Goal: Task Accomplishment & Management: Complete application form

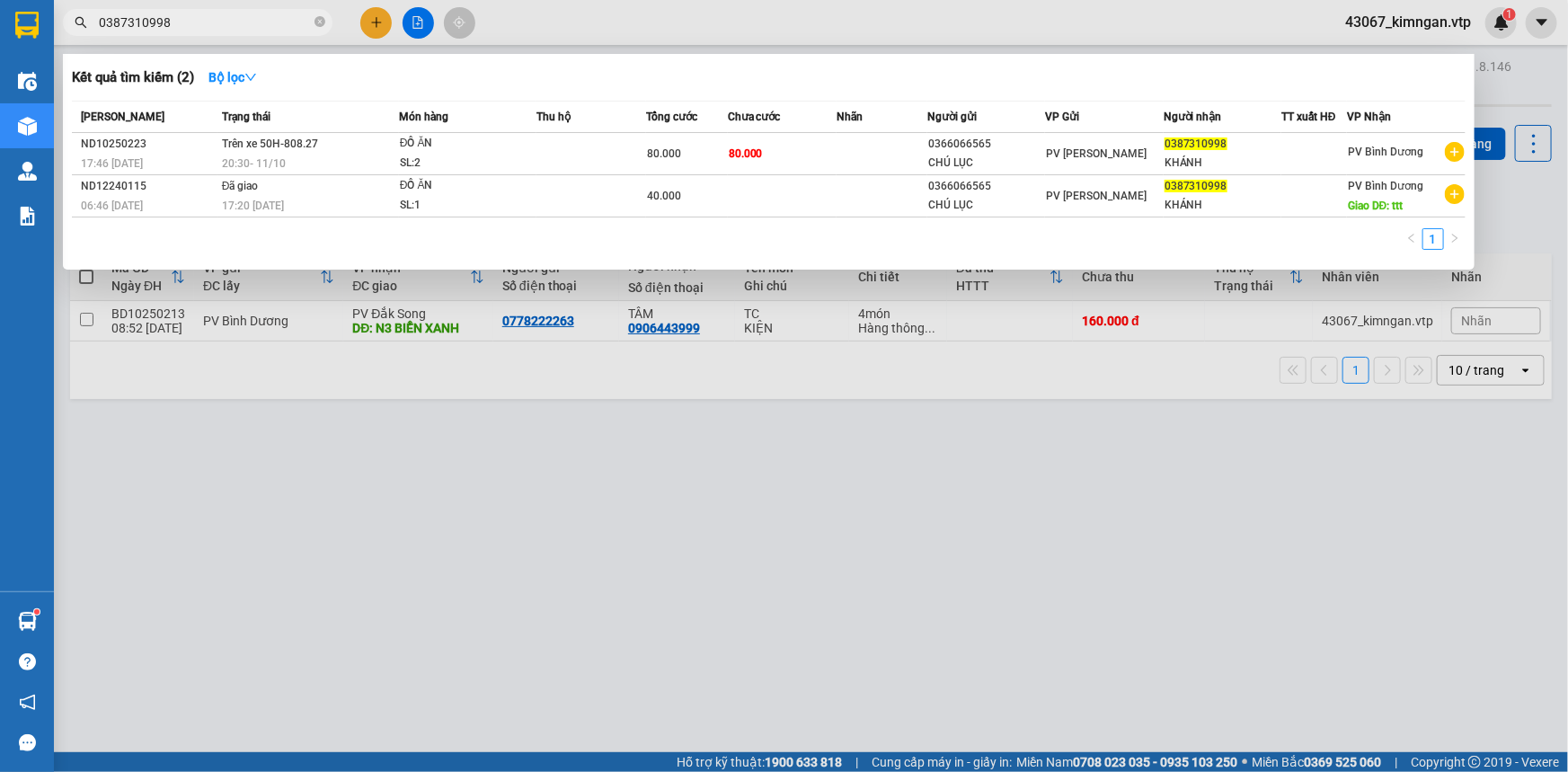
click at [383, 19] on div at bounding box center [784, 386] width 1568 height 772
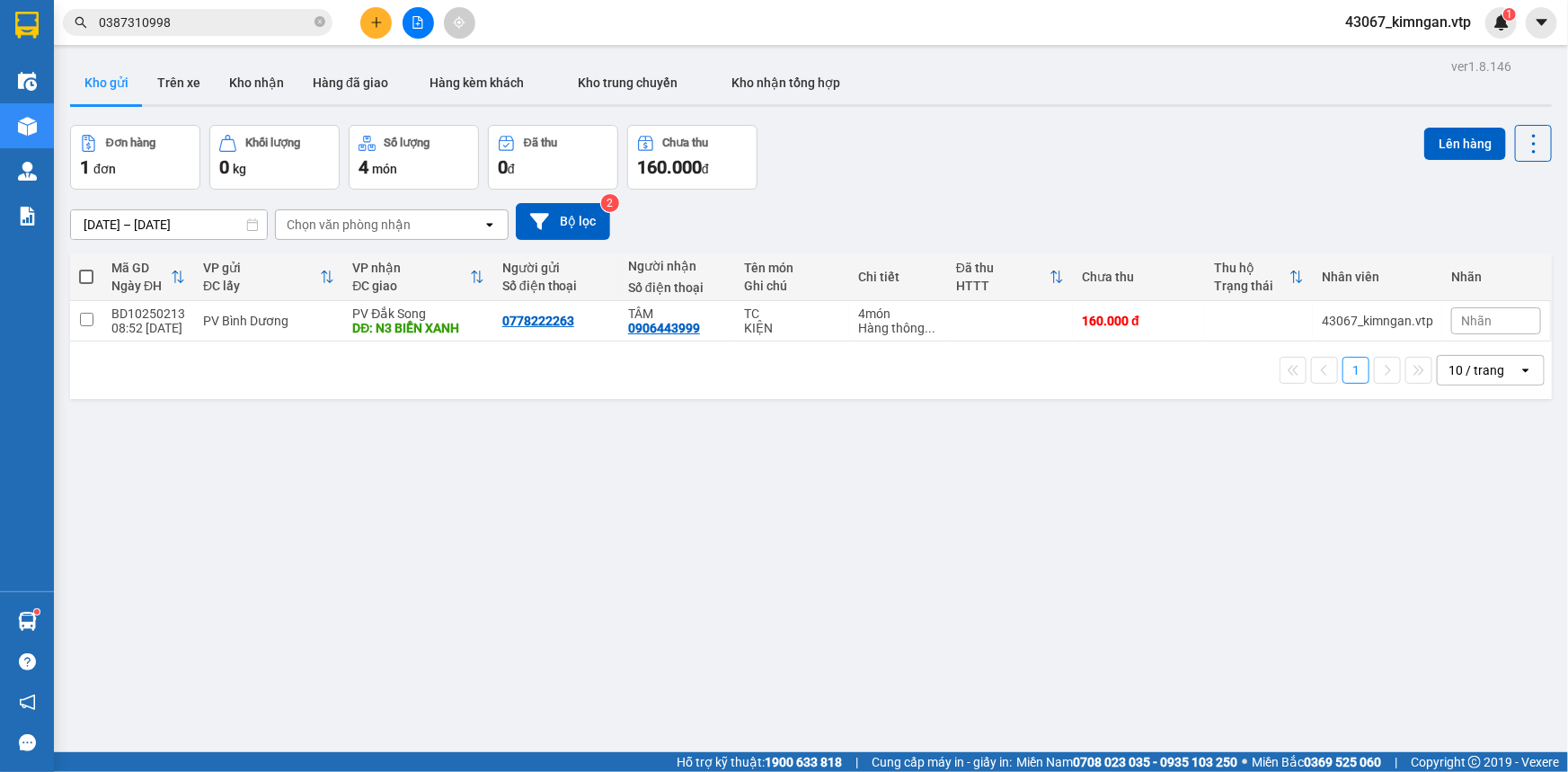
click at [380, 25] on icon "plus" at bounding box center [376, 22] width 13 height 13
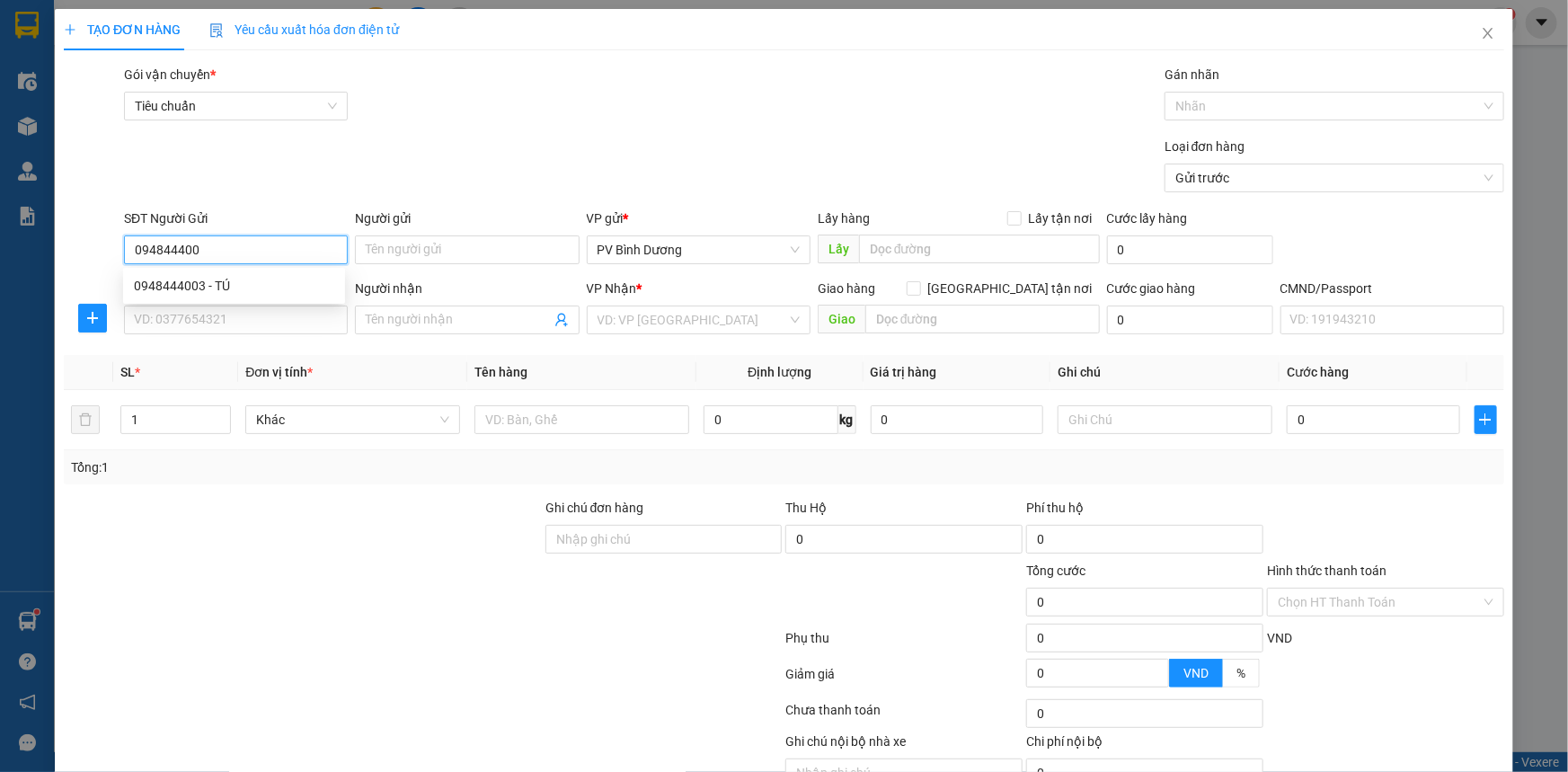
type input "0948444003"
click at [191, 279] on div "0948444003 - TÚ" at bounding box center [234, 286] width 200 height 20
type input "TÚ"
type input "0975610969"
type input "YẾN"
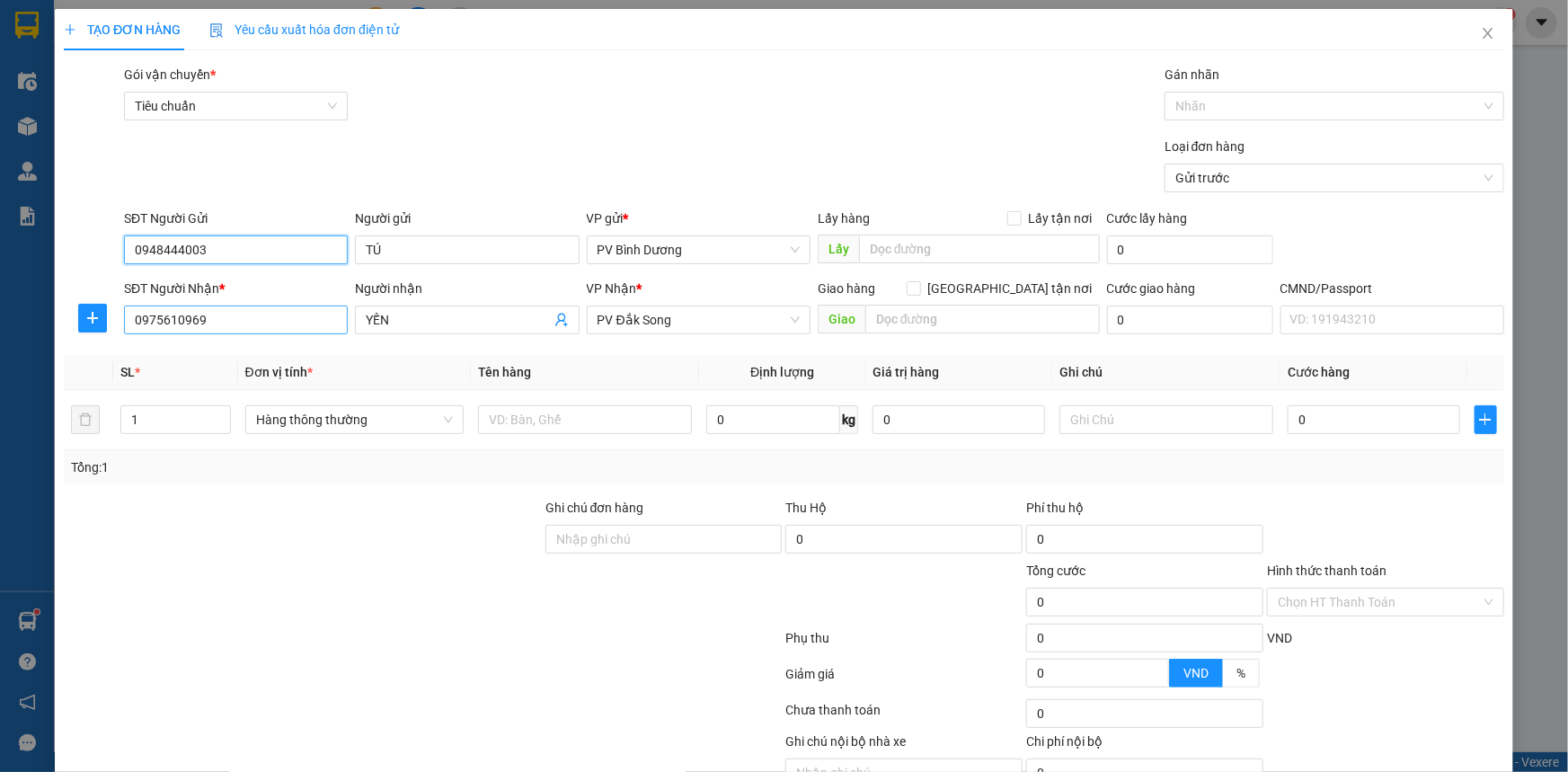
type input "0948444003"
drag, startPoint x: 233, startPoint y: 329, endPoint x: 0, endPoint y: 335, distance: 233.1
click at [0, 333] on div "TẠO ĐƠN HÀNG Yêu cầu xuất hóa đơn điện tử Transit Pickup Surcharge Ids Transit …" at bounding box center [784, 386] width 1568 height 772
click at [238, 377] on div "0942011211 - ĐÀO" at bounding box center [235, 385] width 202 height 20
type input "0942011211"
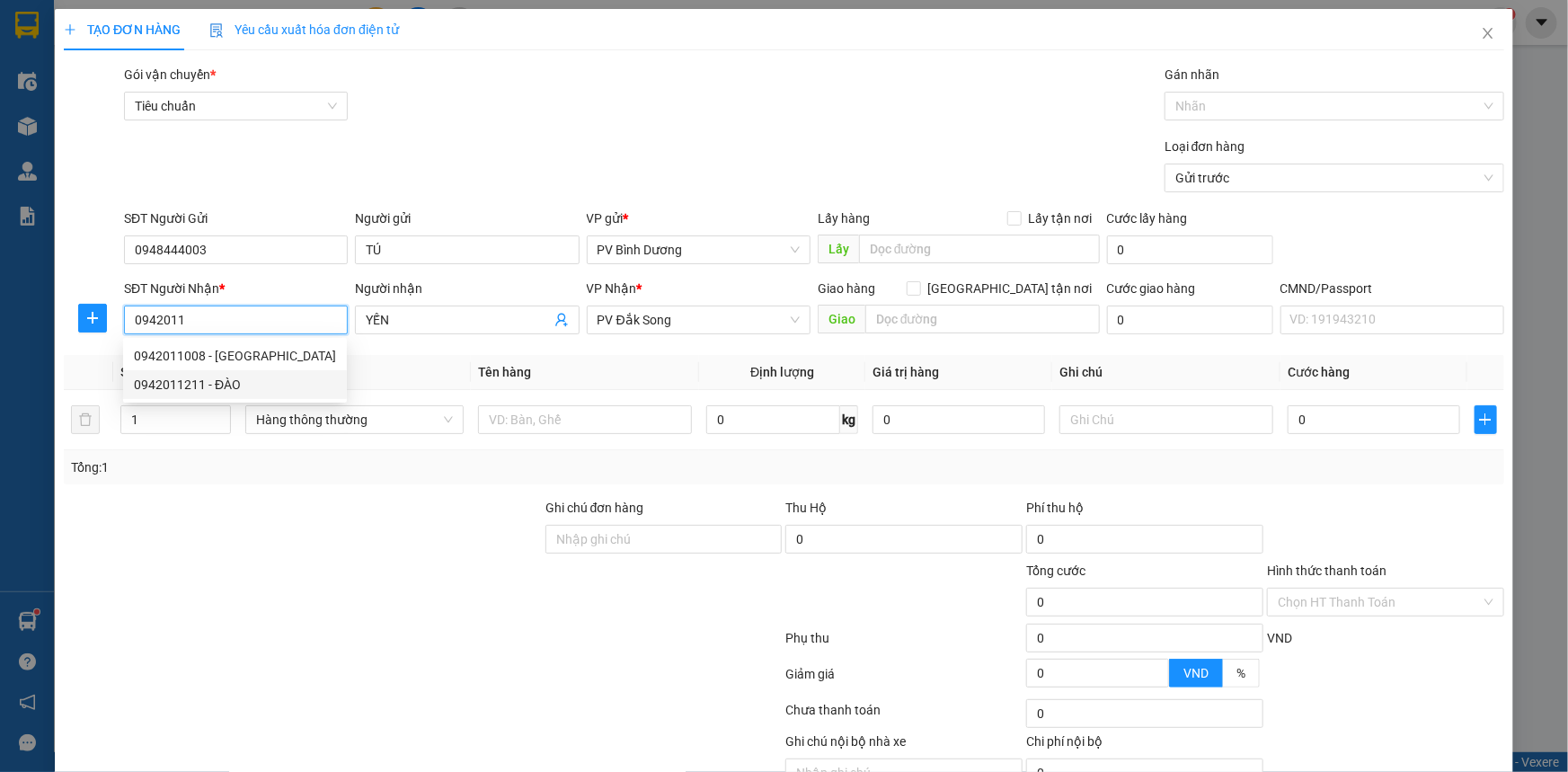
type input "ĐÀO"
type input "ĐĂK WILL"
click at [708, 314] on span "PV [PERSON_NAME]" at bounding box center [698, 320] width 202 height 27
type input "0942011211"
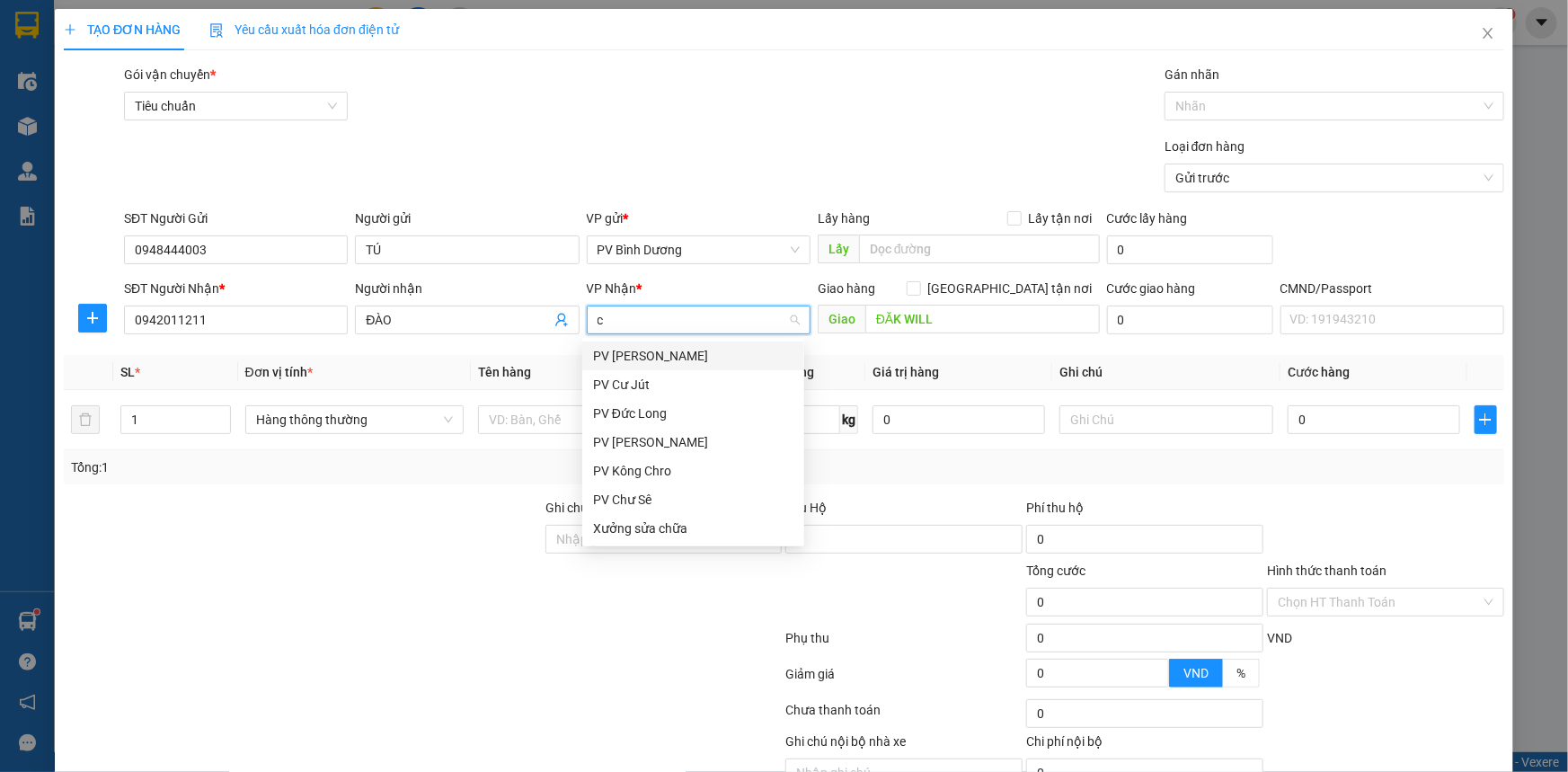
type input "cj"
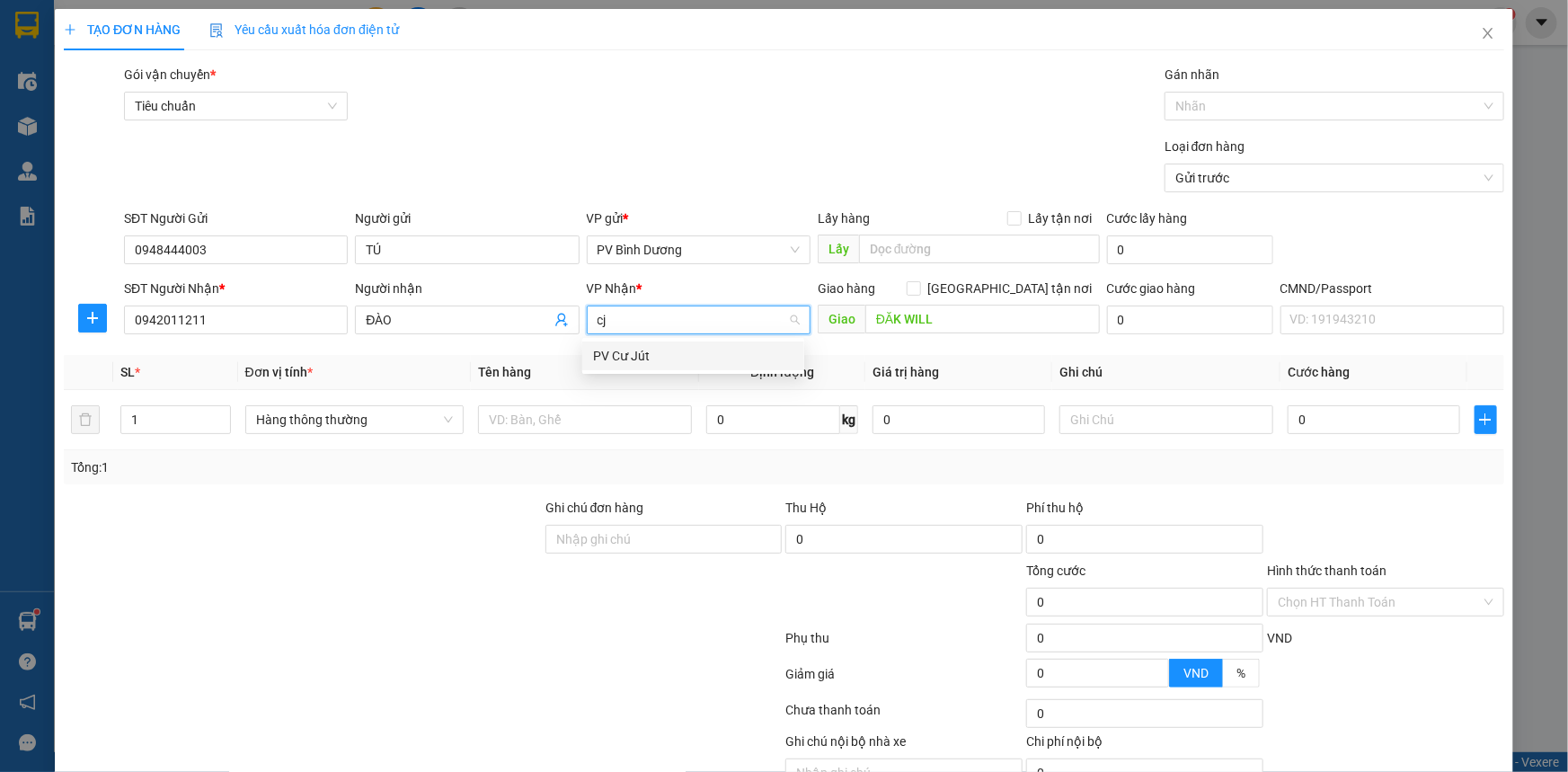
click at [681, 367] on div "PV Cư Jút" at bounding box center [693, 356] width 222 height 29
click at [391, 578] on div at bounding box center [303, 592] width 482 height 63
drag, startPoint x: 153, startPoint y: 421, endPoint x: 25, endPoint y: 449, distance: 131.0
click at [21, 447] on div "TẠO ĐƠN HÀNG Yêu cầu xuất hóa đơn điện tử Transit Pickup Surcharge Ids Transit …" at bounding box center [784, 386] width 1568 height 772
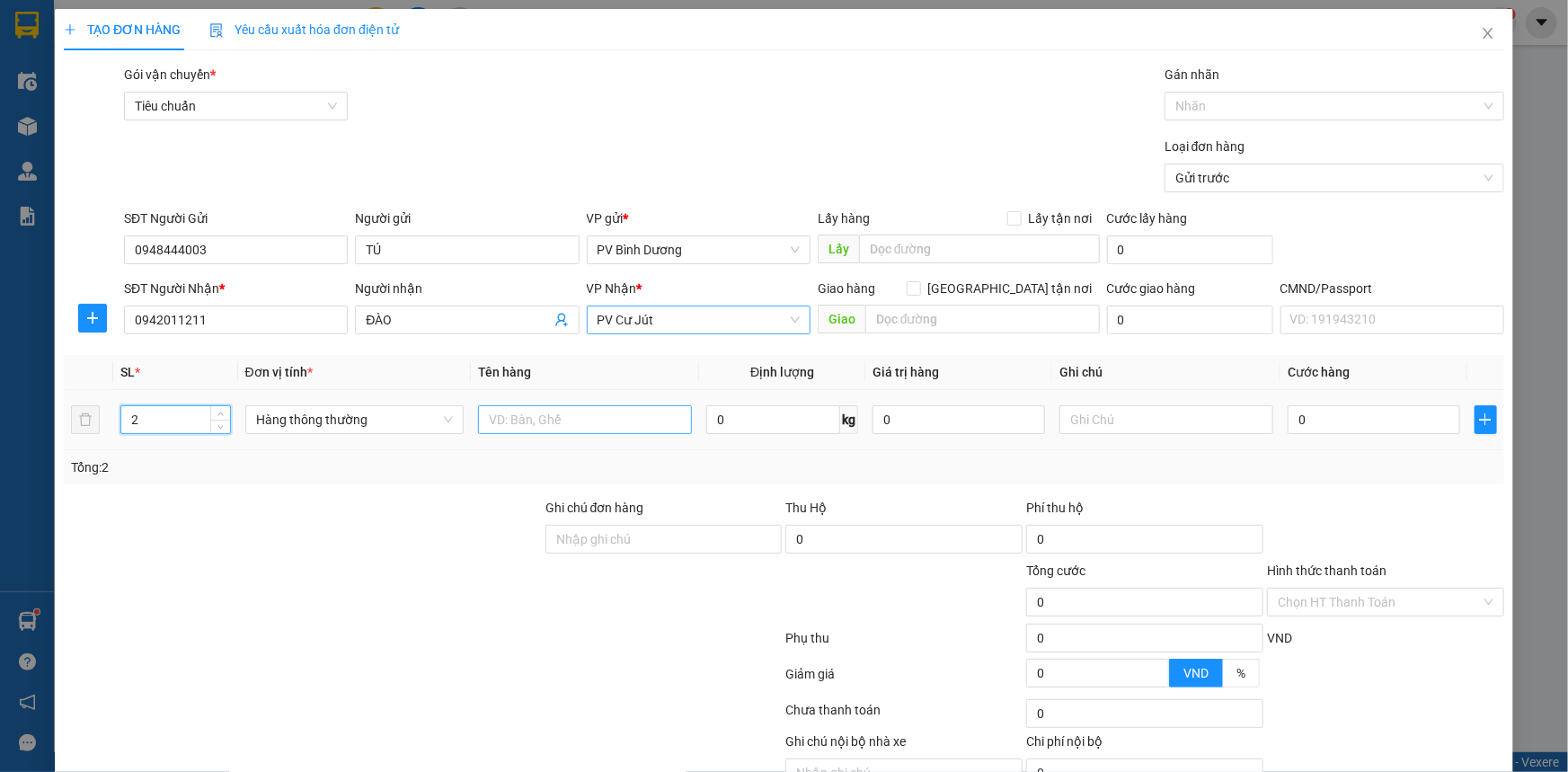
type input "2"
click at [562, 406] on input "text" at bounding box center [585, 420] width 214 height 29
drag, startPoint x: 182, startPoint y: 421, endPoint x: 0, endPoint y: 395, distance: 183.8
click at [0, 400] on div "TẠO ĐƠN HÀNG Yêu cầu xuất hóa đơn điện tử Transit Pickup Surcharge Ids Transit …" at bounding box center [784, 386] width 1568 height 772
type input "3"
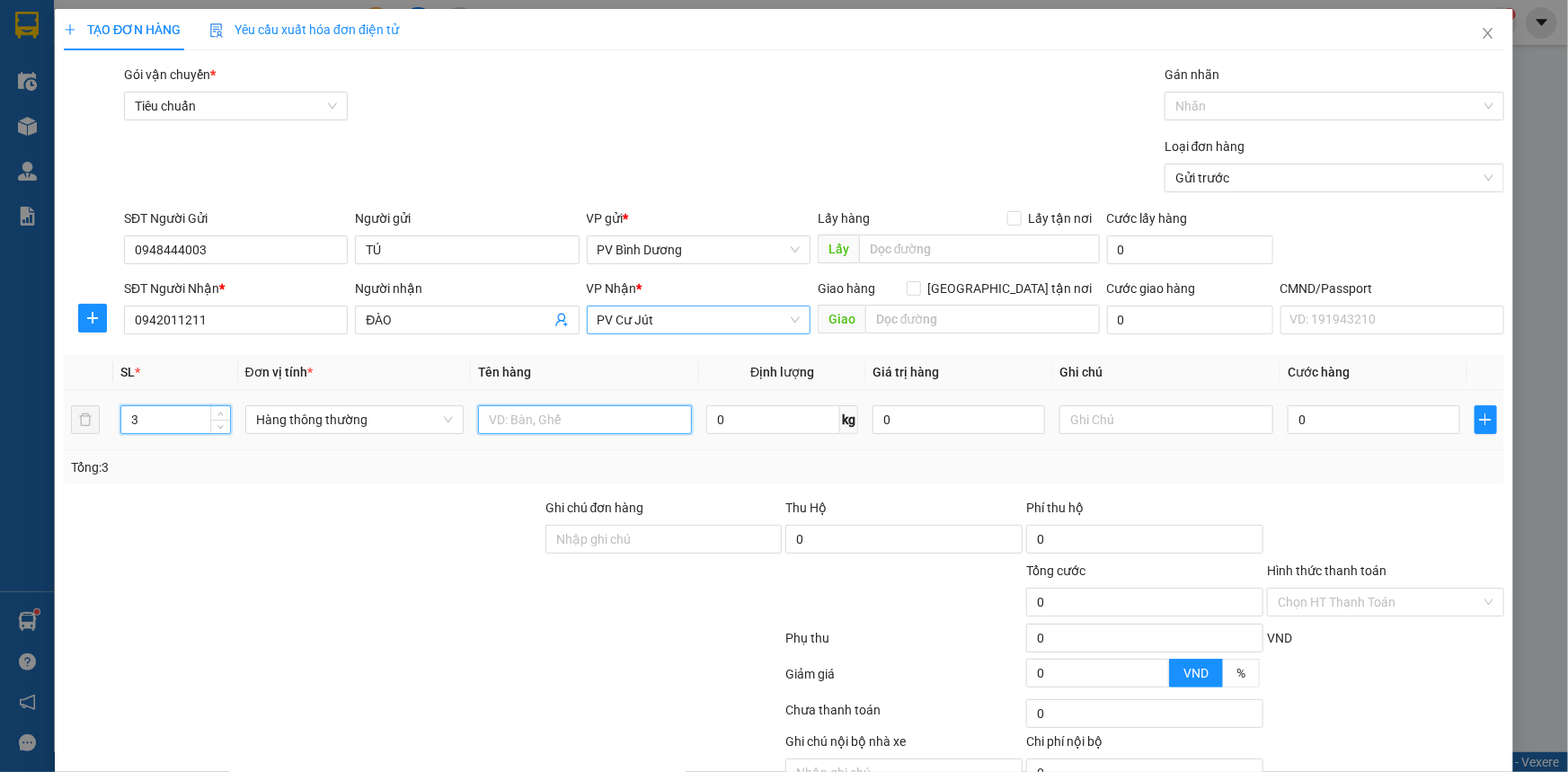
click at [526, 418] on input "text" at bounding box center [585, 420] width 214 height 29
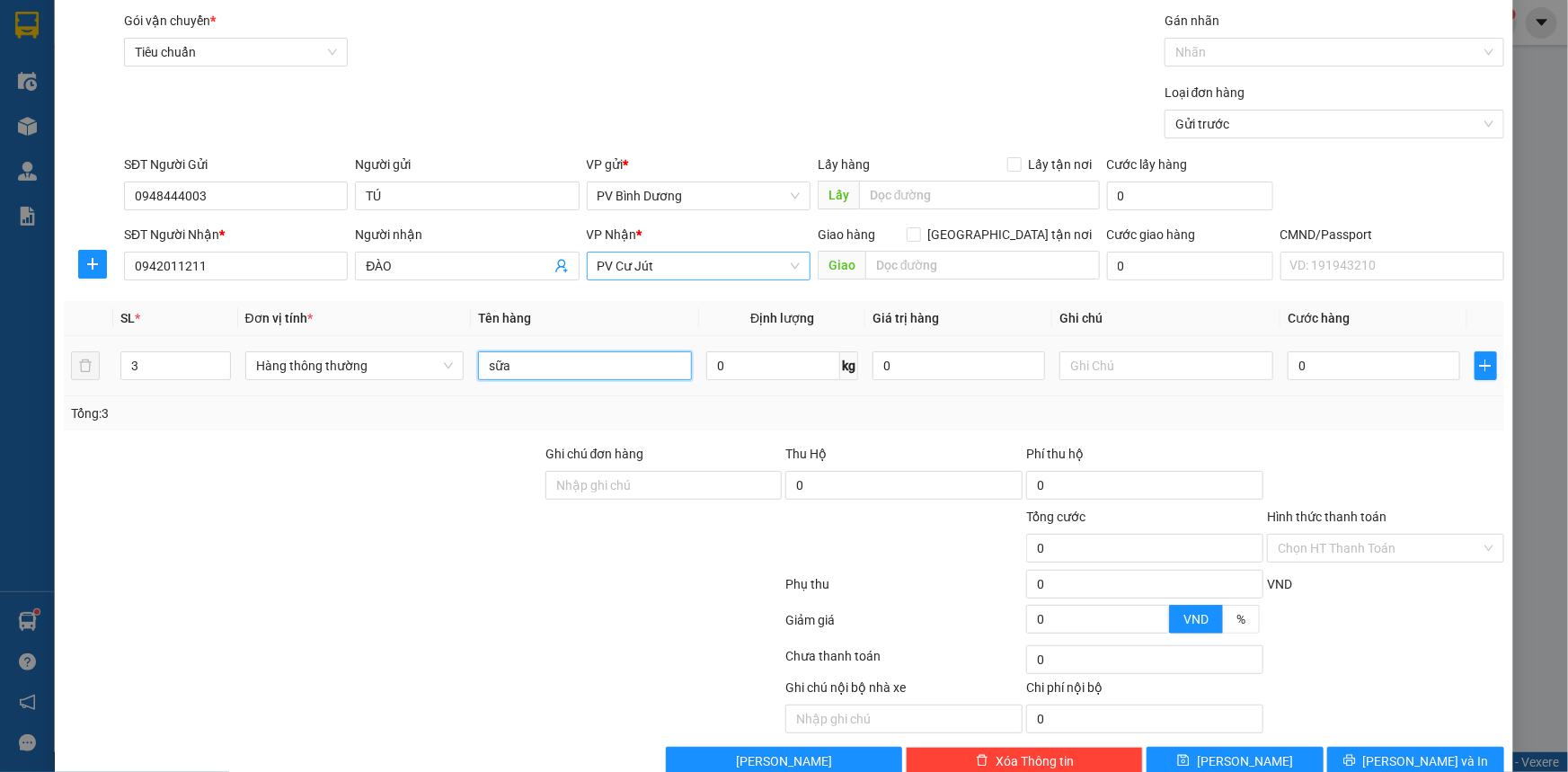
scroll to position [81, 0]
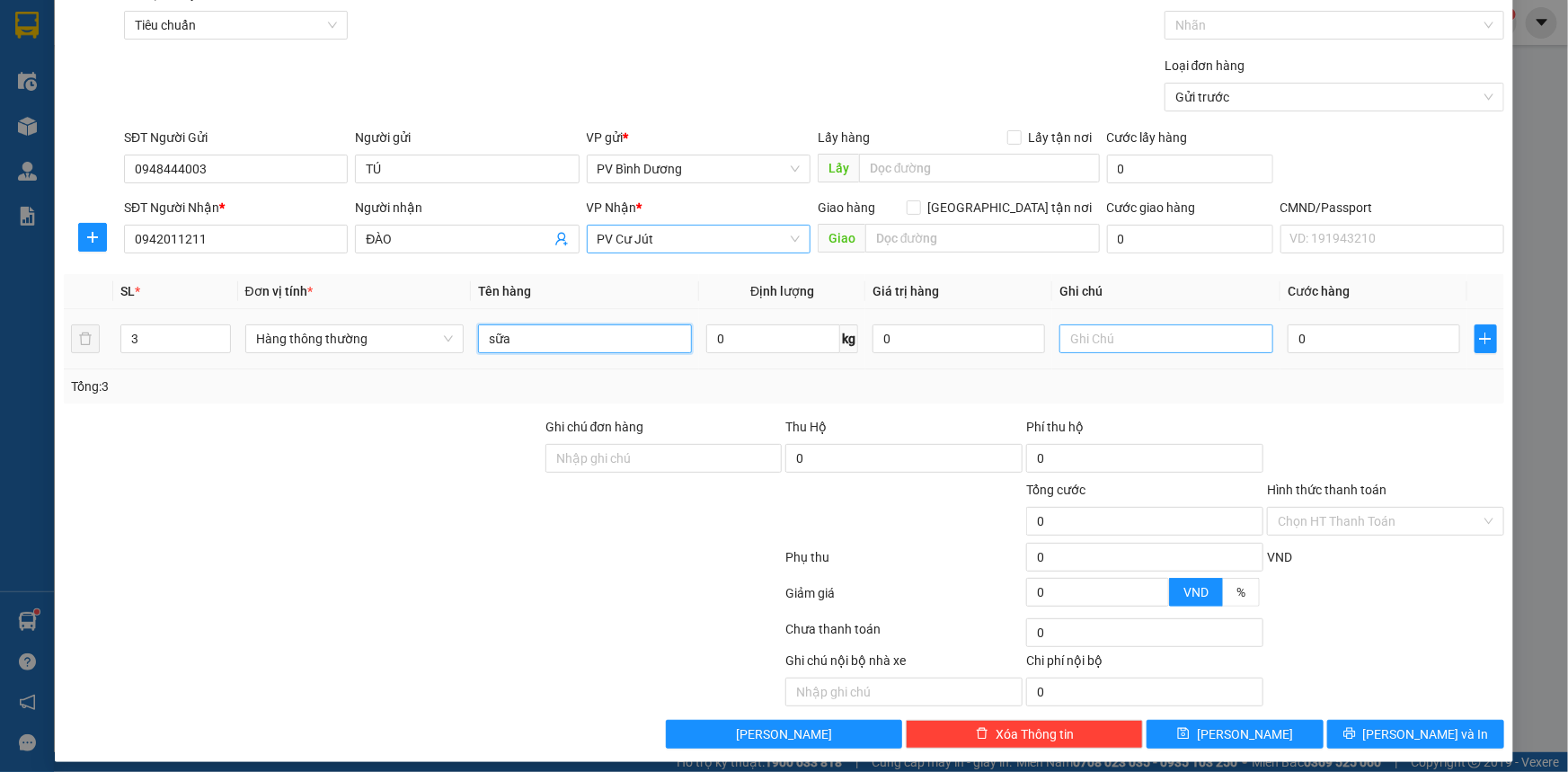
type input "sữa"
click at [1076, 342] on input "text" at bounding box center [1166, 339] width 214 height 29
type input "thùng xốp"
click at [1360, 351] on input "0" at bounding box center [1374, 339] width 173 height 29
type input "2"
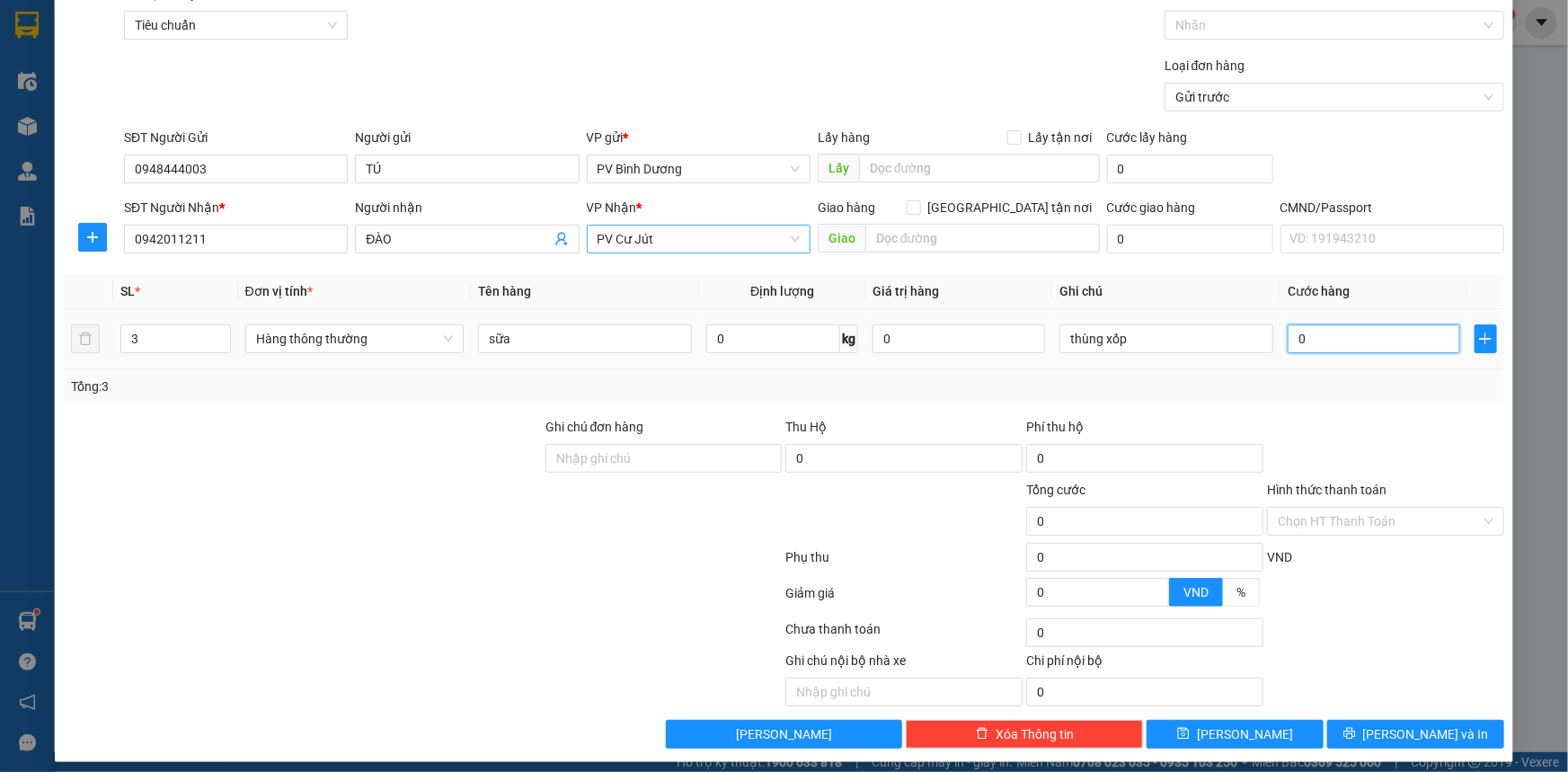
type input "2"
type input "24"
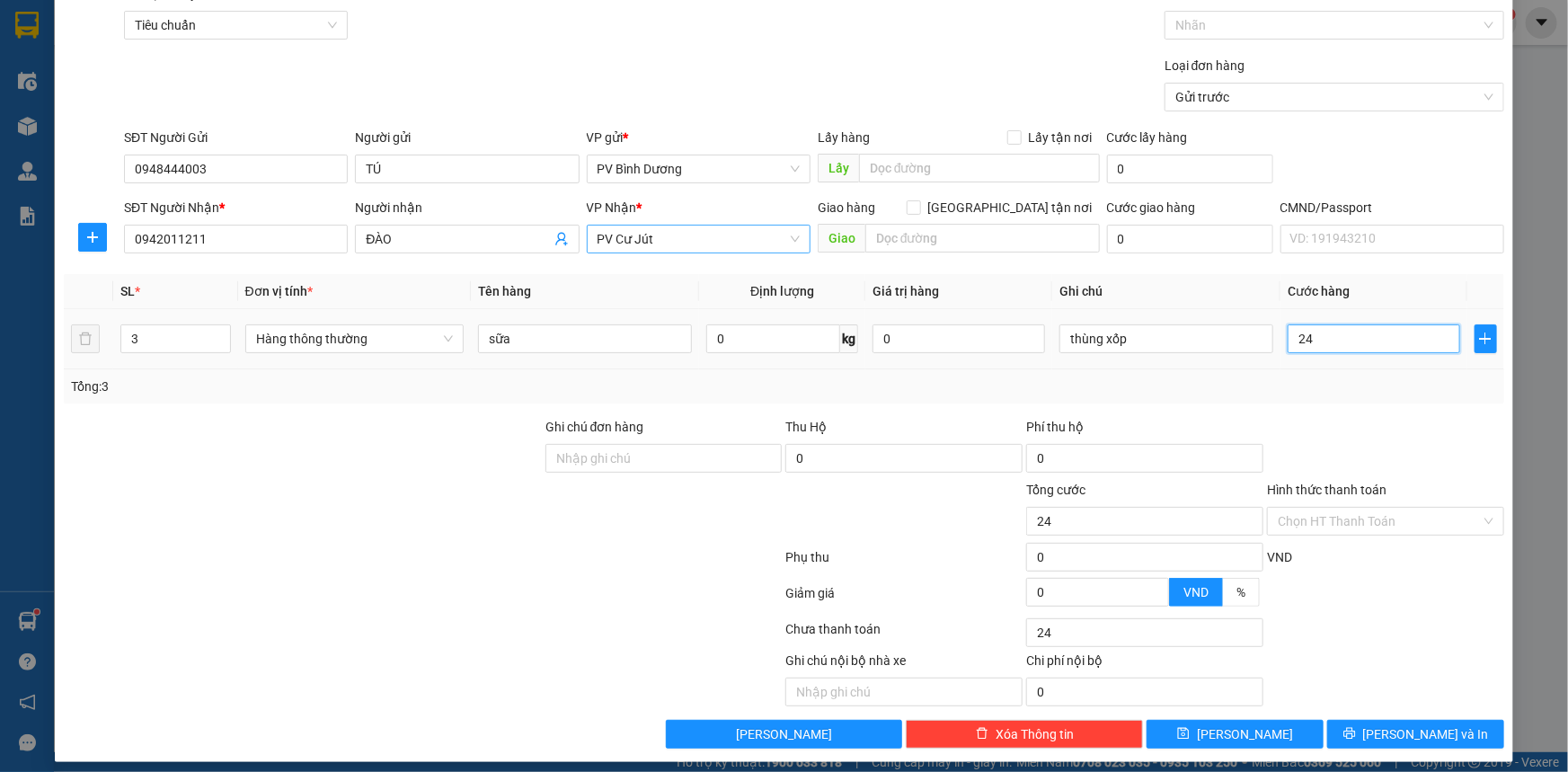
type input "240"
type input "2.400"
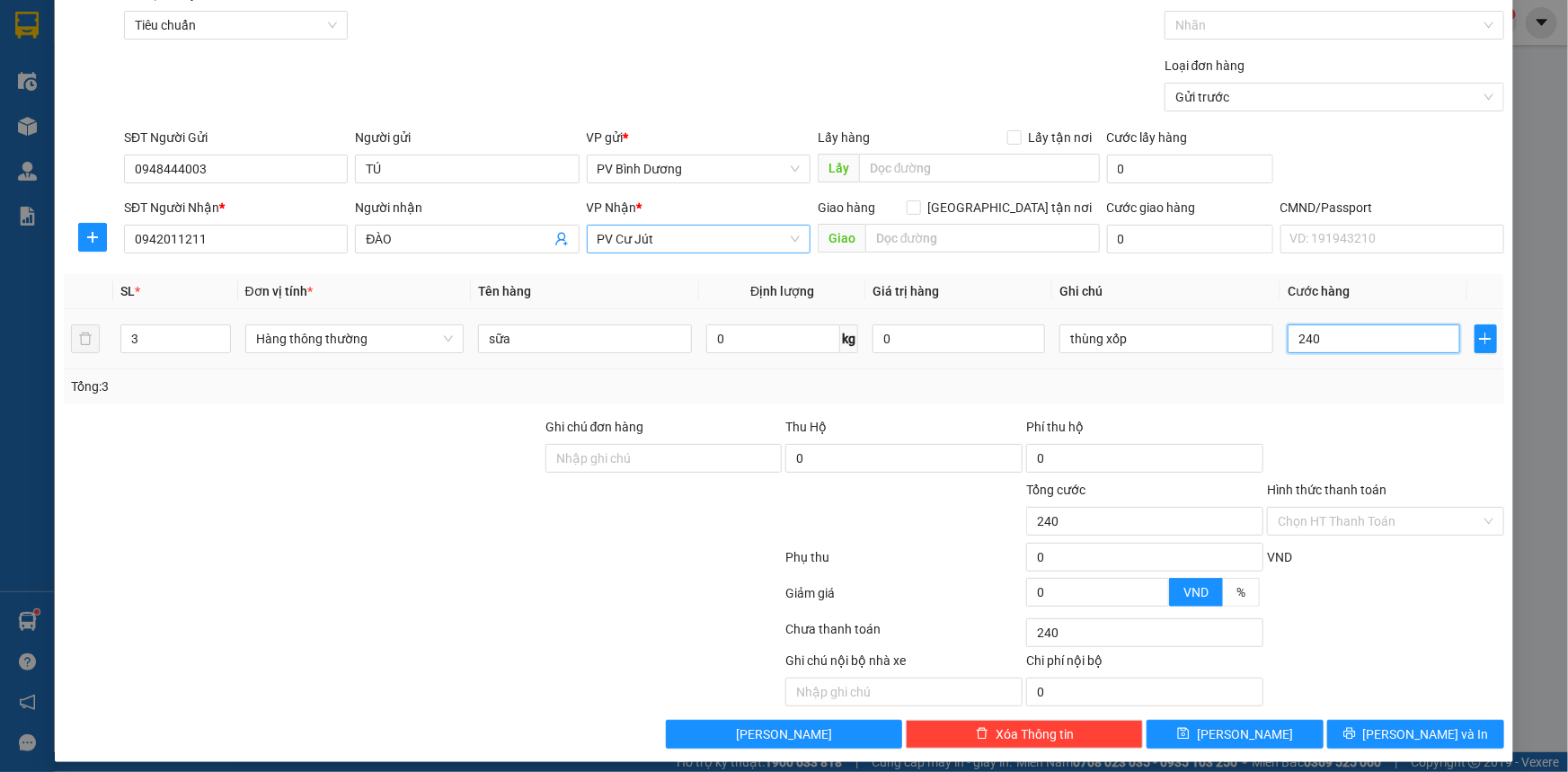
type input "2.400"
type input "24.000"
type input "240.000"
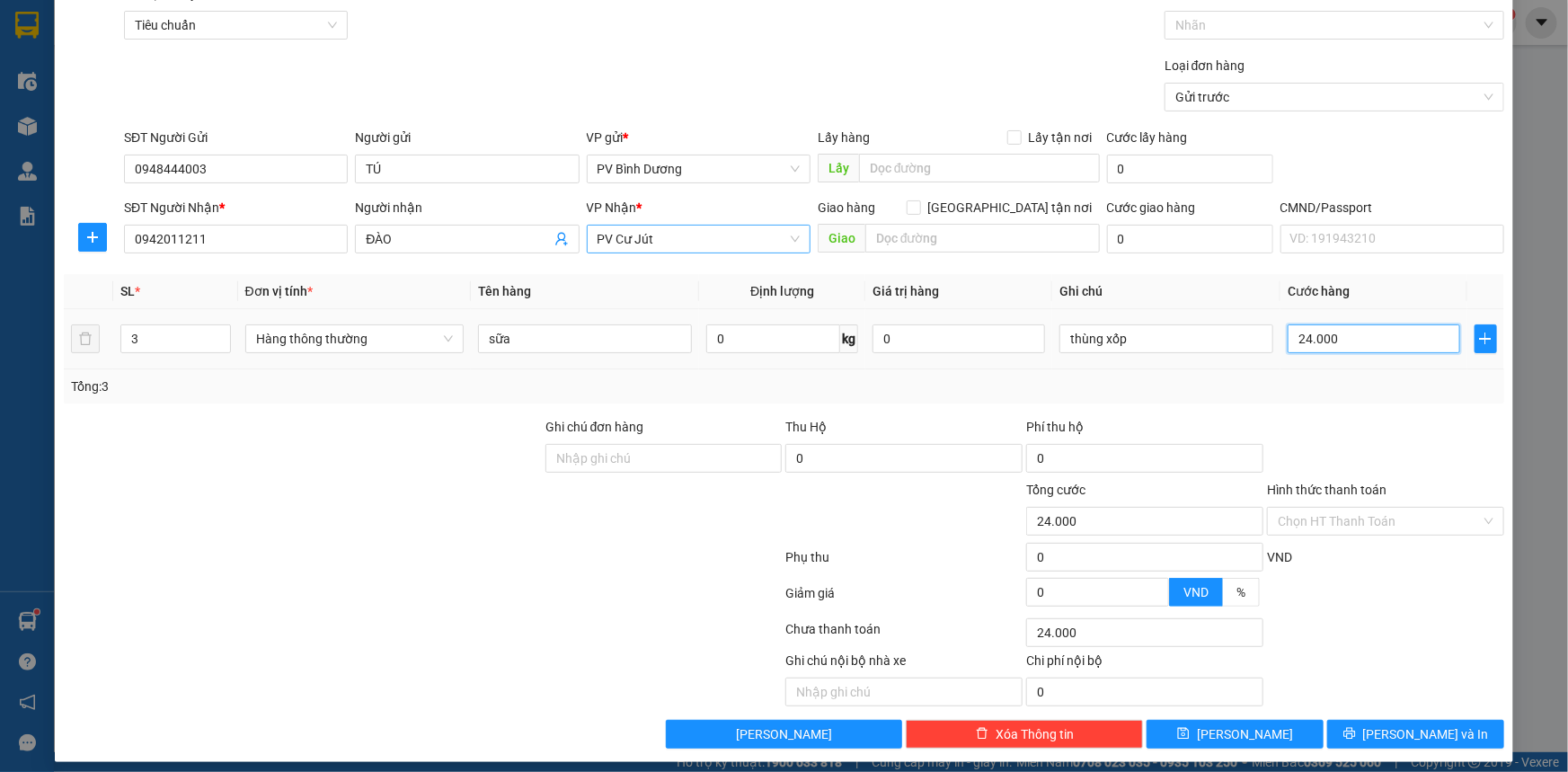
type input "240.000"
click at [1228, 737] on span "[PERSON_NAME]" at bounding box center [1245, 734] width 96 height 20
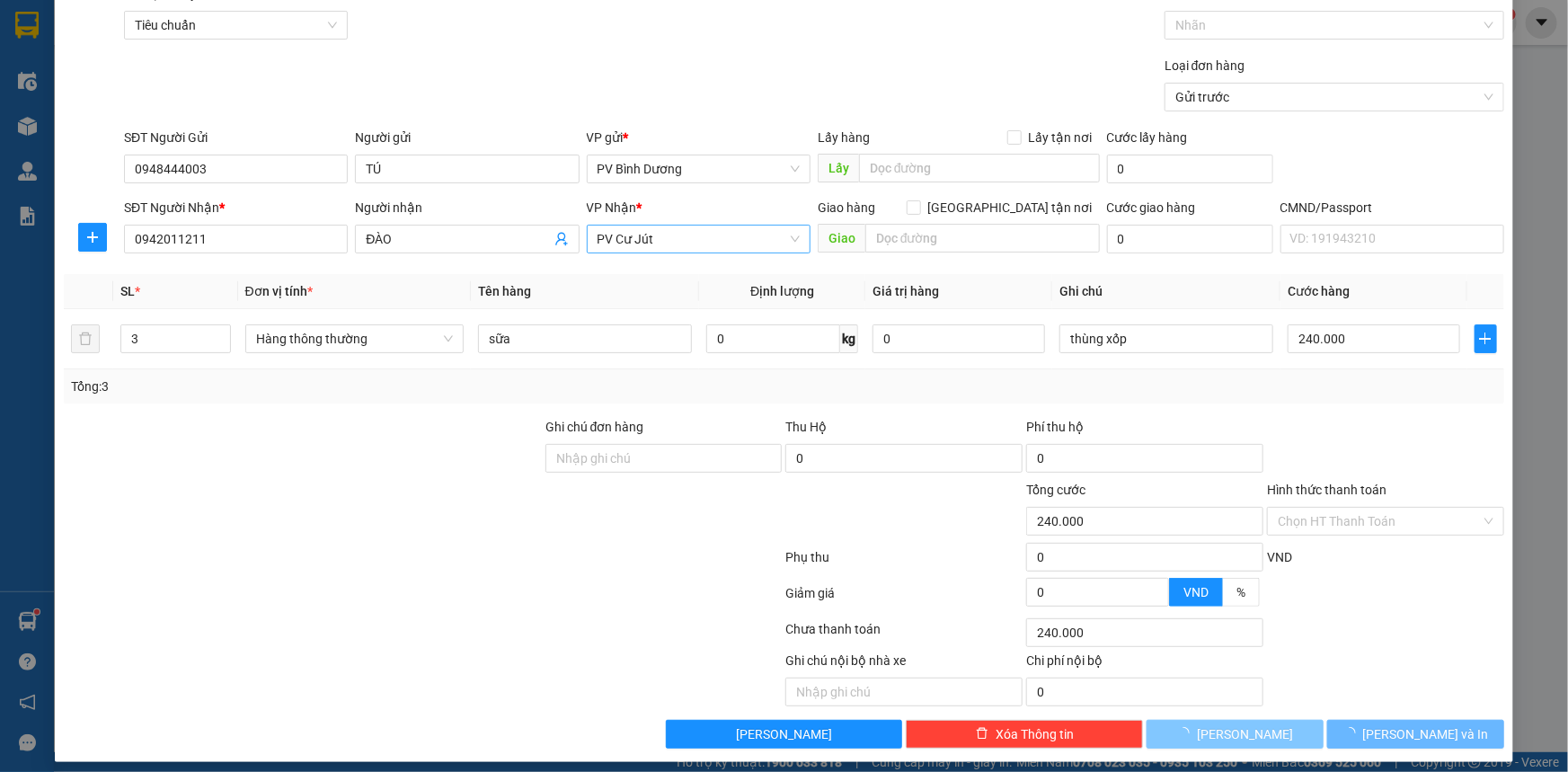
type input "1"
type input "0"
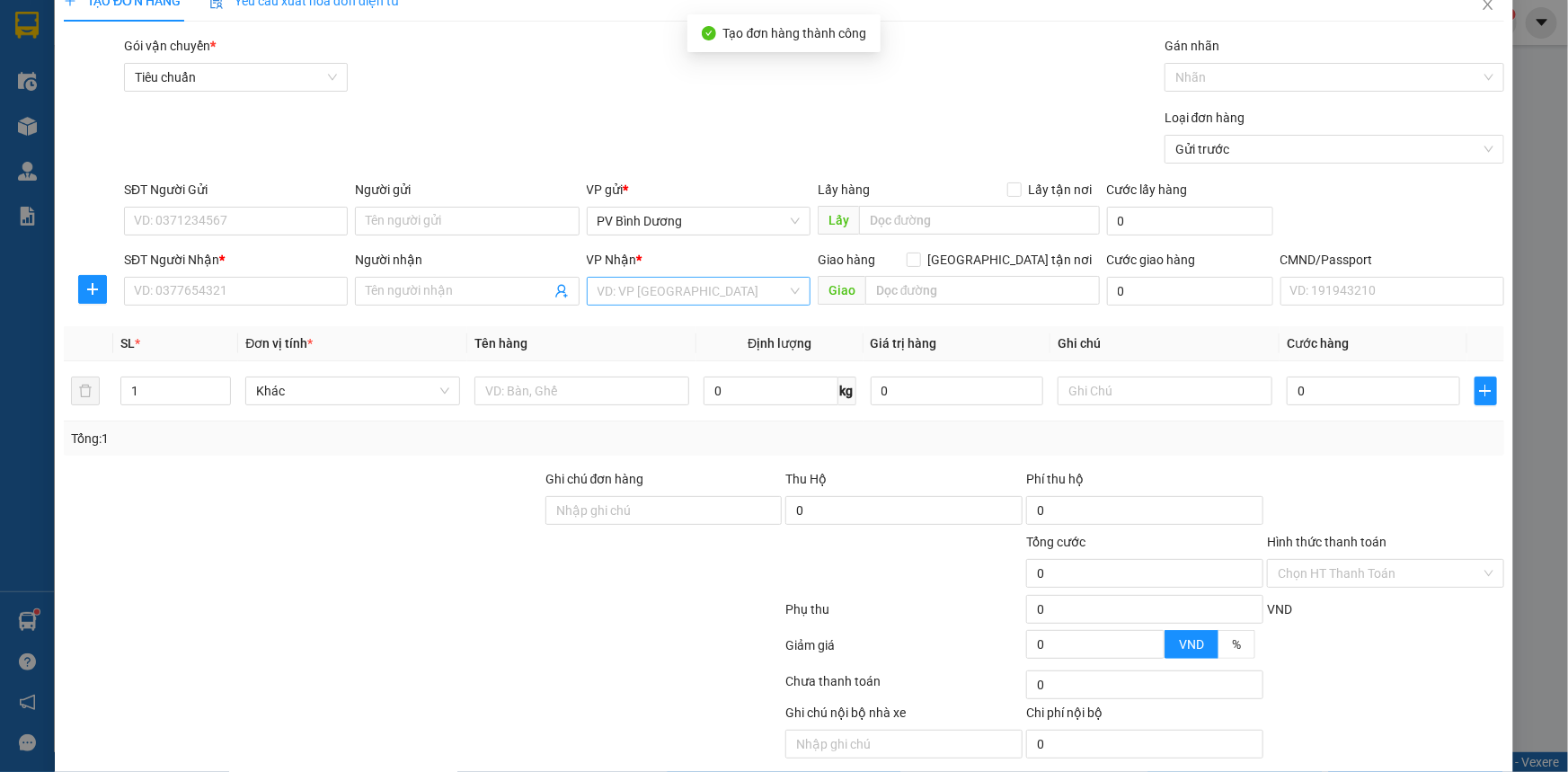
scroll to position [0, 0]
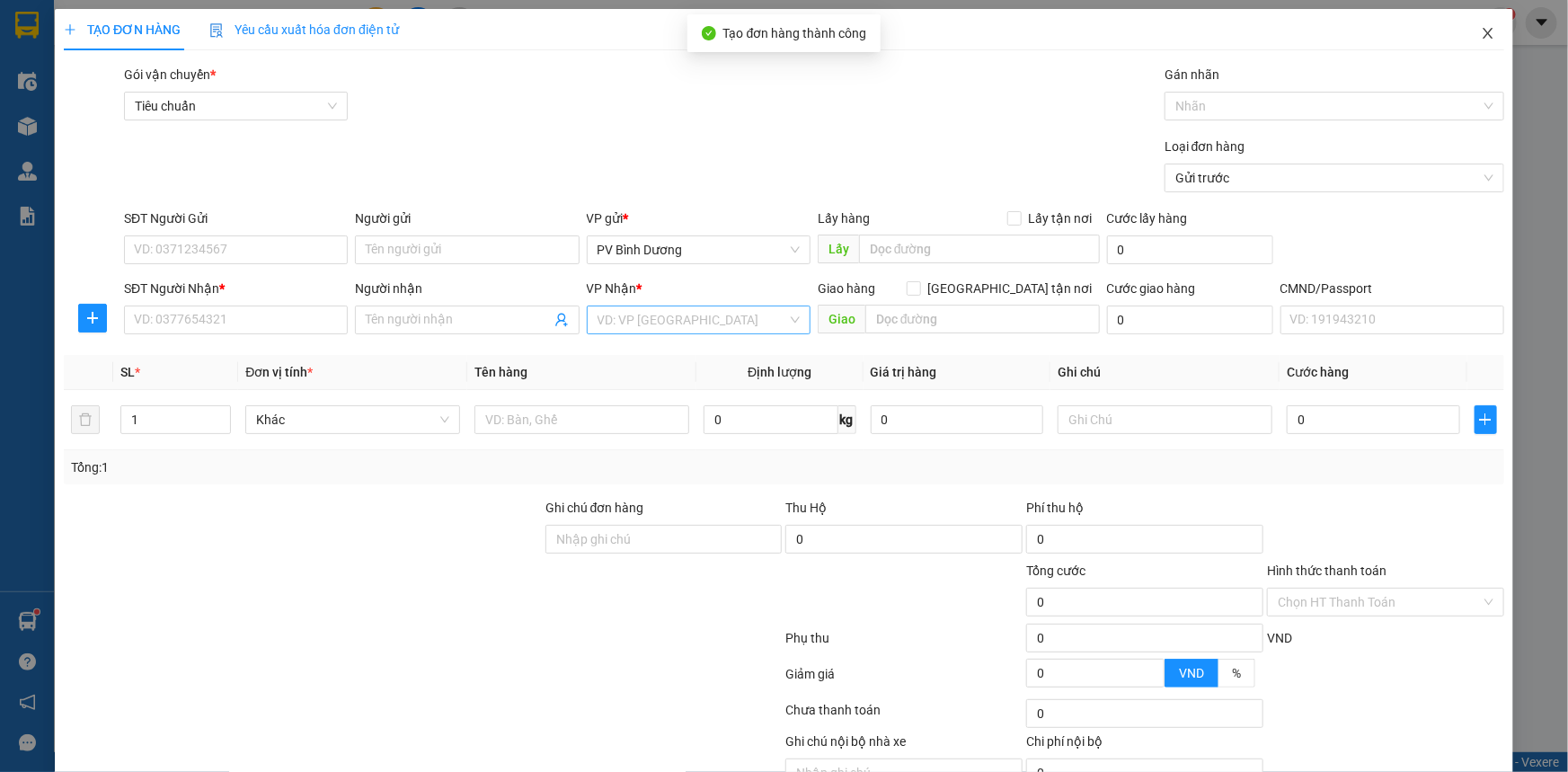
click at [1484, 29] on span "Close" at bounding box center [1488, 34] width 50 height 50
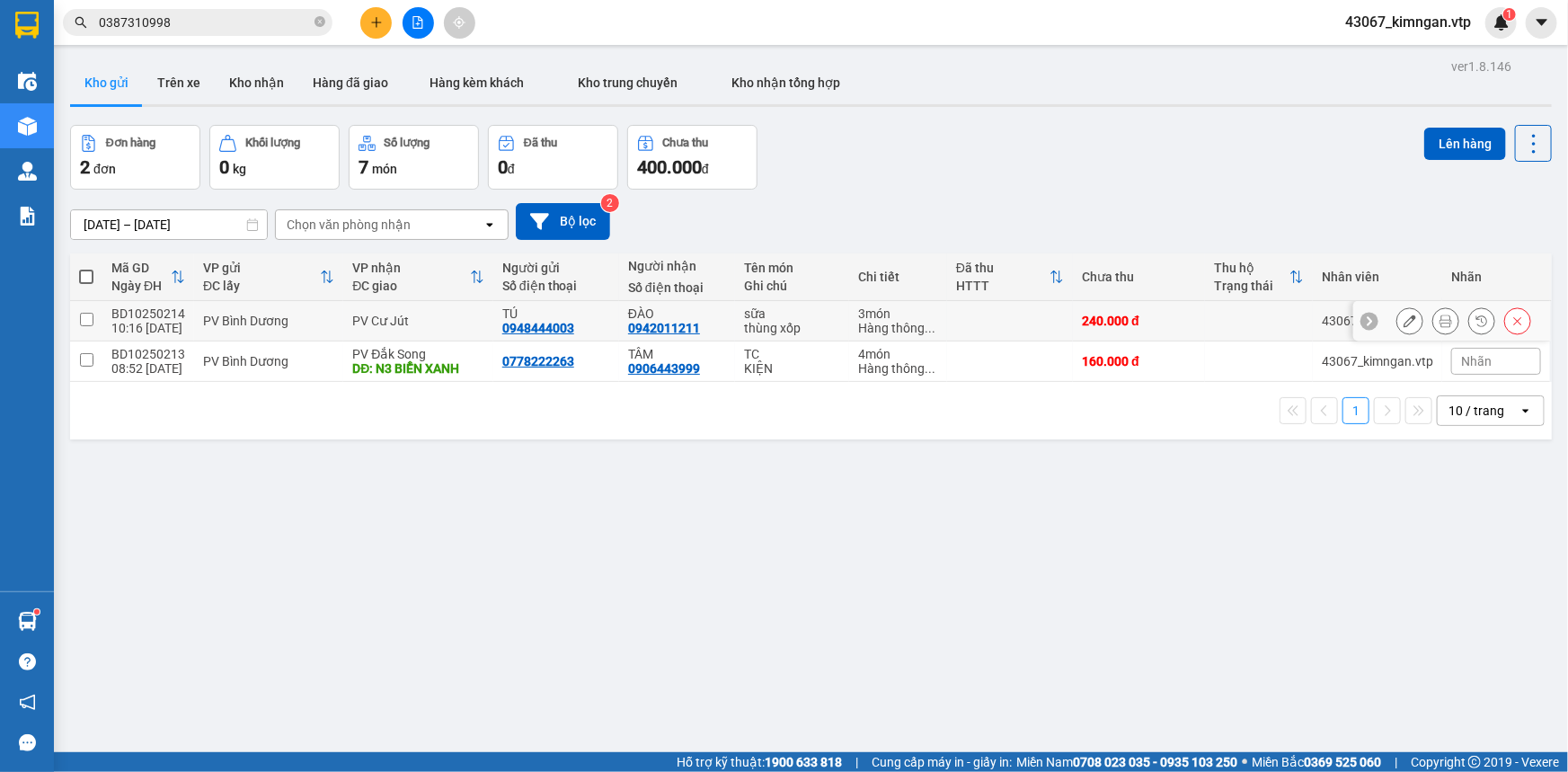
click at [77, 323] on td at bounding box center [86, 321] width 32 height 40
checkbox input "true"
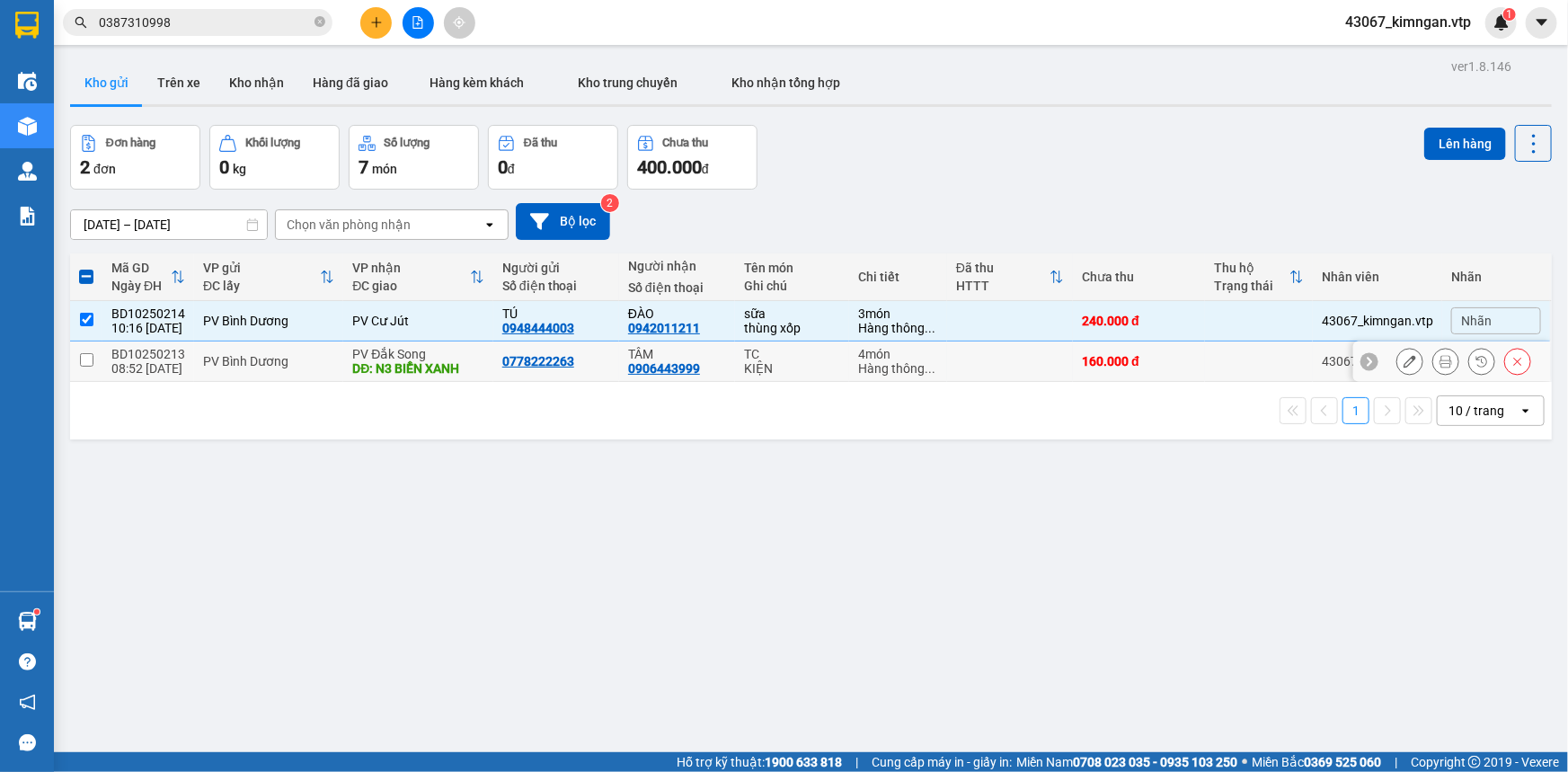
click at [91, 359] on input "checkbox" at bounding box center [86, 359] width 13 height 13
checkbox input "true"
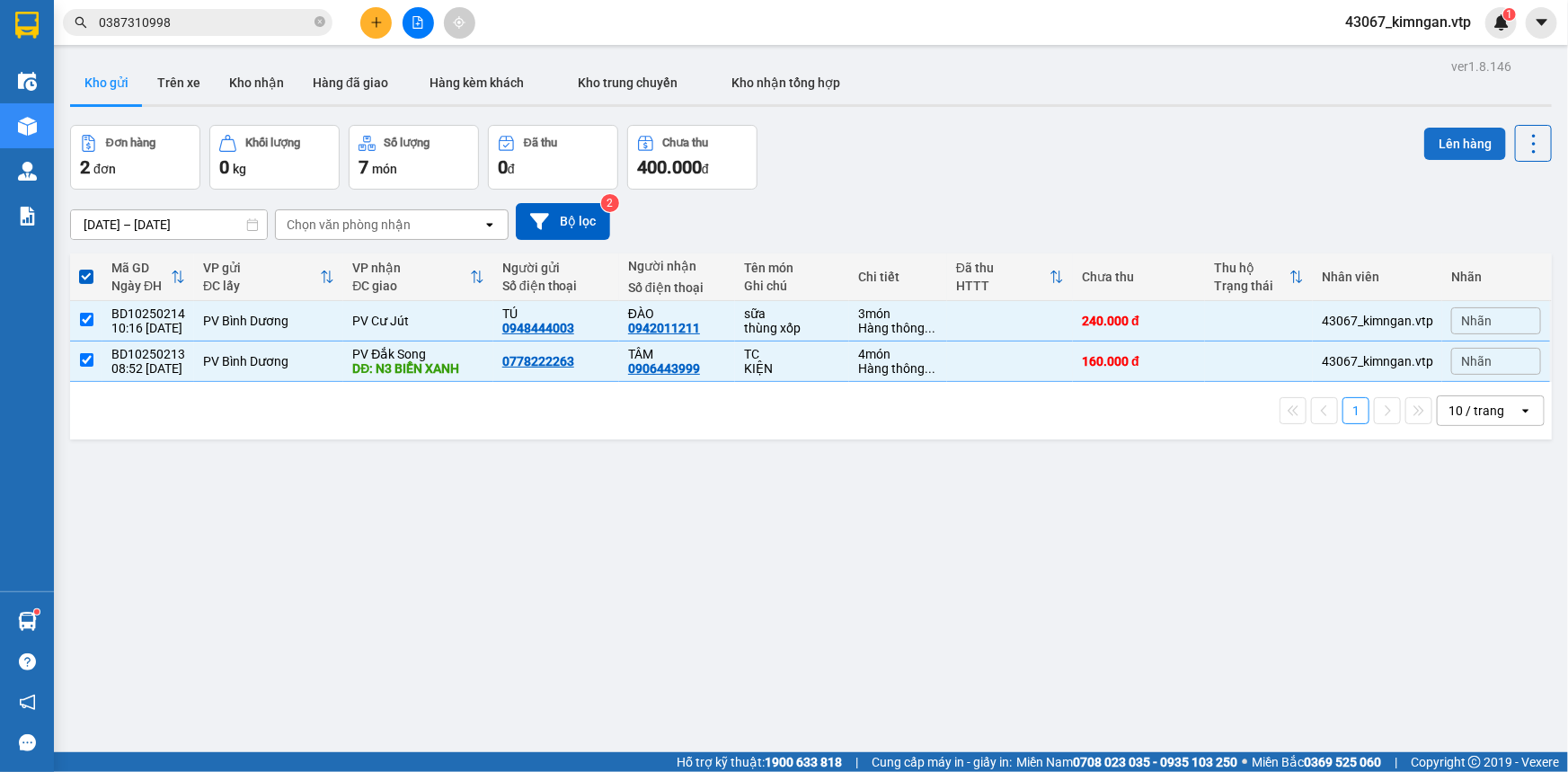
click at [1447, 150] on button "Lên hàng" at bounding box center [1465, 144] width 82 height 32
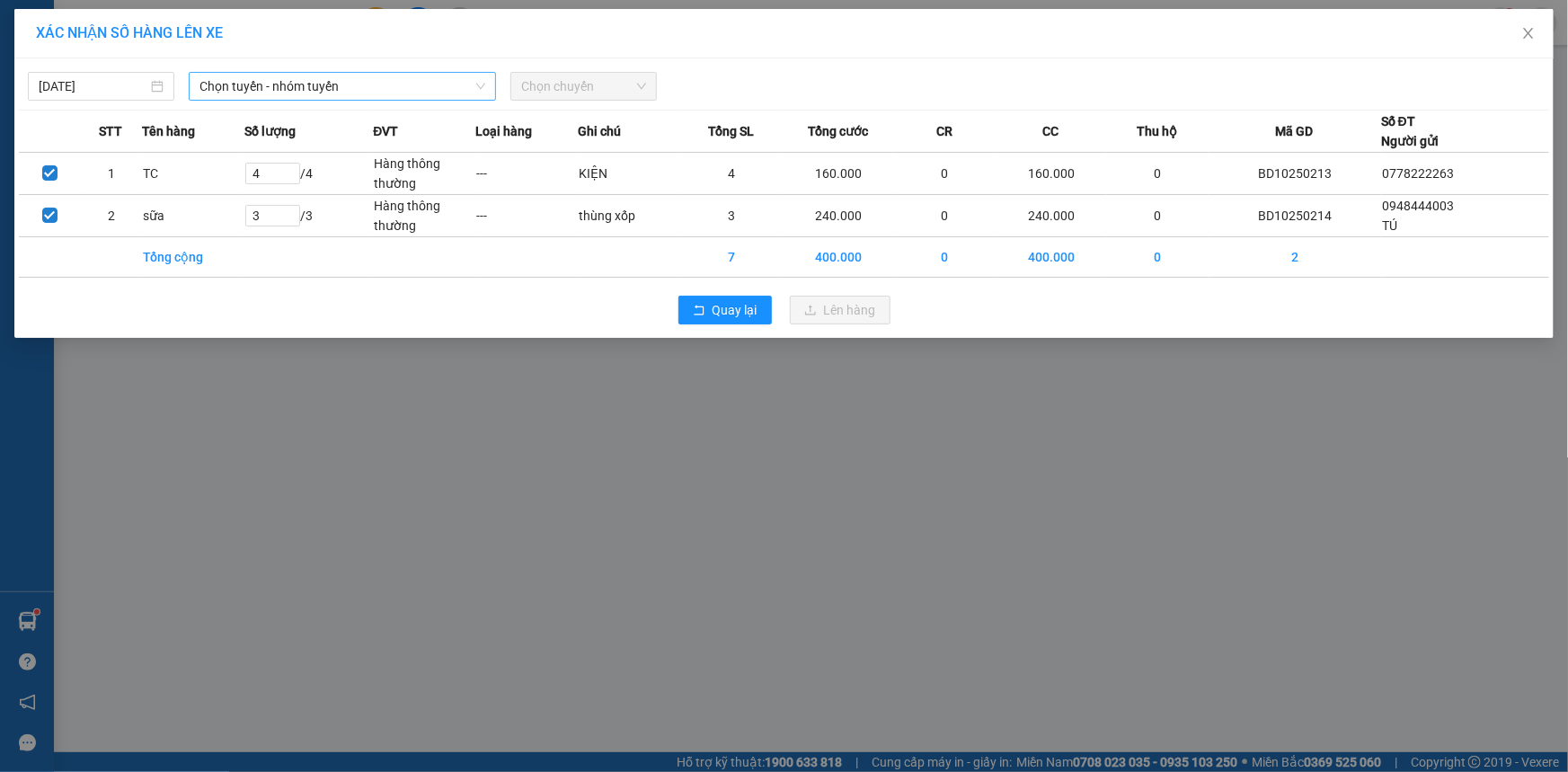
drag, startPoint x: 385, startPoint y: 93, endPoint x: 394, endPoint y: 97, distance: 9.8
click at [385, 93] on span "Chọn tuyến - nhóm tuyến" at bounding box center [342, 86] width 286 height 27
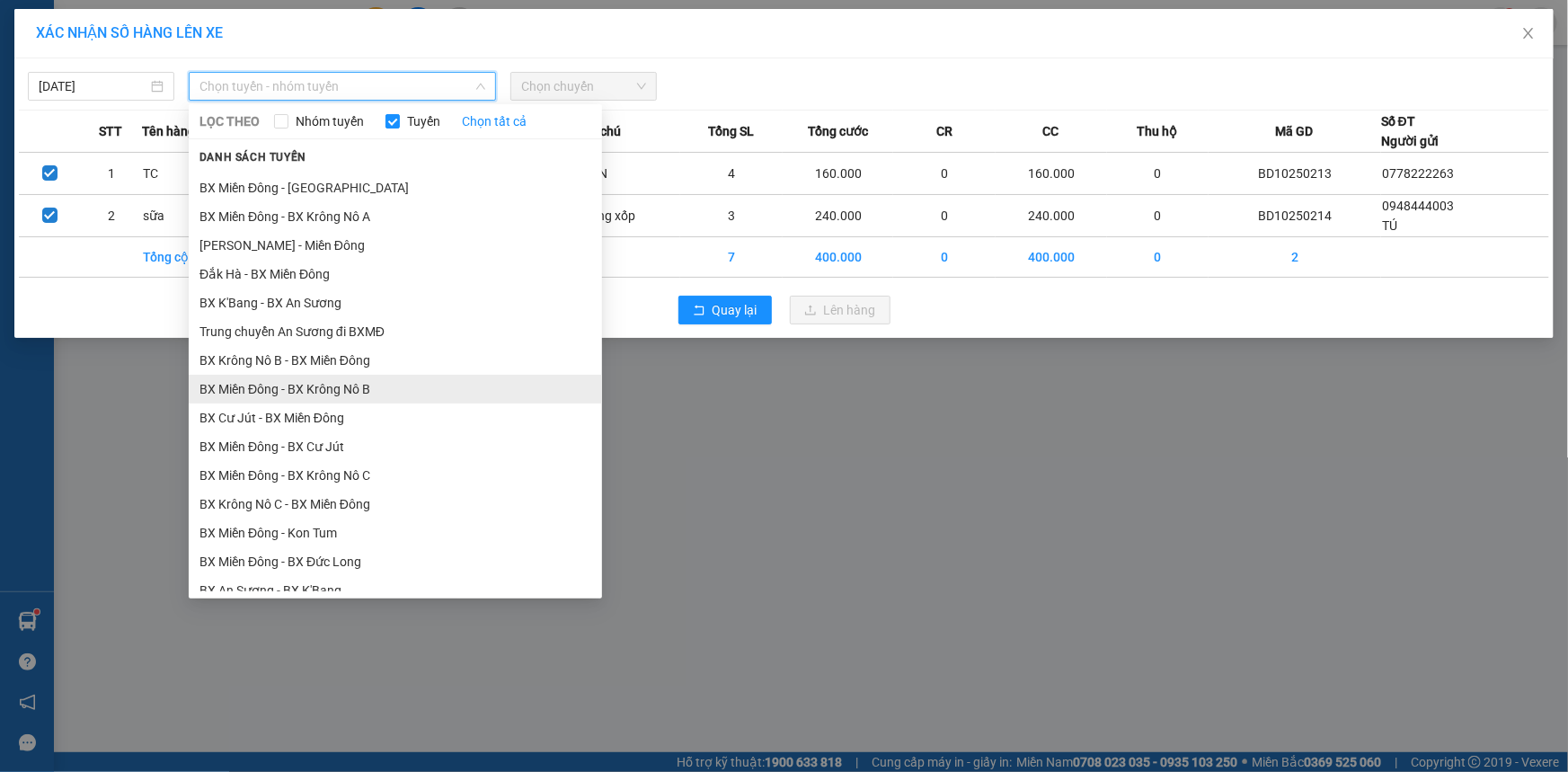
scroll to position [437, 0]
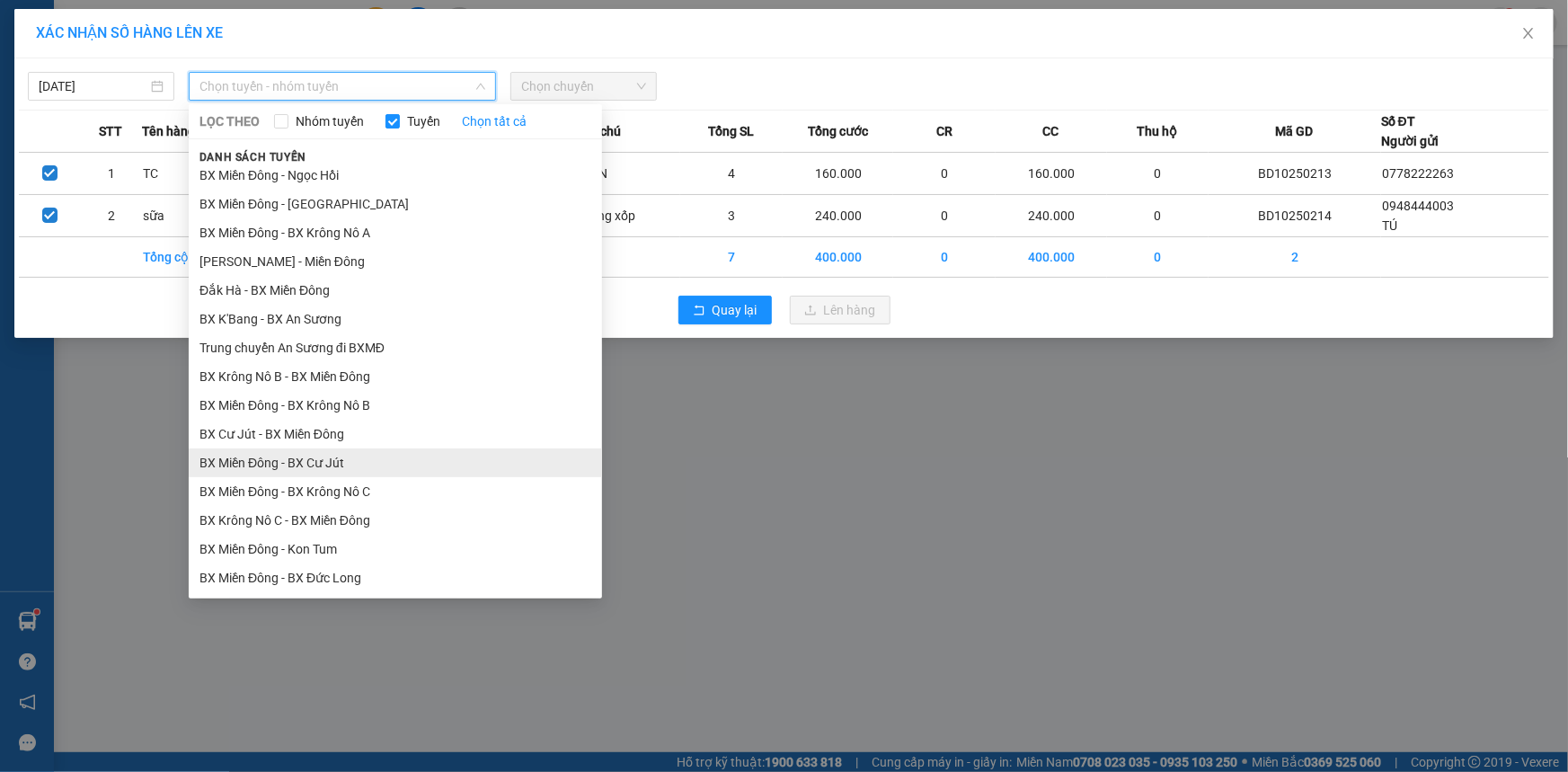
click at [361, 457] on li "BX Miền Đông - BX Cư Jút" at bounding box center [395, 463] width 413 height 29
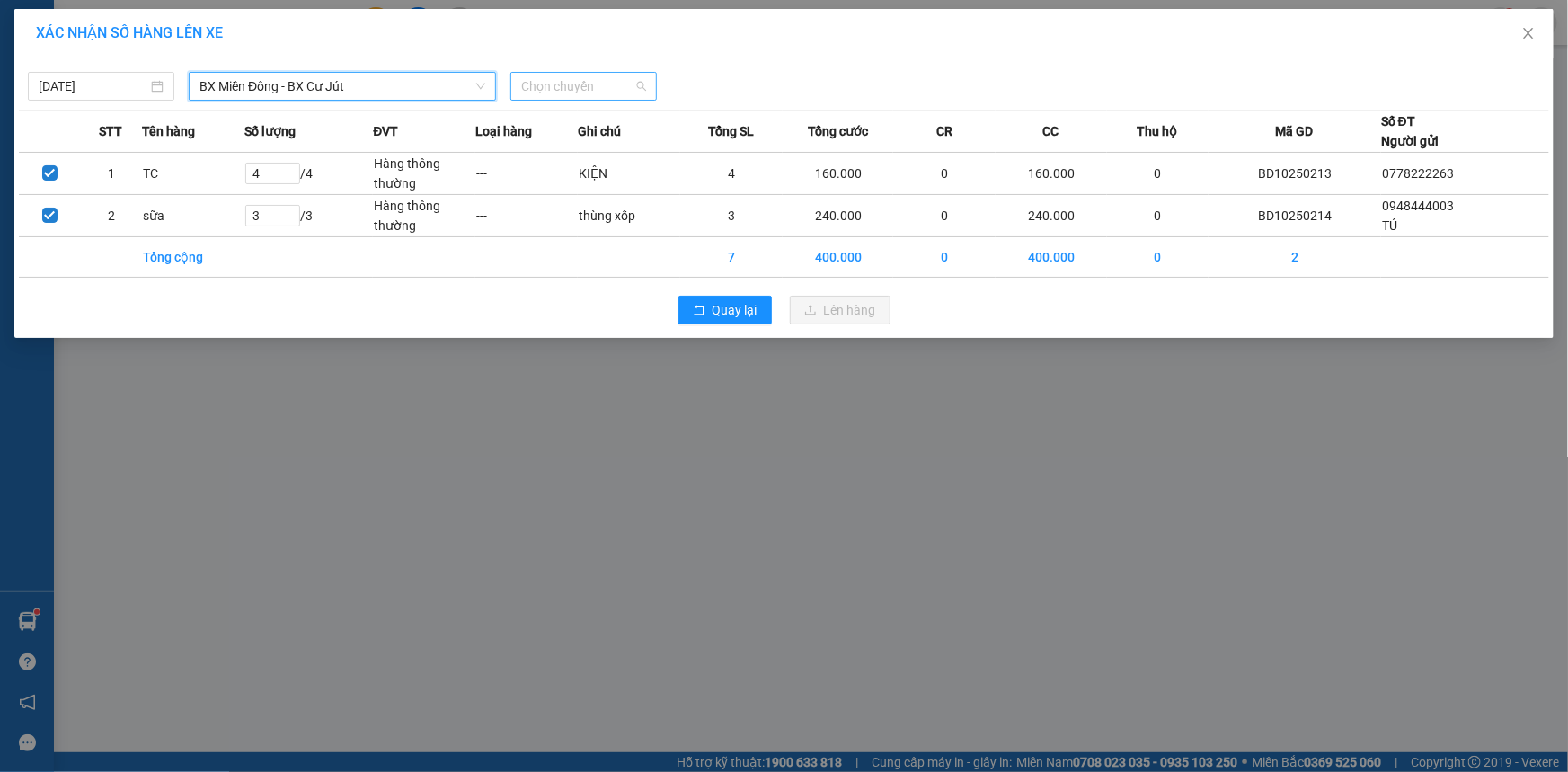
click at [537, 82] on span "Chọn chuyến" at bounding box center [583, 86] width 125 height 27
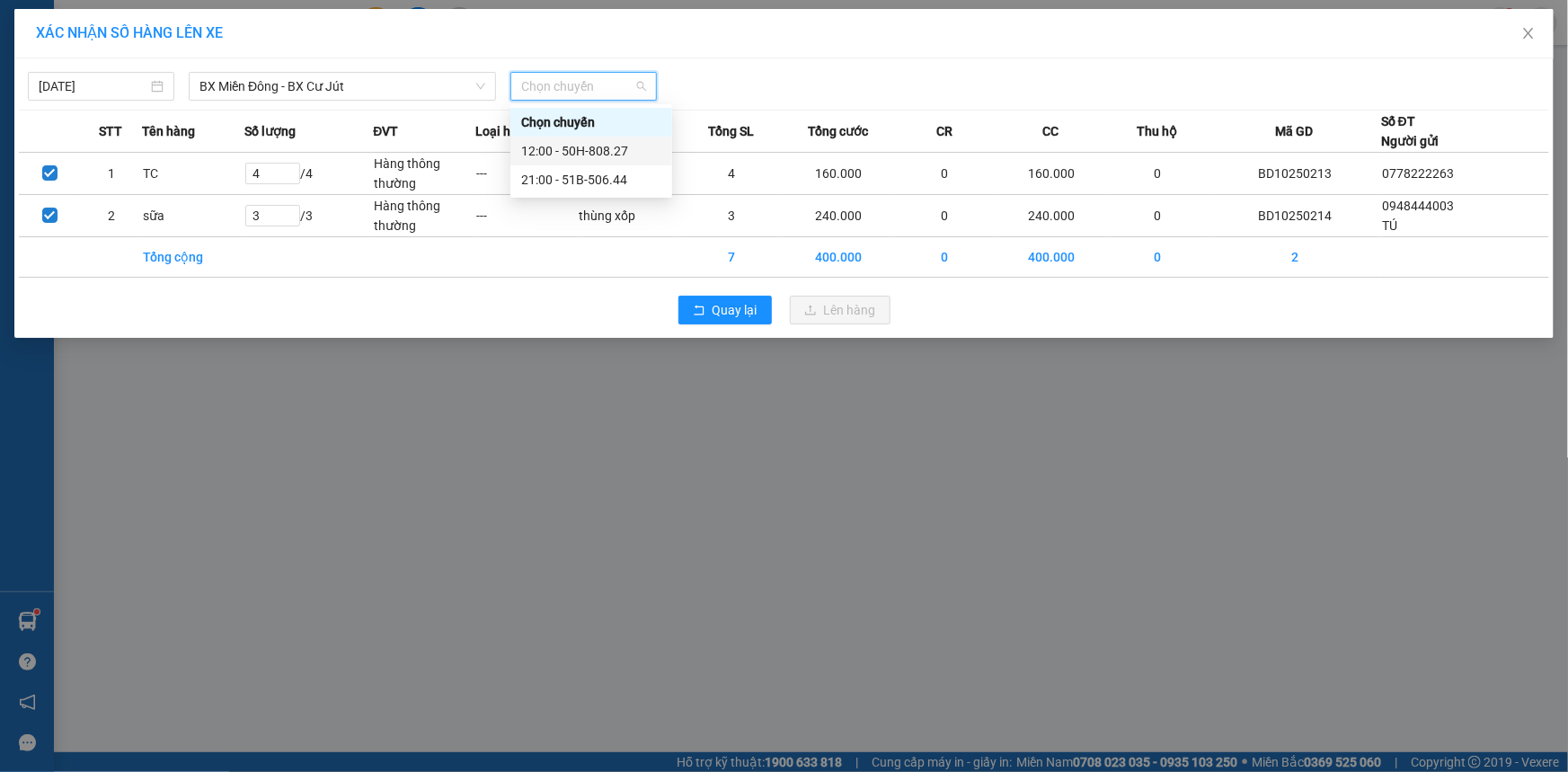
click at [626, 154] on div "12:00 - 50H-808.27" at bounding box center [591, 151] width 140 height 20
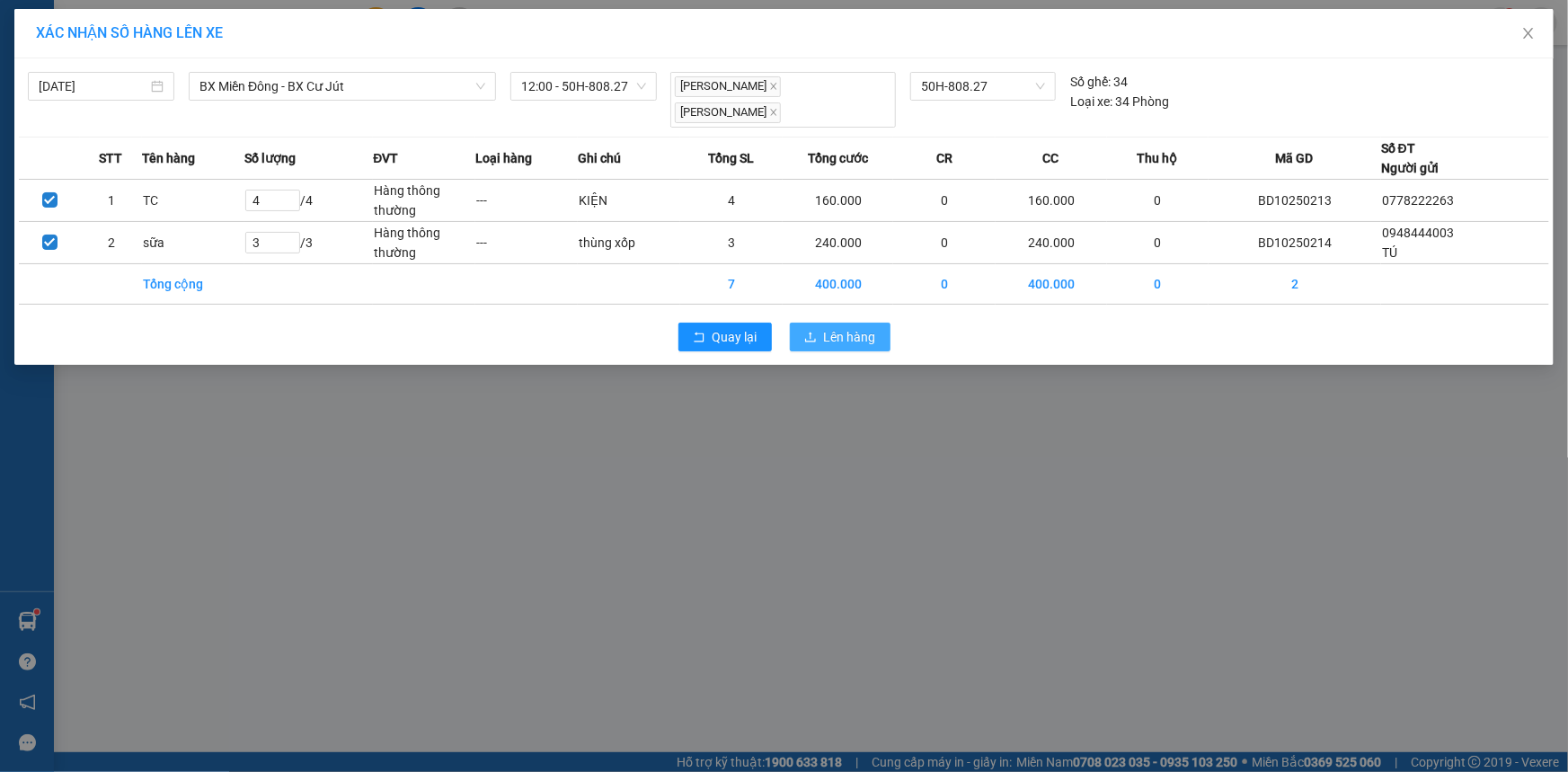
click at [826, 327] on span "Lên hàng" at bounding box center [850, 337] width 52 height 20
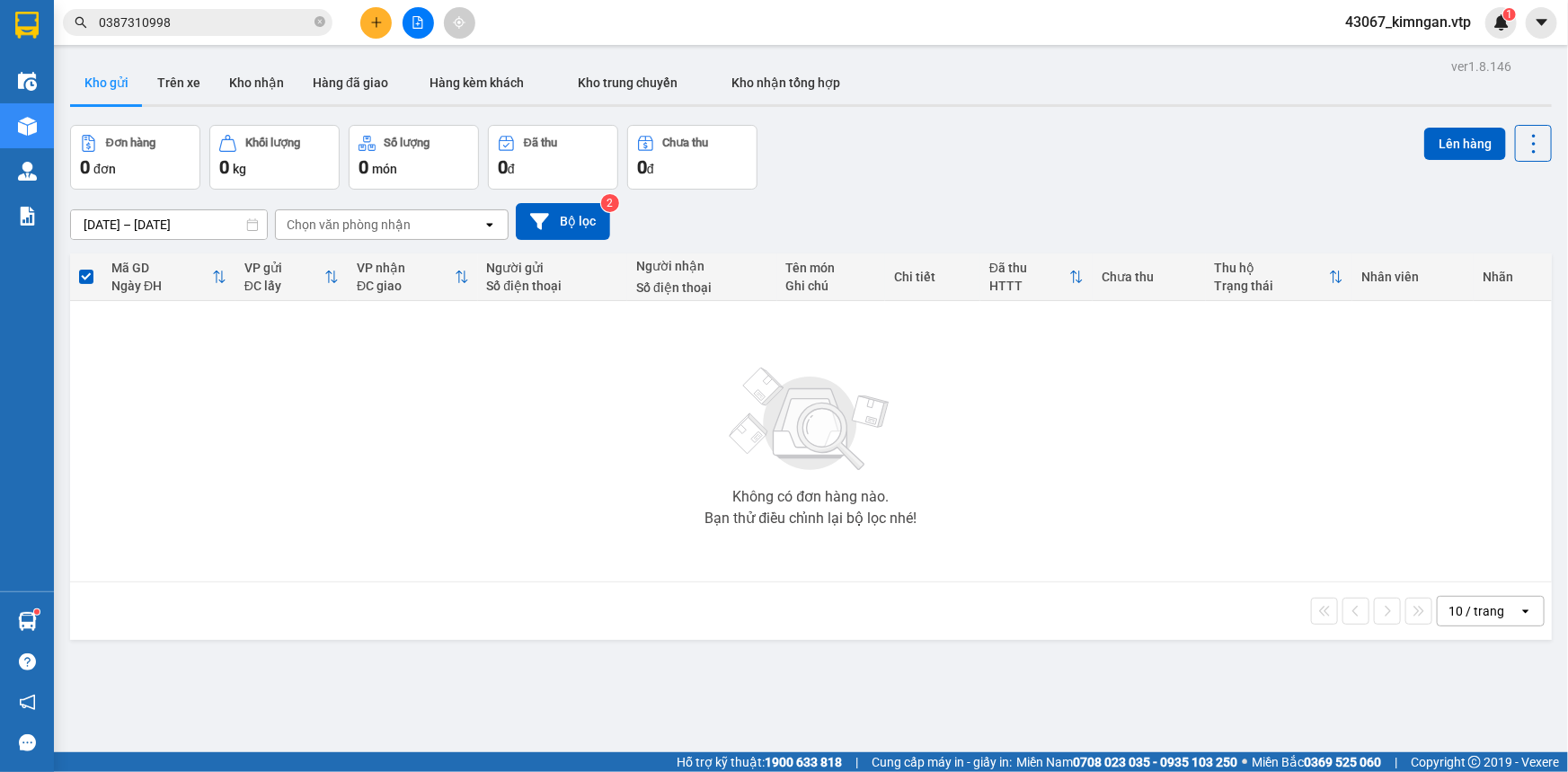
click at [416, 22] on icon "file-add" at bounding box center [418, 22] width 13 height 13
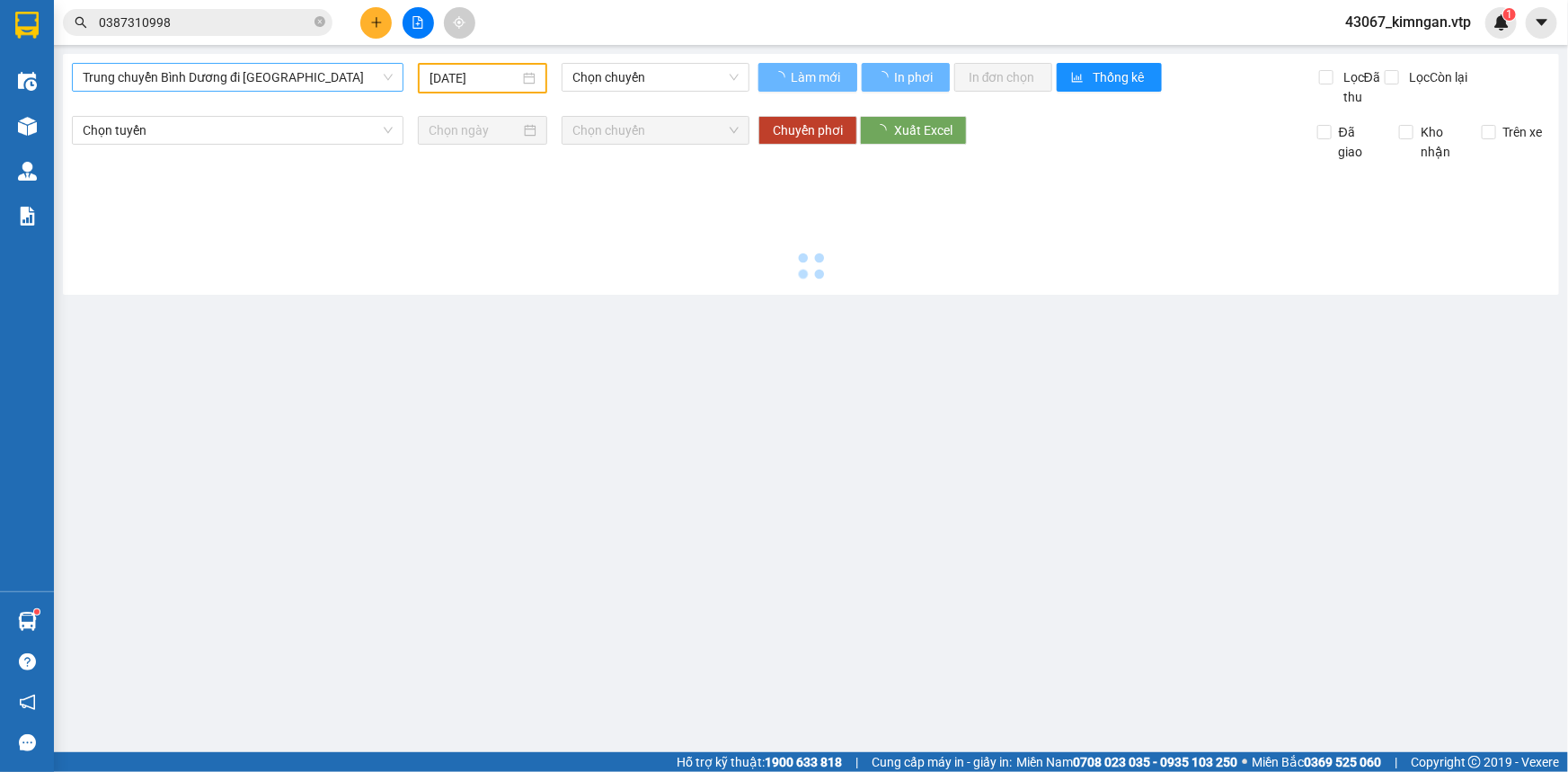
type input "[DATE]"
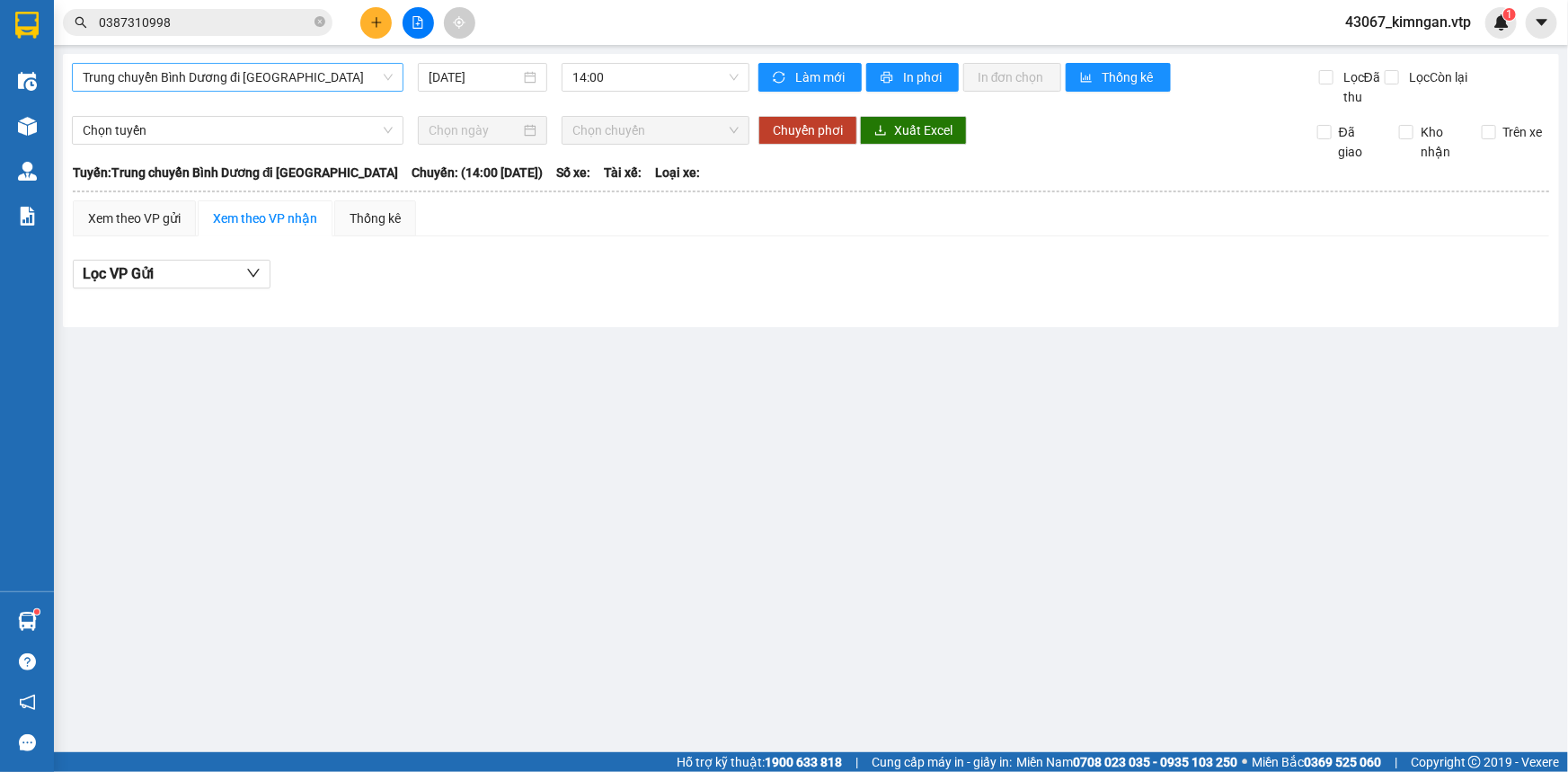
click at [277, 76] on span "Trung chuyển Bình Dương đi [GEOGRAPHIC_DATA]" at bounding box center [237, 77] width 310 height 27
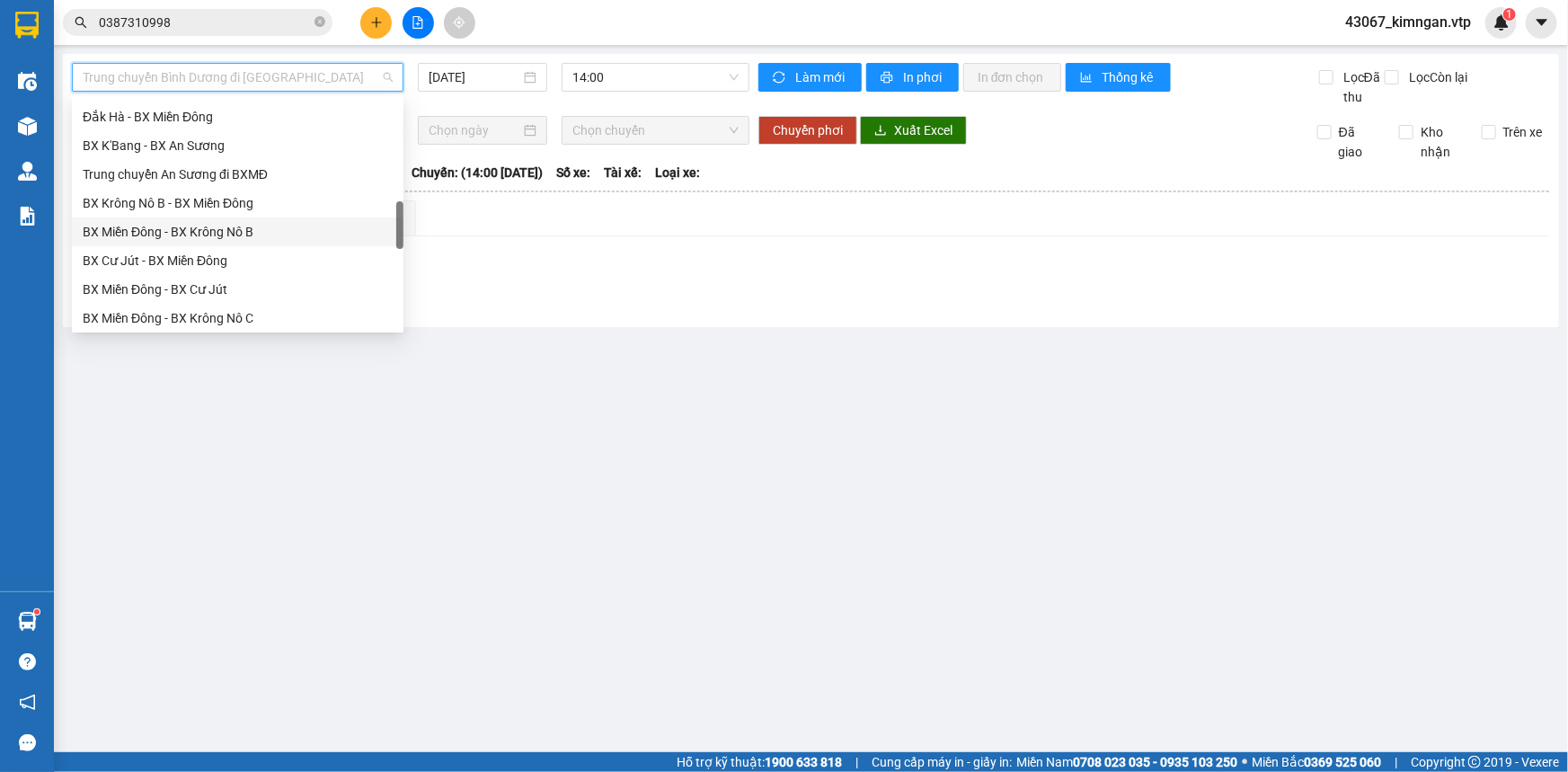
scroll to position [735, 0]
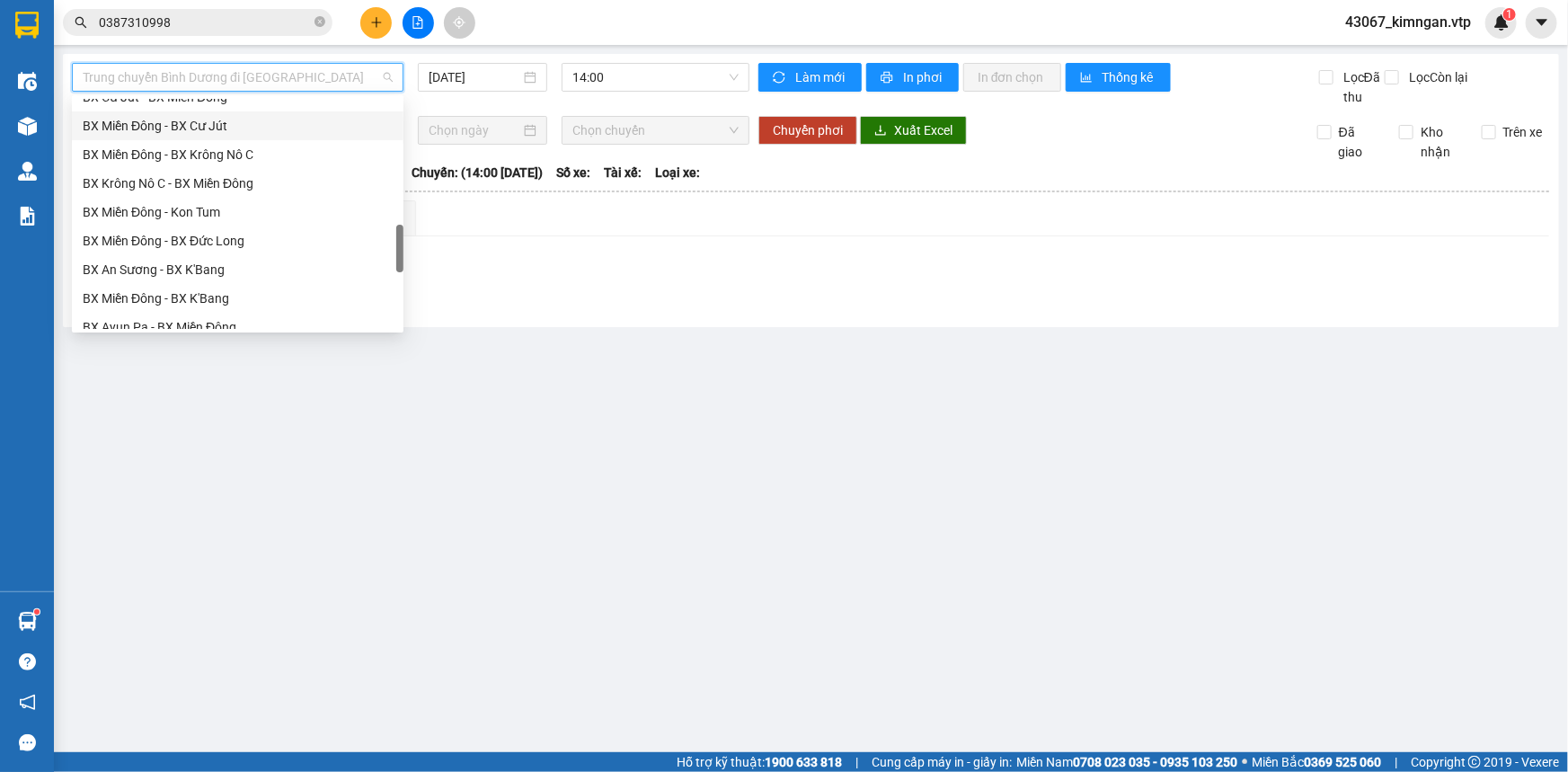
click at [243, 129] on div "BX Miền Đông - BX Cư Jút" at bounding box center [237, 126] width 310 height 20
type input "[DATE]"
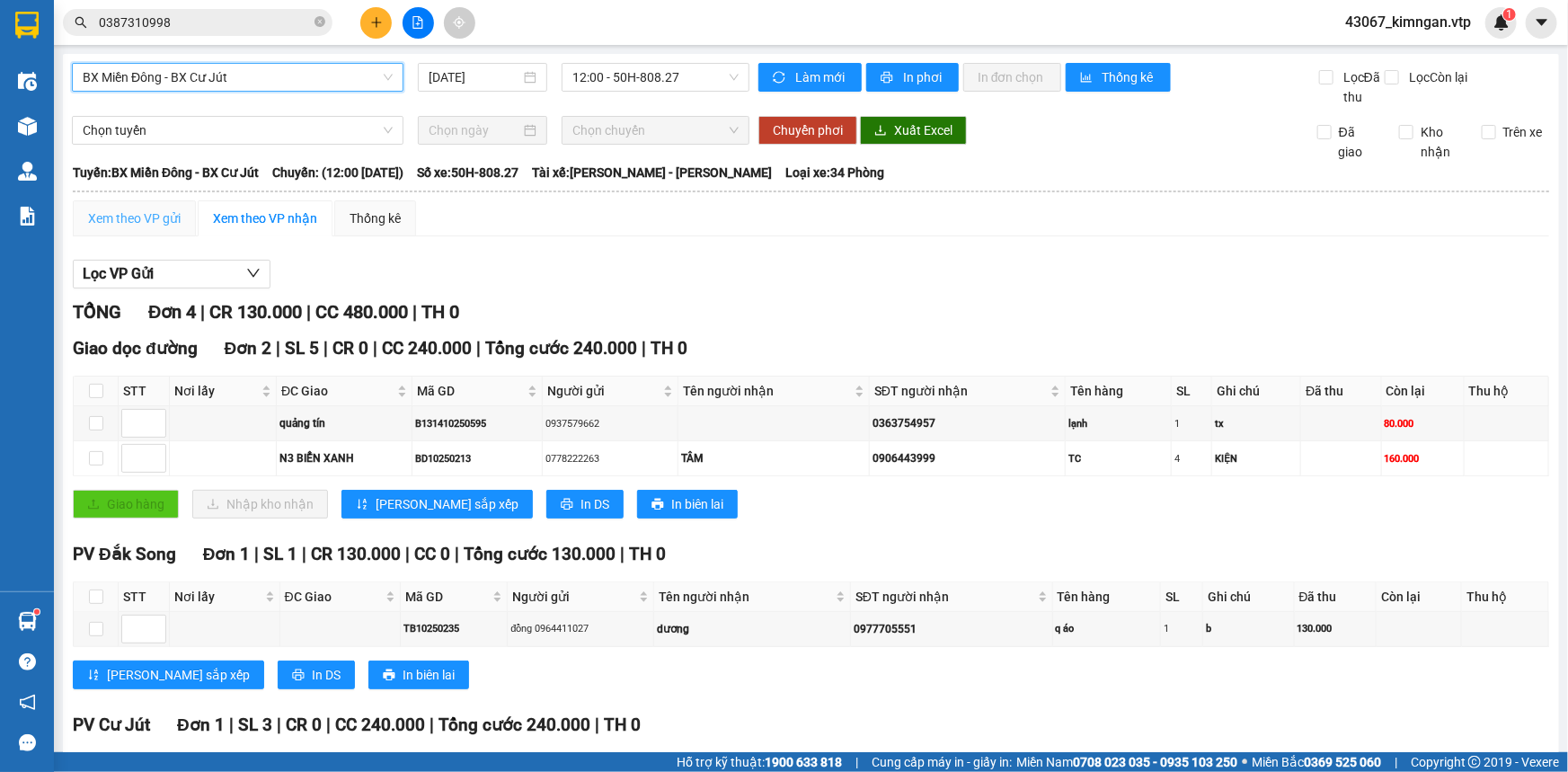
click at [169, 230] on div "Xem theo VP gửi" at bounding box center [134, 218] width 123 height 36
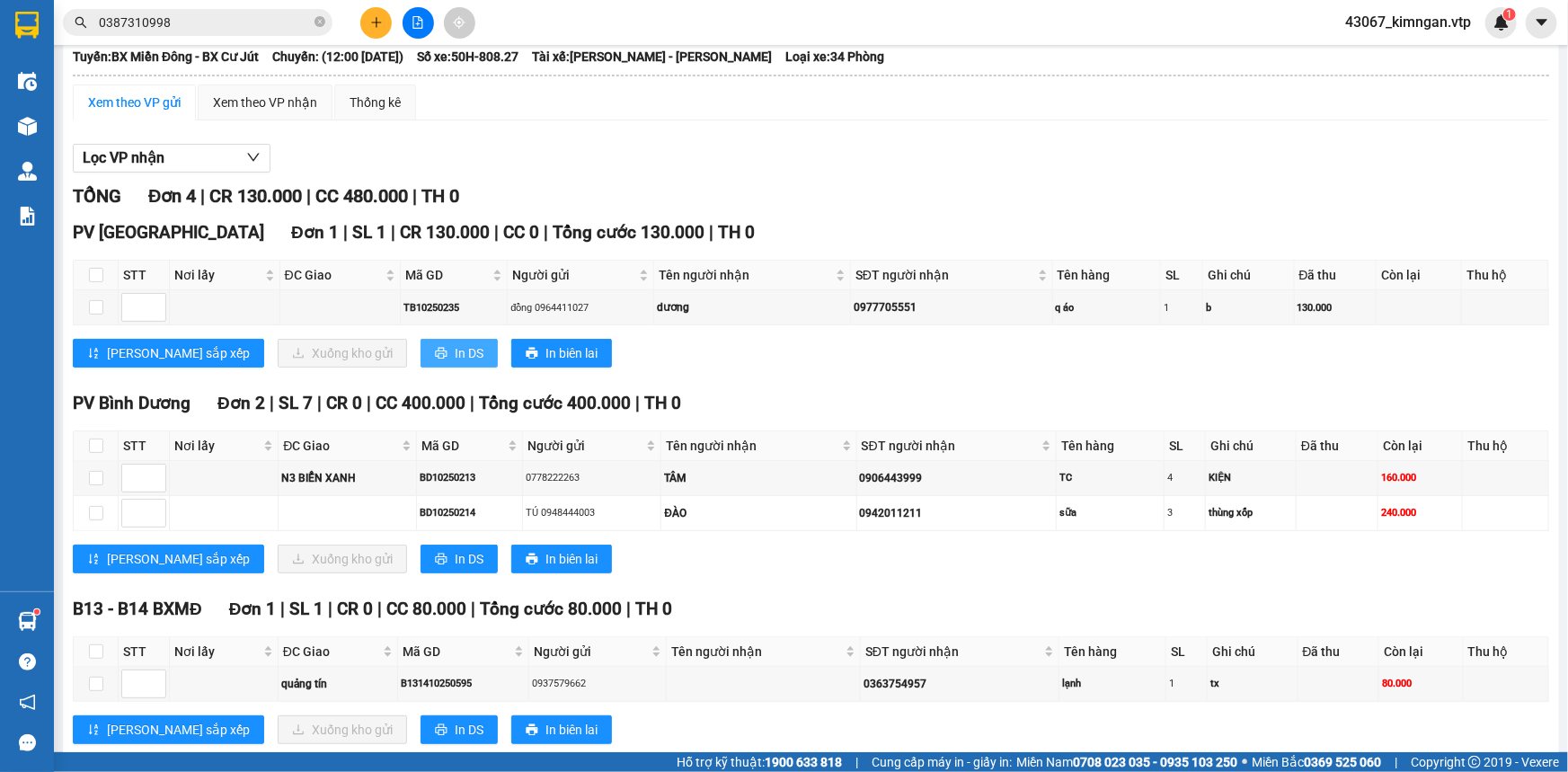
scroll to position [155, 0]
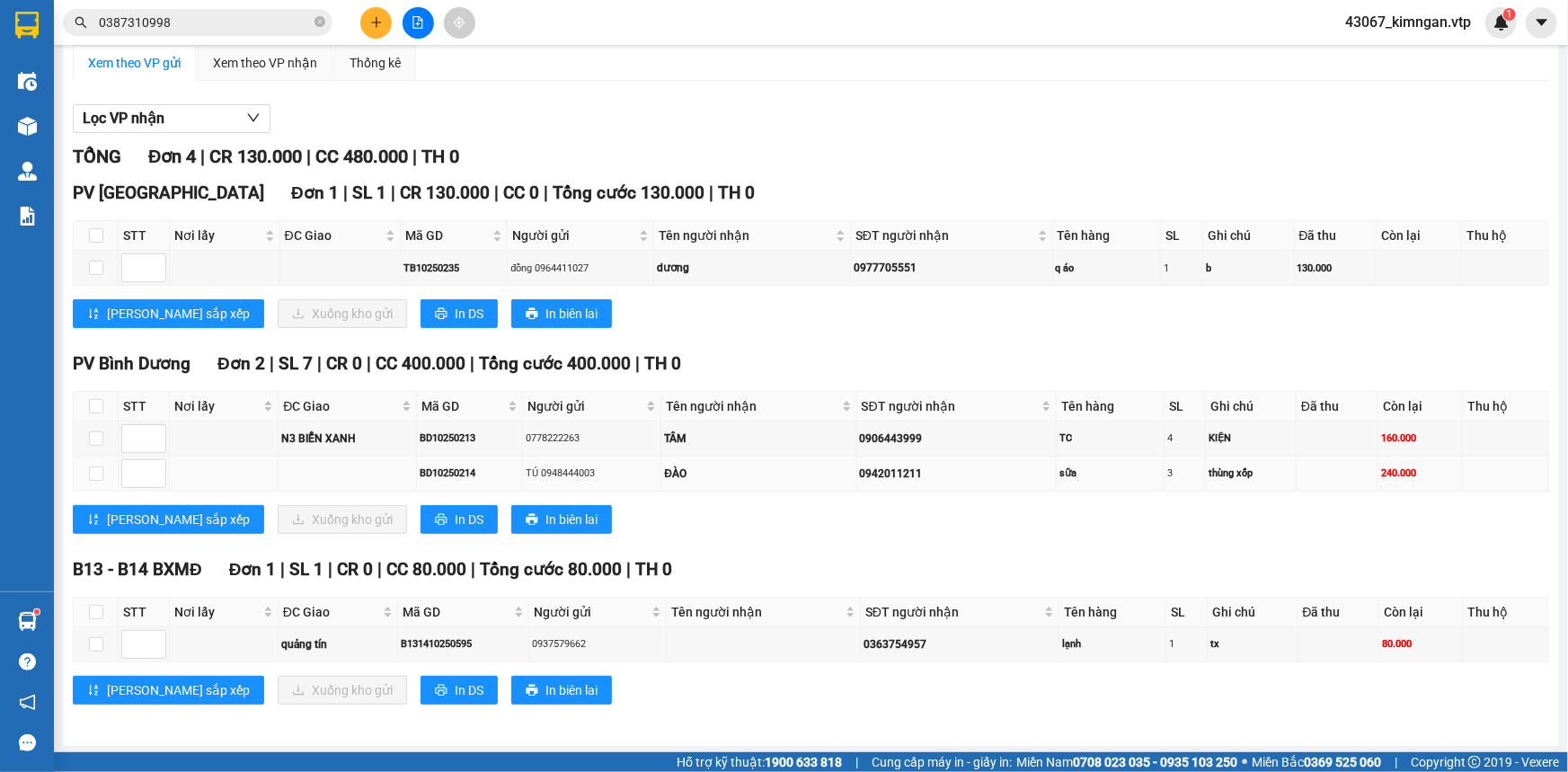
click at [1188, 489] on td "3" at bounding box center [1185, 474] width 41 height 35
click at [1132, 467] on div "sữa" at bounding box center [1110, 473] width 102 height 15
click at [96, 469] on input "checkbox" at bounding box center [96, 474] width 14 height 14
checkbox input "true"
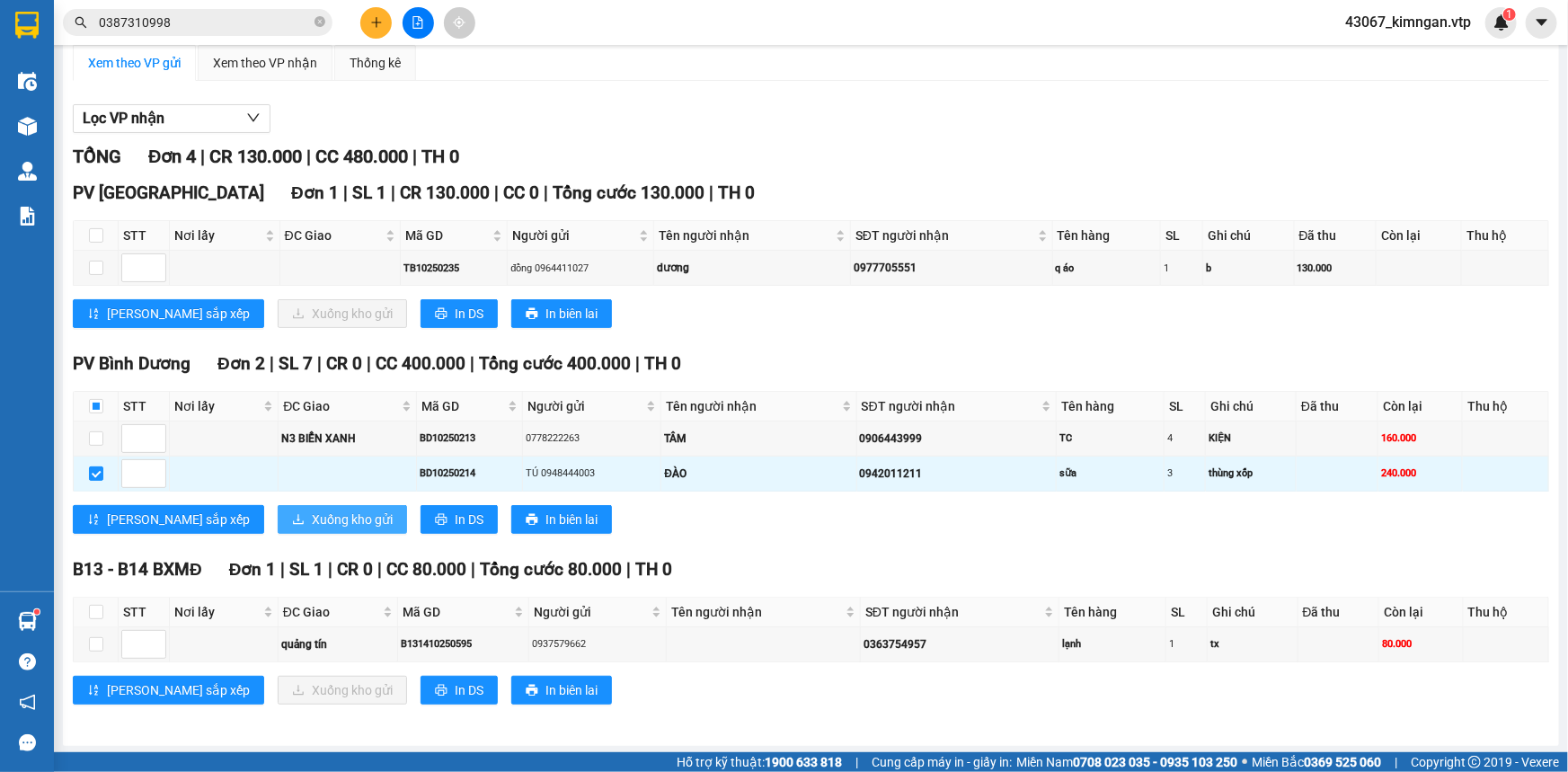
click at [312, 521] on span "Xuống kho gửi" at bounding box center [352, 519] width 81 height 20
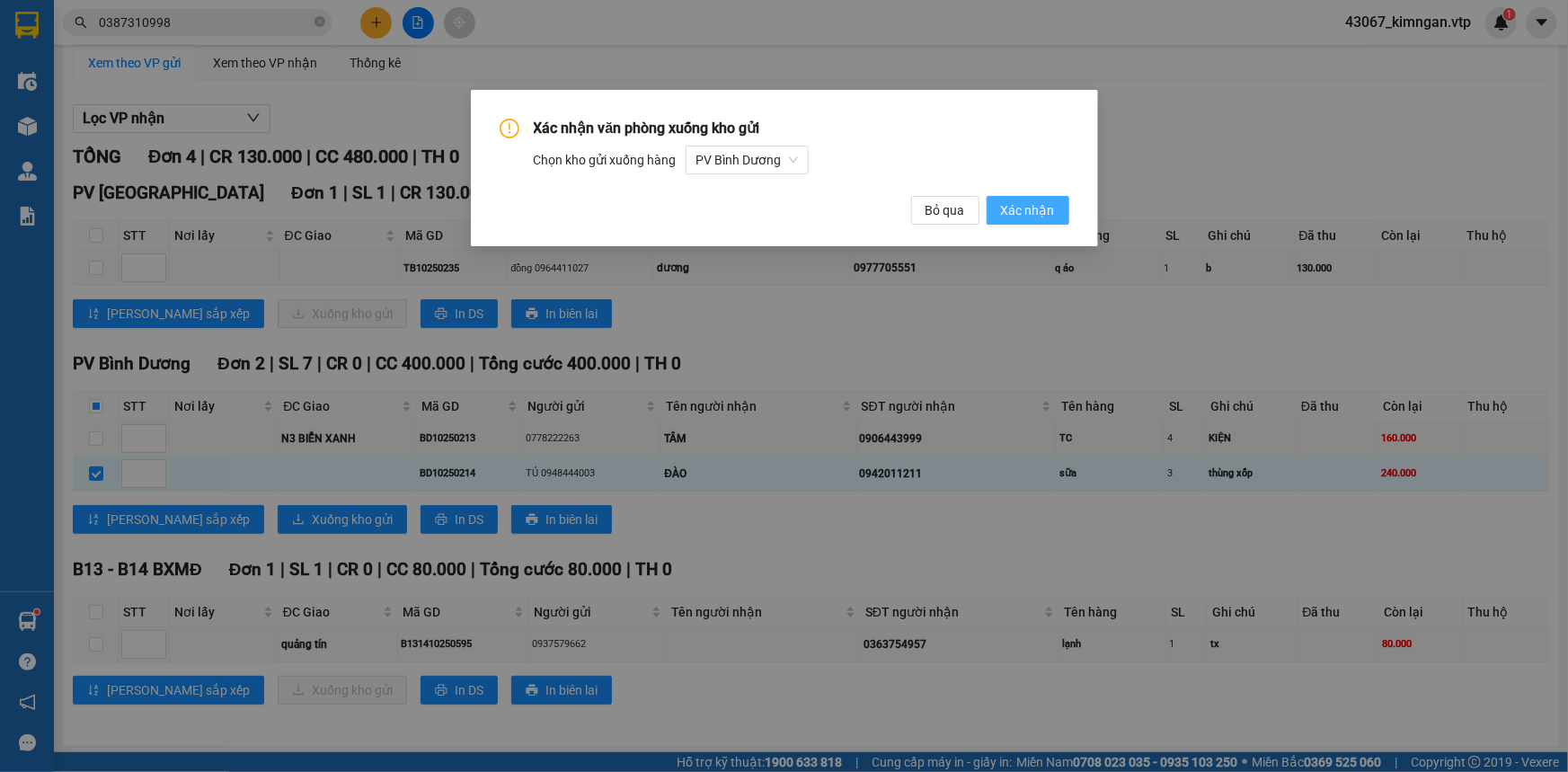
click at [1042, 208] on span "Xác nhận" at bounding box center [1028, 210] width 54 height 20
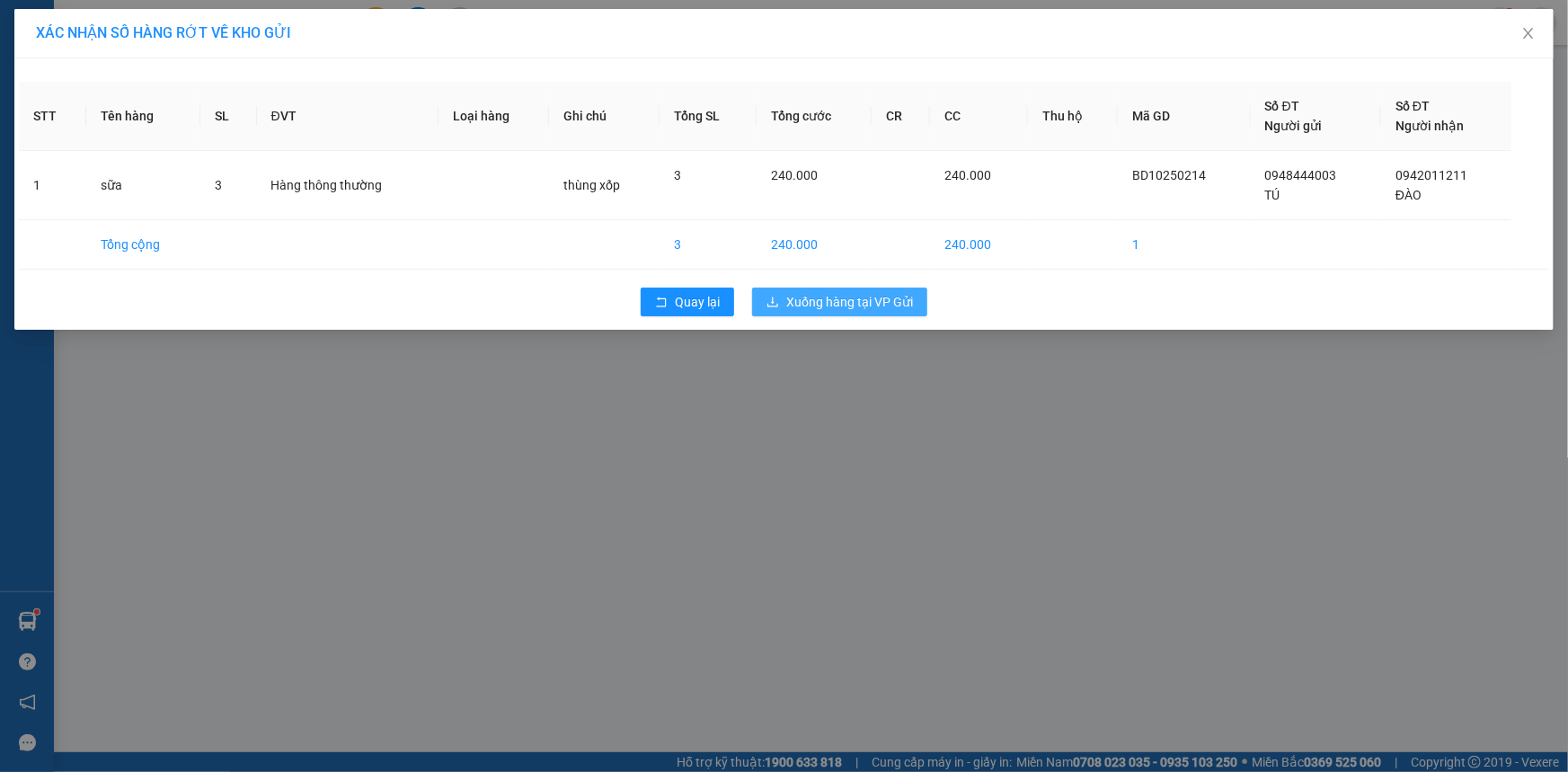
click at [813, 311] on span "Xuống hàng tại VP Gửi" at bounding box center [849, 302] width 127 height 20
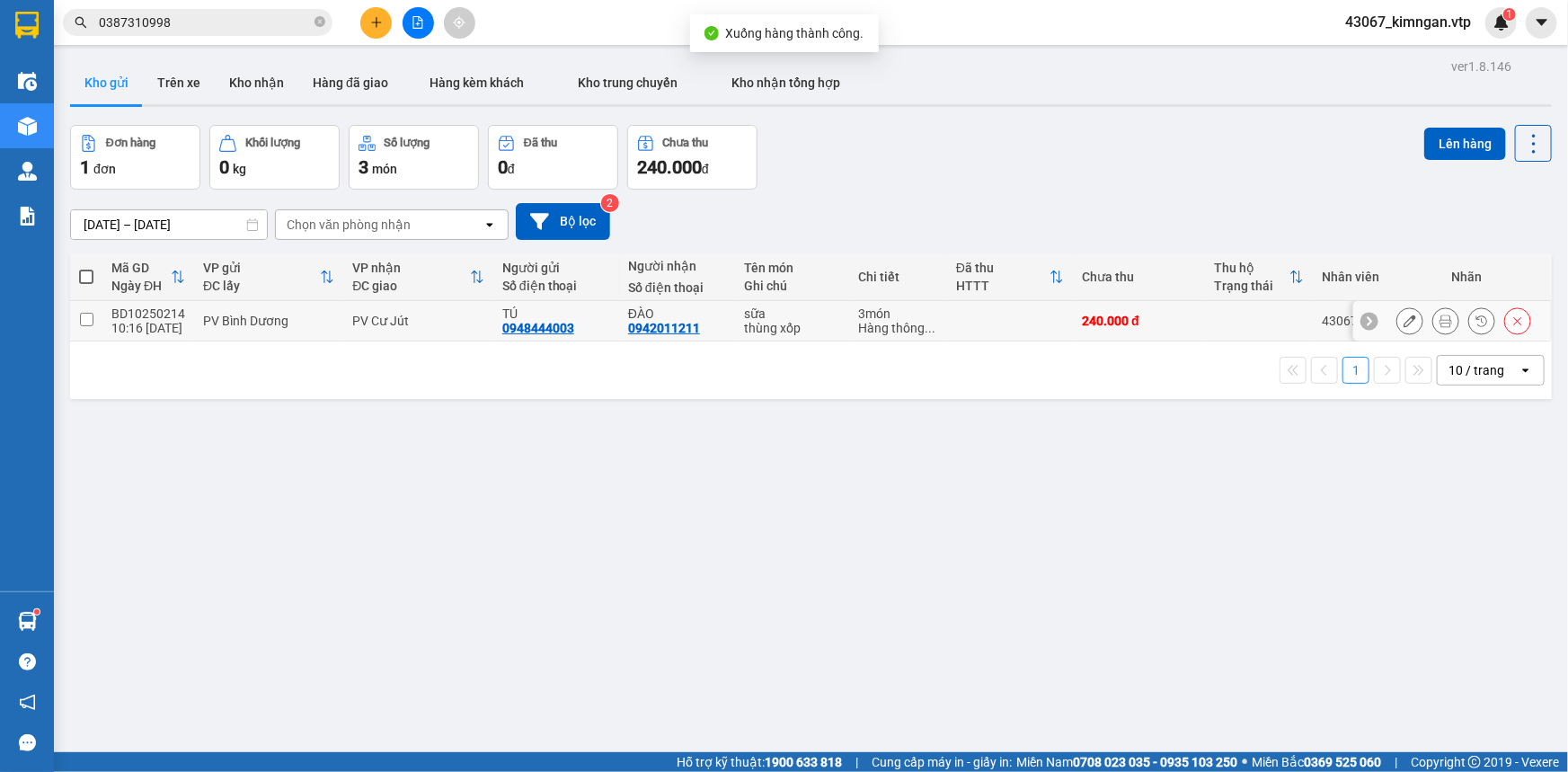
click at [1433, 324] on button at bounding box center [1446, 321] width 25 height 31
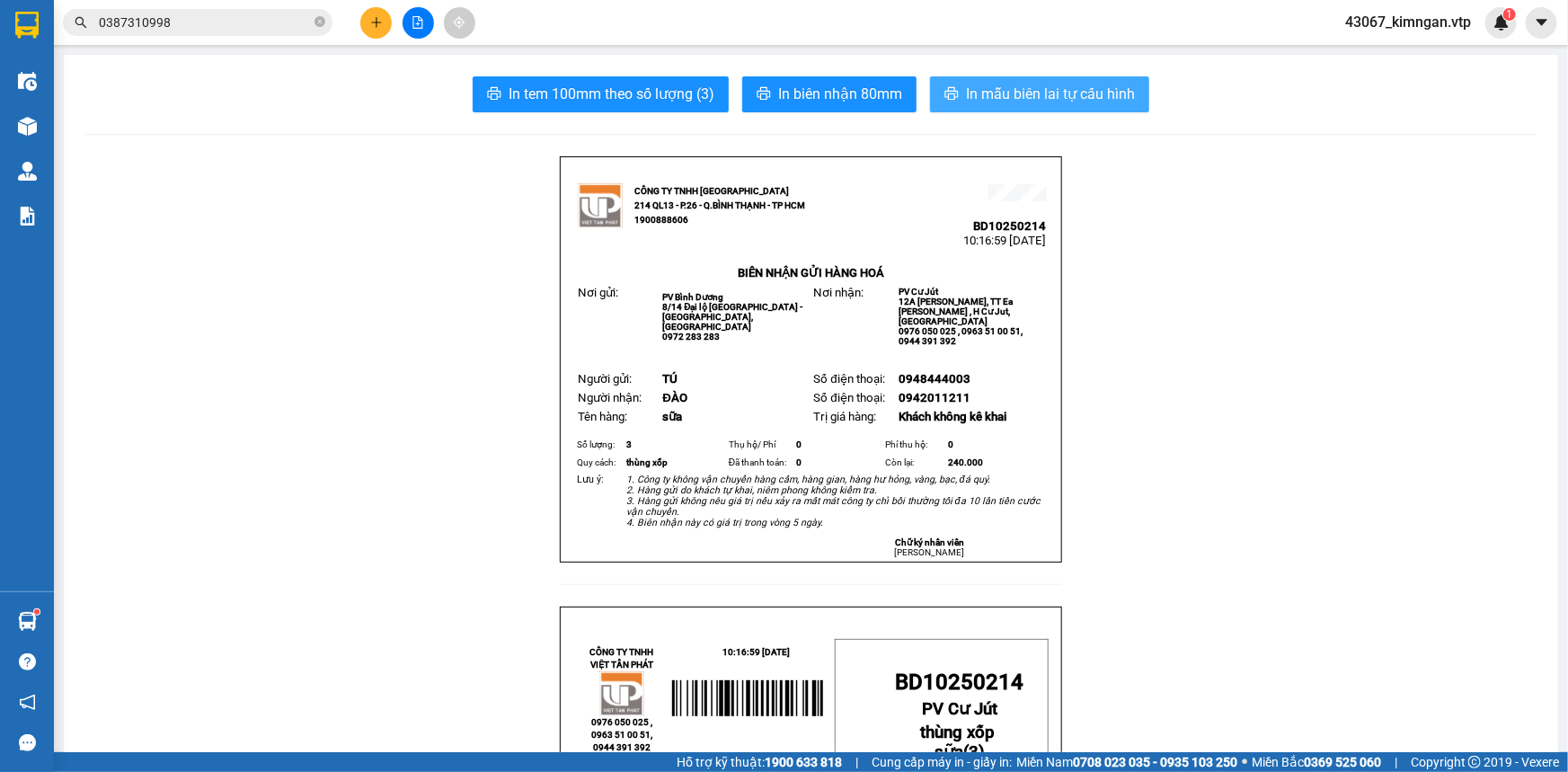
click at [1059, 107] on button "In mẫu biên lai tự cấu hình" at bounding box center [1040, 94] width 219 height 36
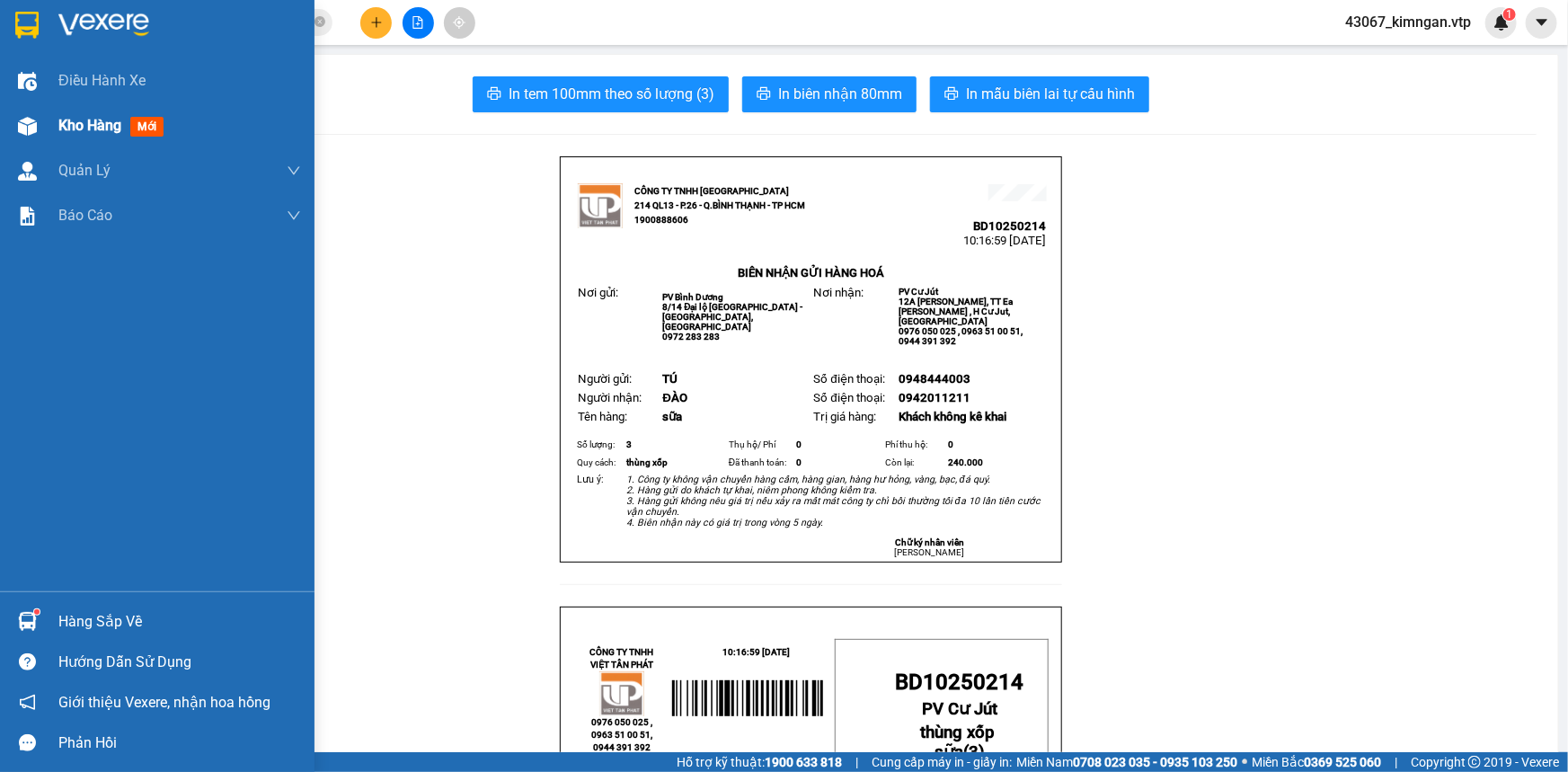
click at [34, 124] on img at bounding box center [27, 126] width 19 height 19
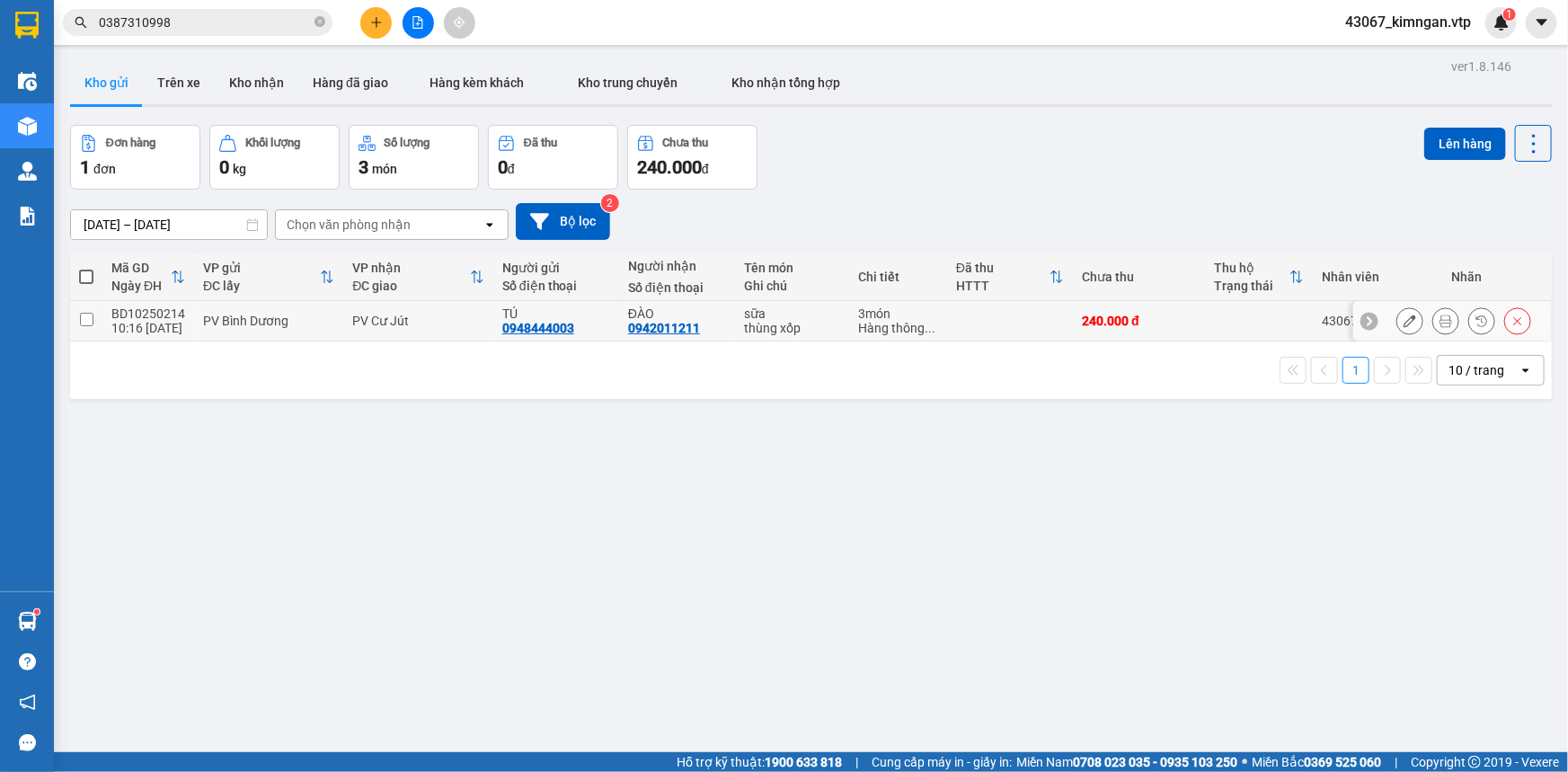
click at [81, 321] on input "checkbox" at bounding box center [86, 319] width 13 height 13
checkbox input "true"
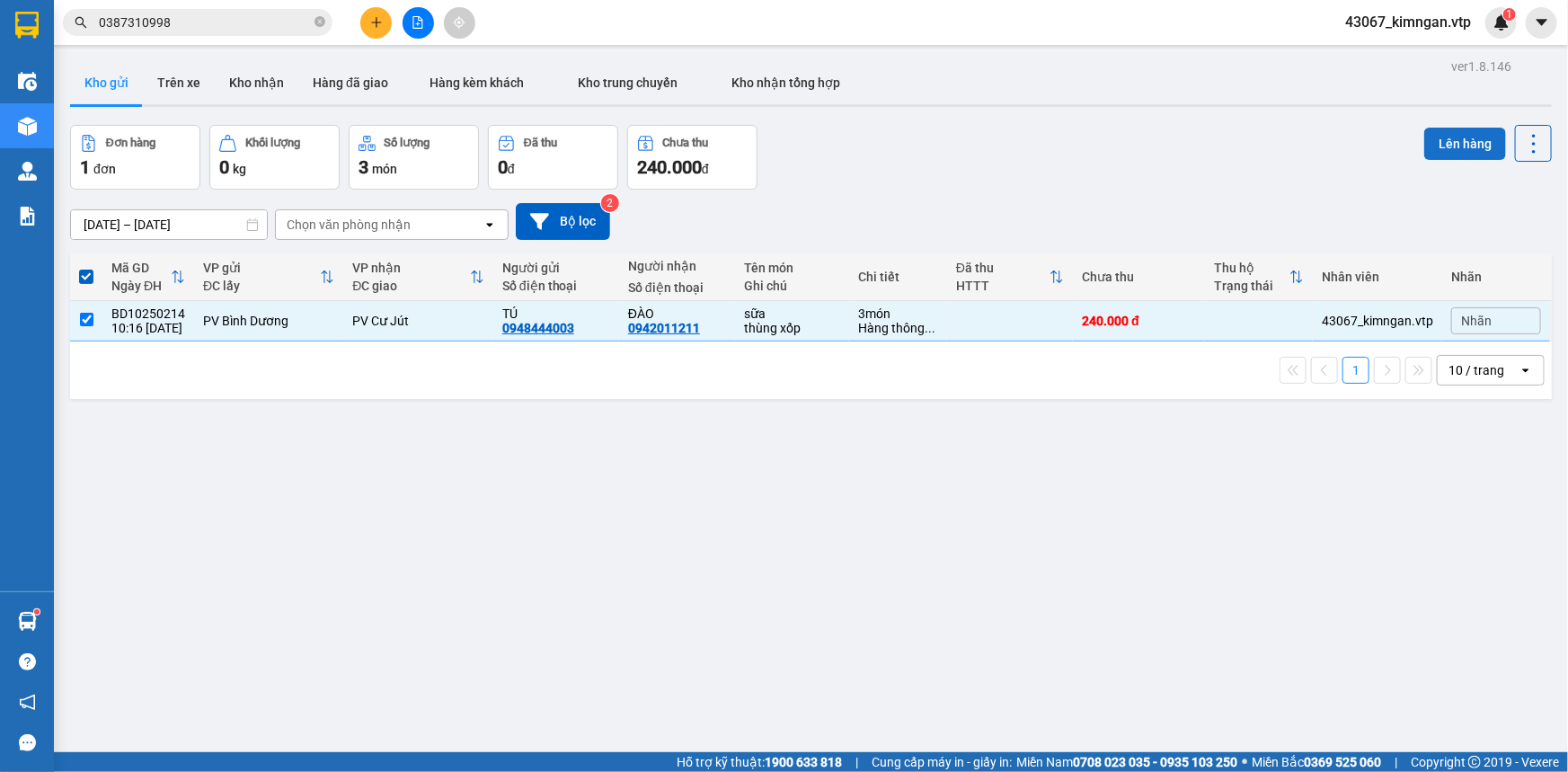
click at [1458, 128] on button "Lên hàng" at bounding box center [1465, 144] width 82 height 32
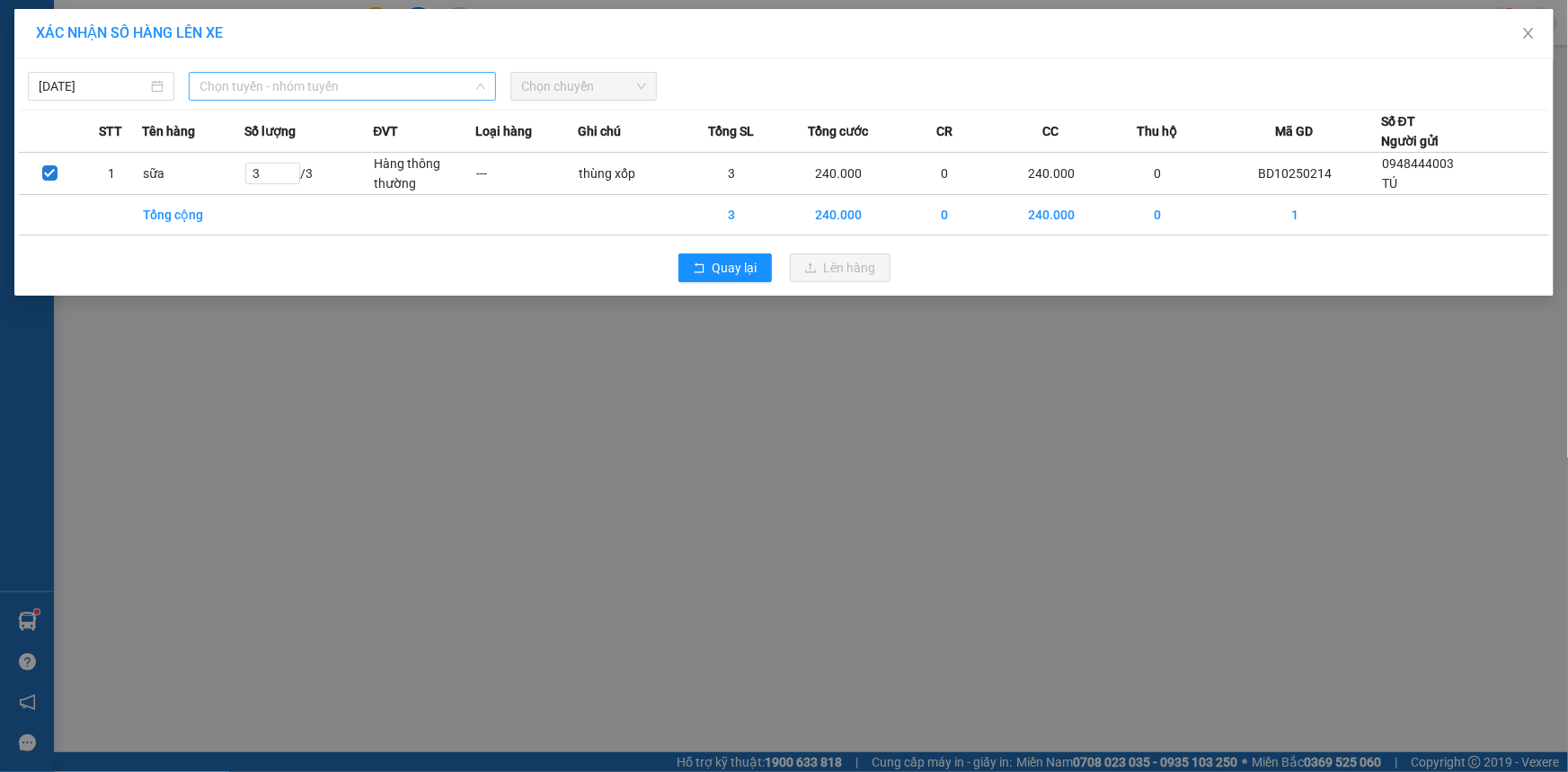
click at [421, 95] on span "Chọn tuyến - nhóm tuyến" at bounding box center [342, 86] width 286 height 27
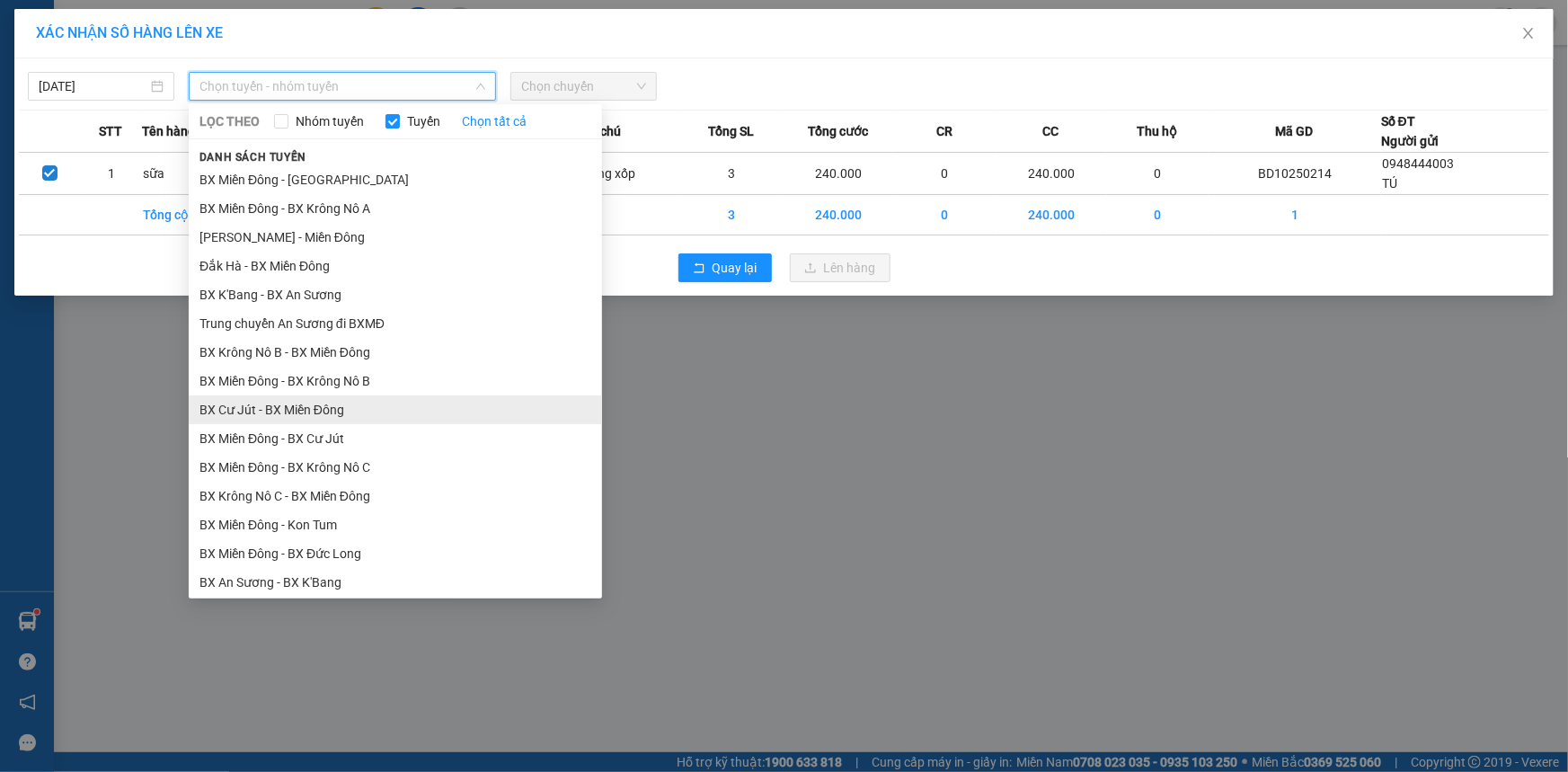
scroll to position [490, 0]
drag, startPoint x: 368, startPoint y: 407, endPoint x: 392, endPoint y: 385, distance: 32.6
click at [369, 406] on li "BX Miền Đông - BX Cư Jút" at bounding box center [395, 410] width 413 height 29
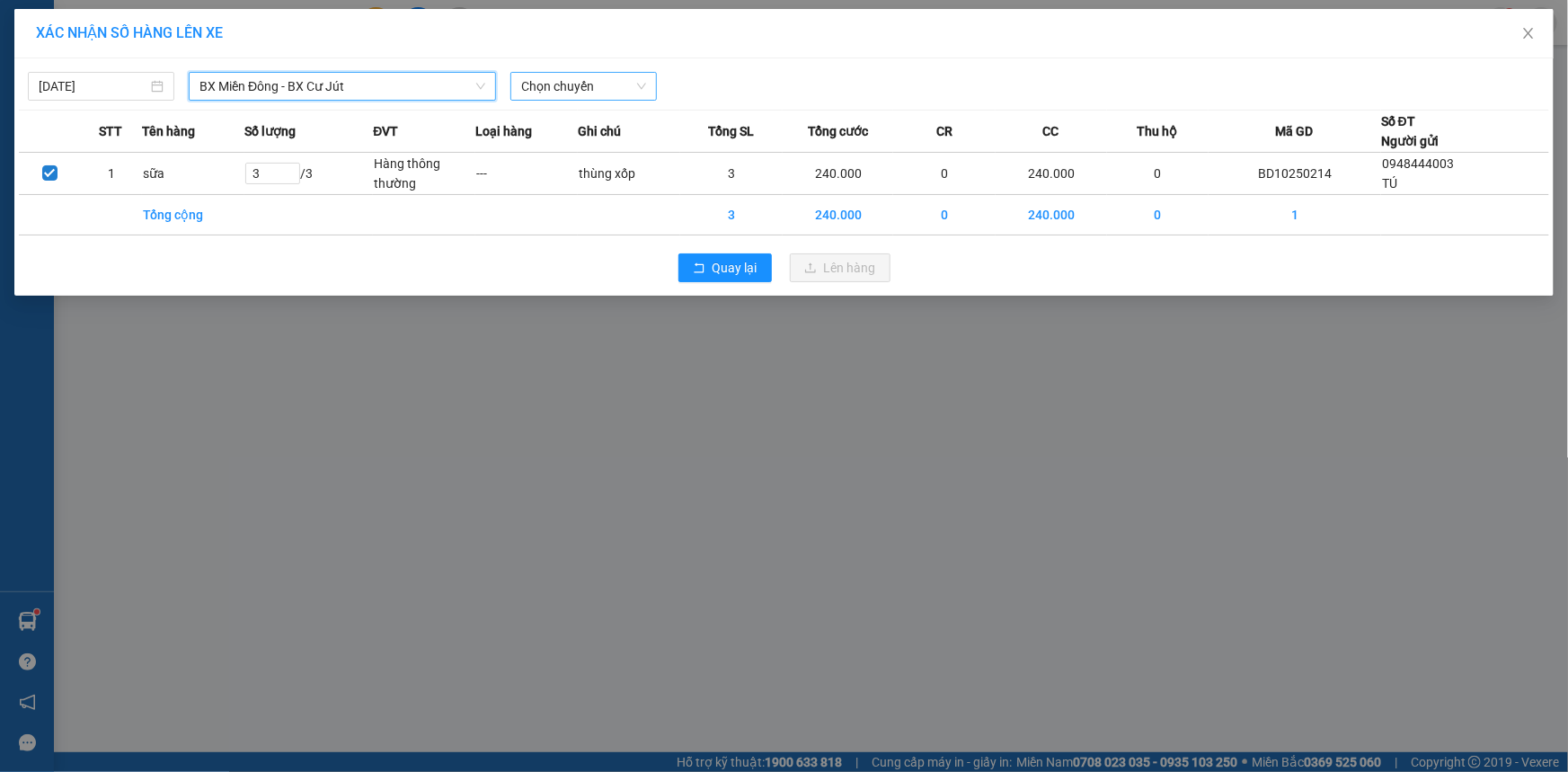
click at [581, 76] on span "Chọn chuyến" at bounding box center [583, 86] width 125 height 27
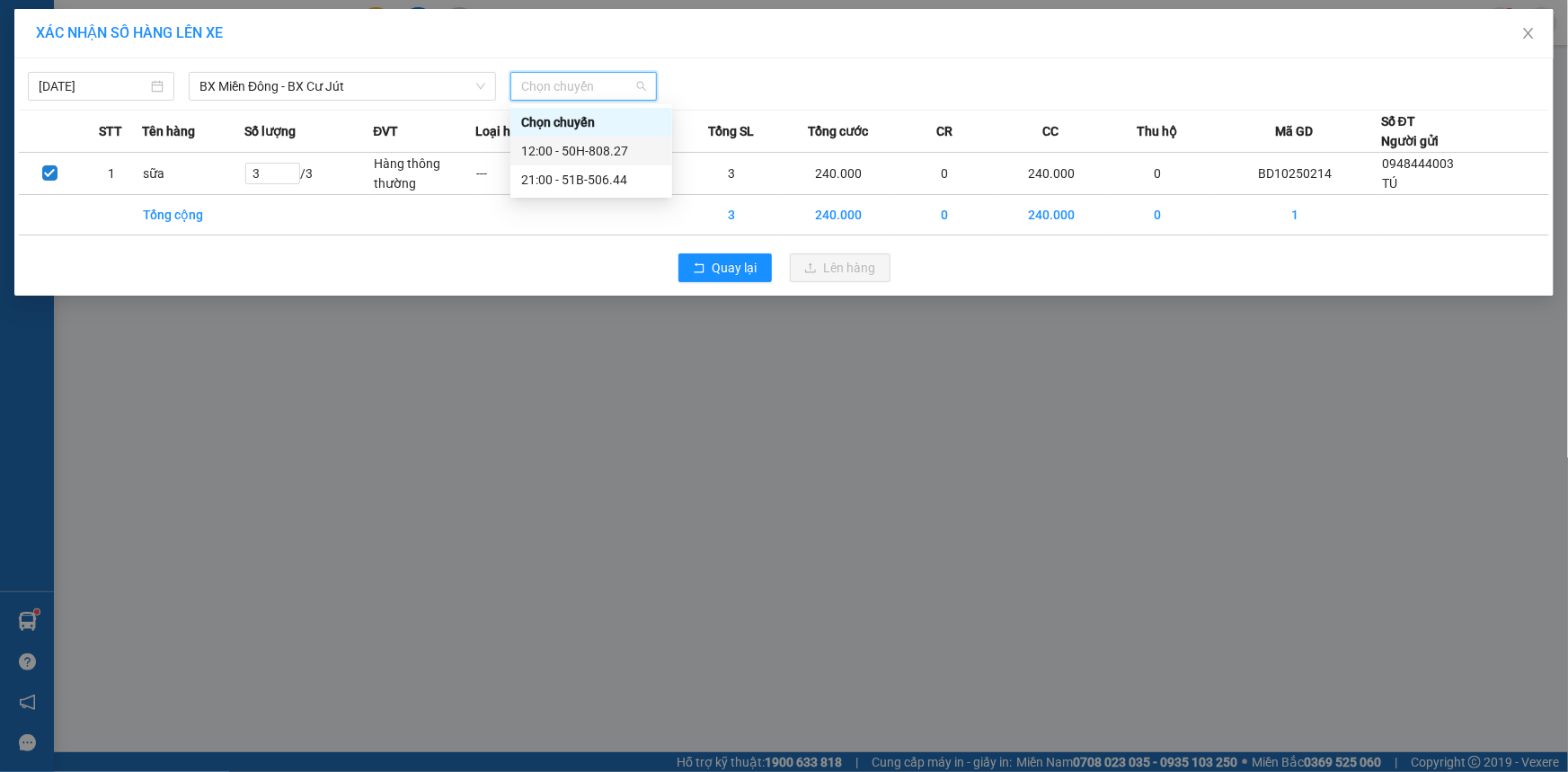
click at [569, 146] on div "12:00 - 50H-808.27" at bounding box center [591, 151] width 140 height 20
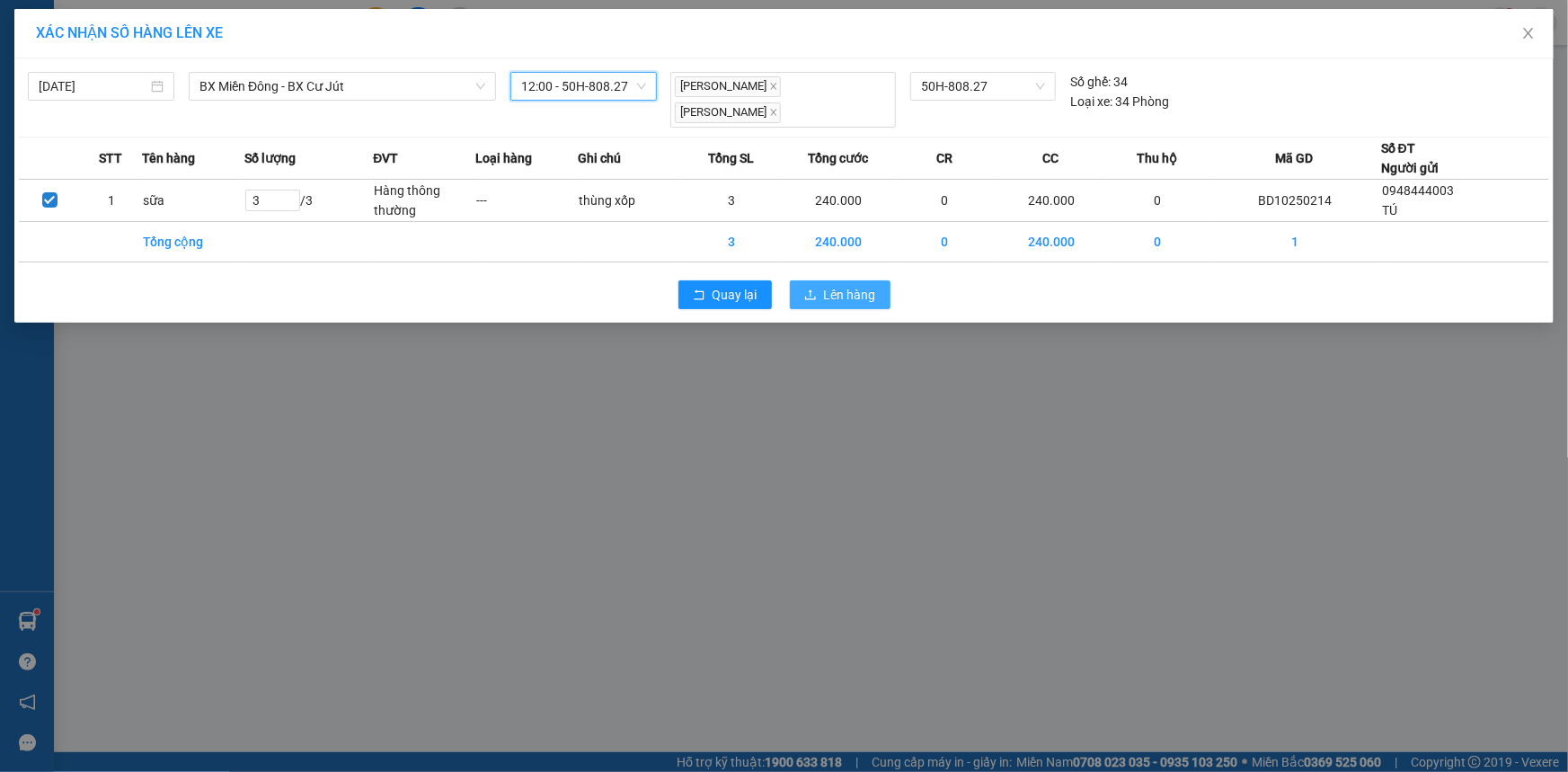
click at [819, 271] on div "Quay lại Lên hàng" at bounding box center [784, 295] width 1530 height 47
click at [818, 280] on button "Lên hàng" at bounding box center [840, 295] width 101 height 29
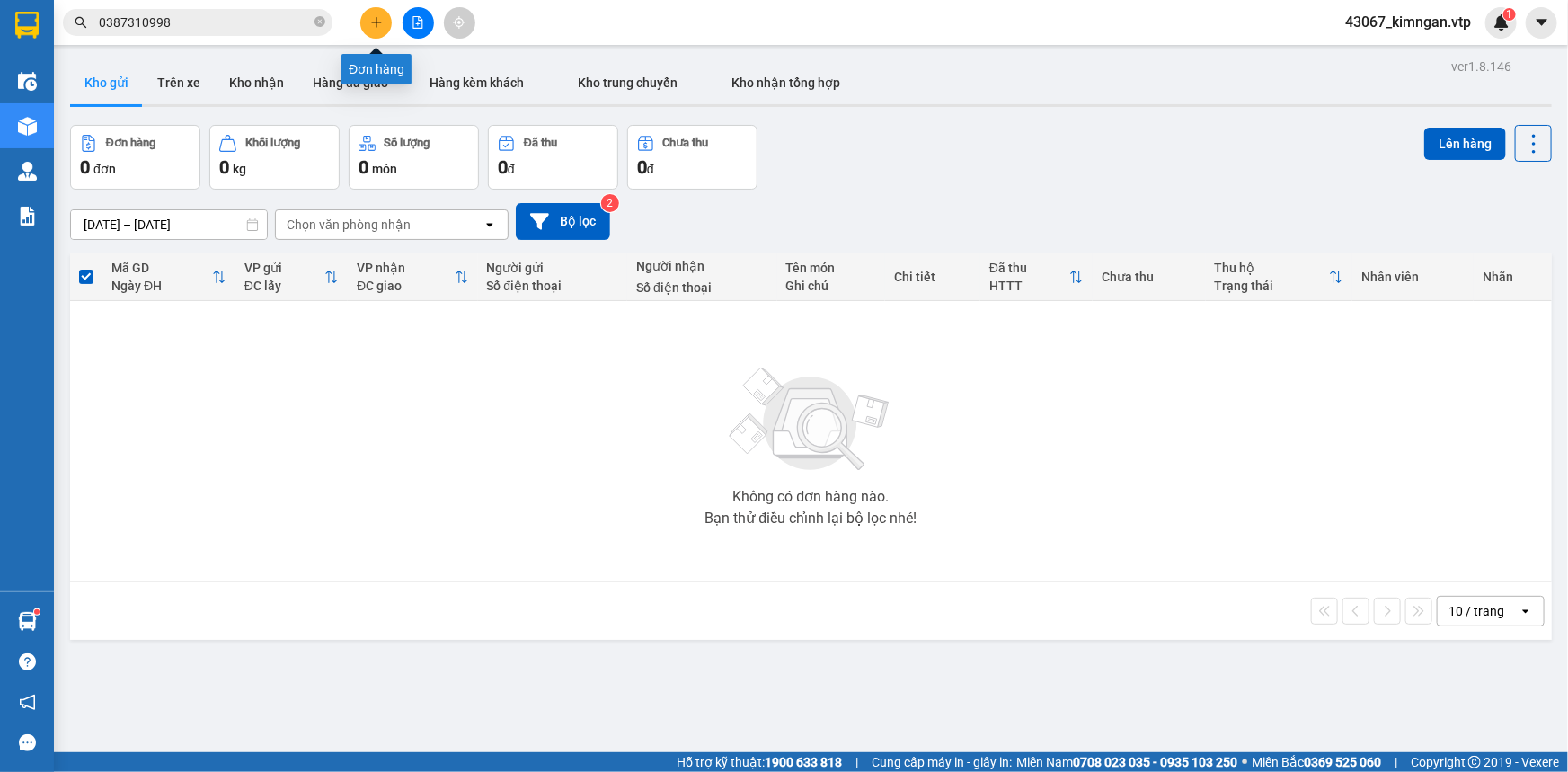
click at [377, 30] on button at bounding box center [376, 22] width 31 height 31
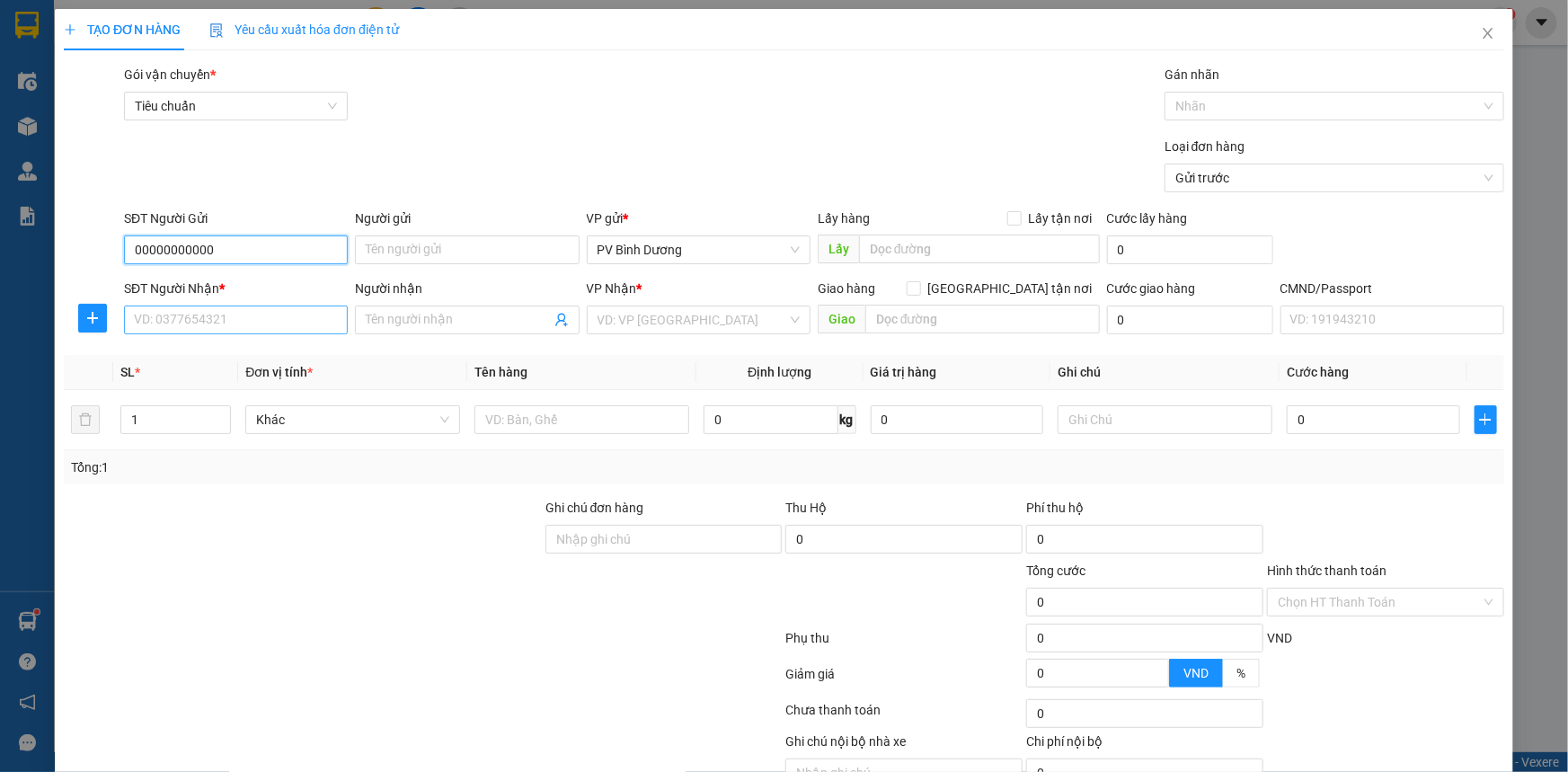
type input "00000000000"
click at [226, 332] on input "SĐT Người Nhận *" at bounding box center [235, 320] width 224 height 29
click at [221, 354] on div "0378368609 - BC" at bounding box center [234, 356] width 200 height 20
type input "0378368609"
type input "BC"
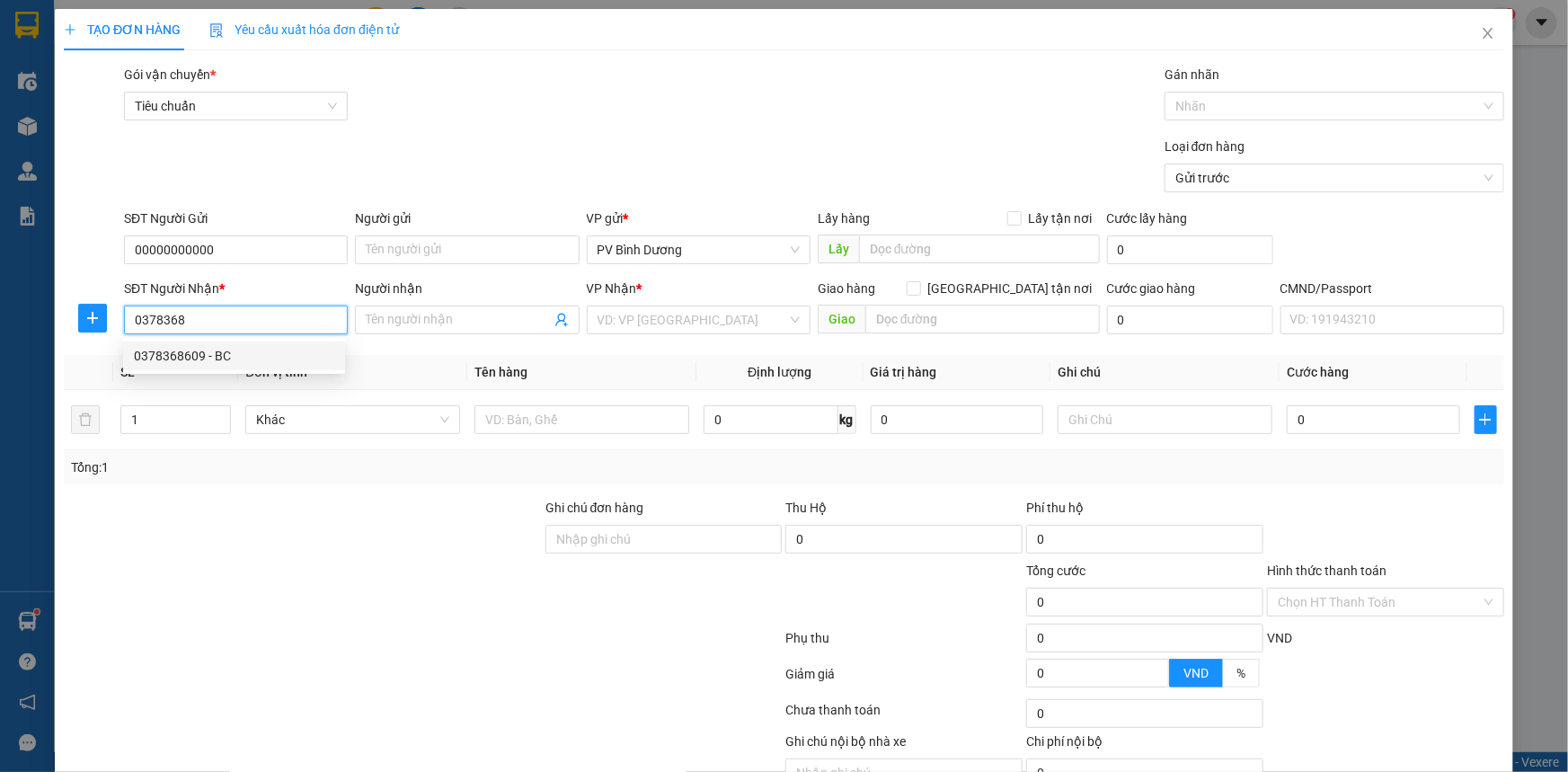
type input "[GEOGRAPHIC_DATA]"
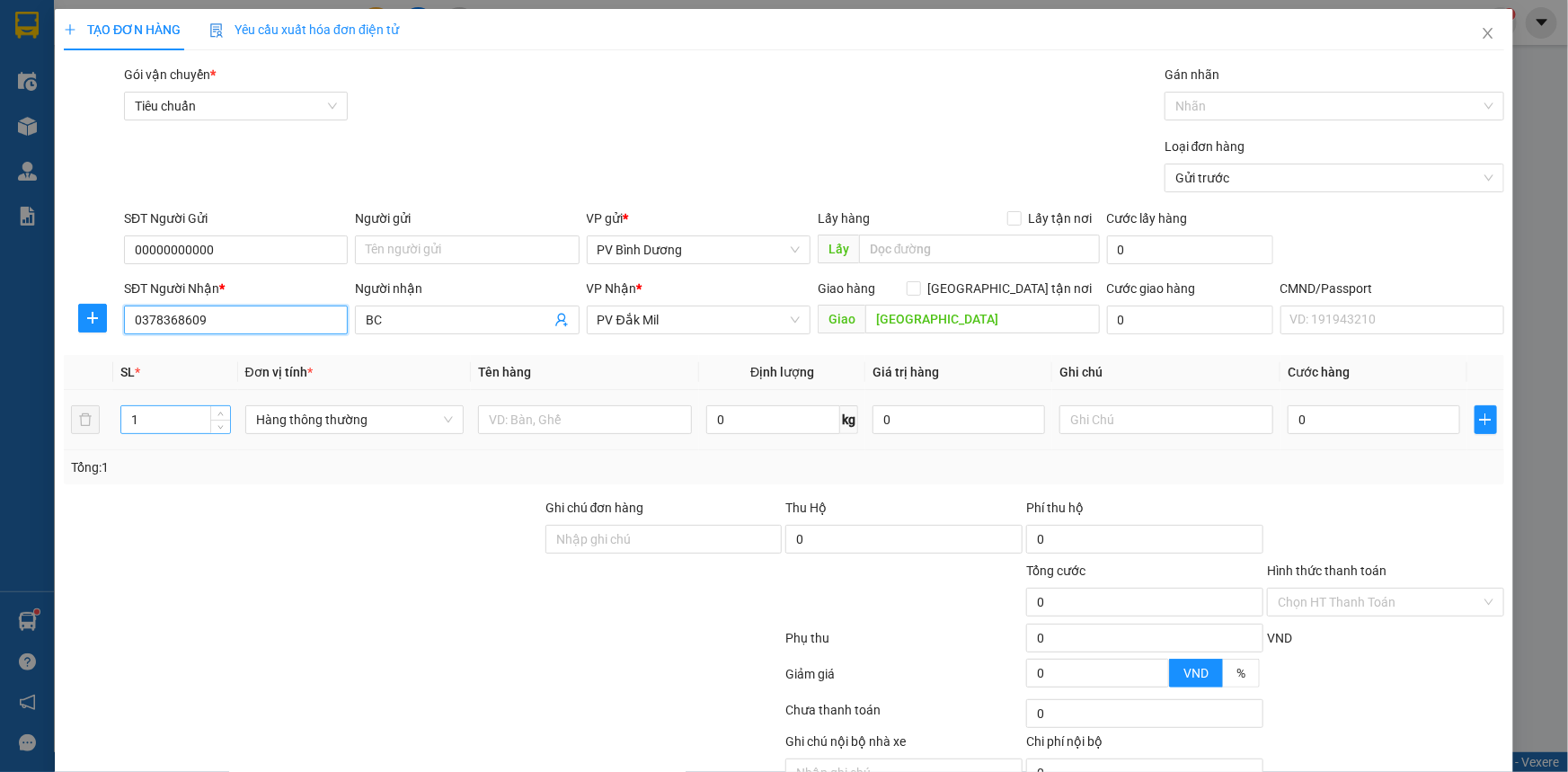
type input "0378368609"
click at [169, 421] on input "1" at bounding box center [175, 420] width 109 height 27
type input "2"
click at [606, 424] on input "text" at bounding box center [585, 420] width 214 height 29
type input "bc"
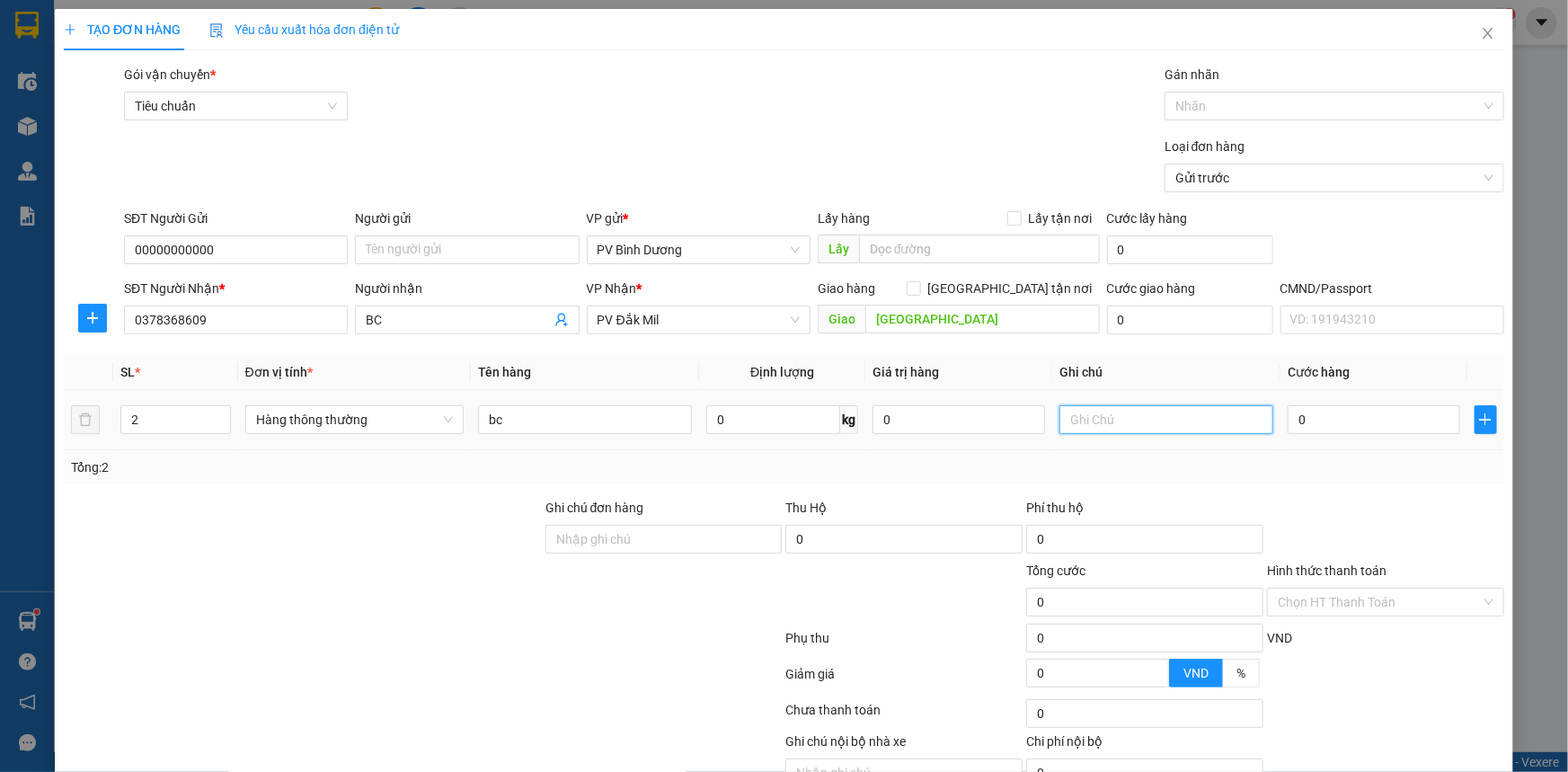
click at [1090, 407] on input "text" at bounding box center [1166, 420] width 214 height 29
type input "bao"
click at [1307, 407] on input "0" at bounding box center [1374, 420] width 173 height 29
type input "1"
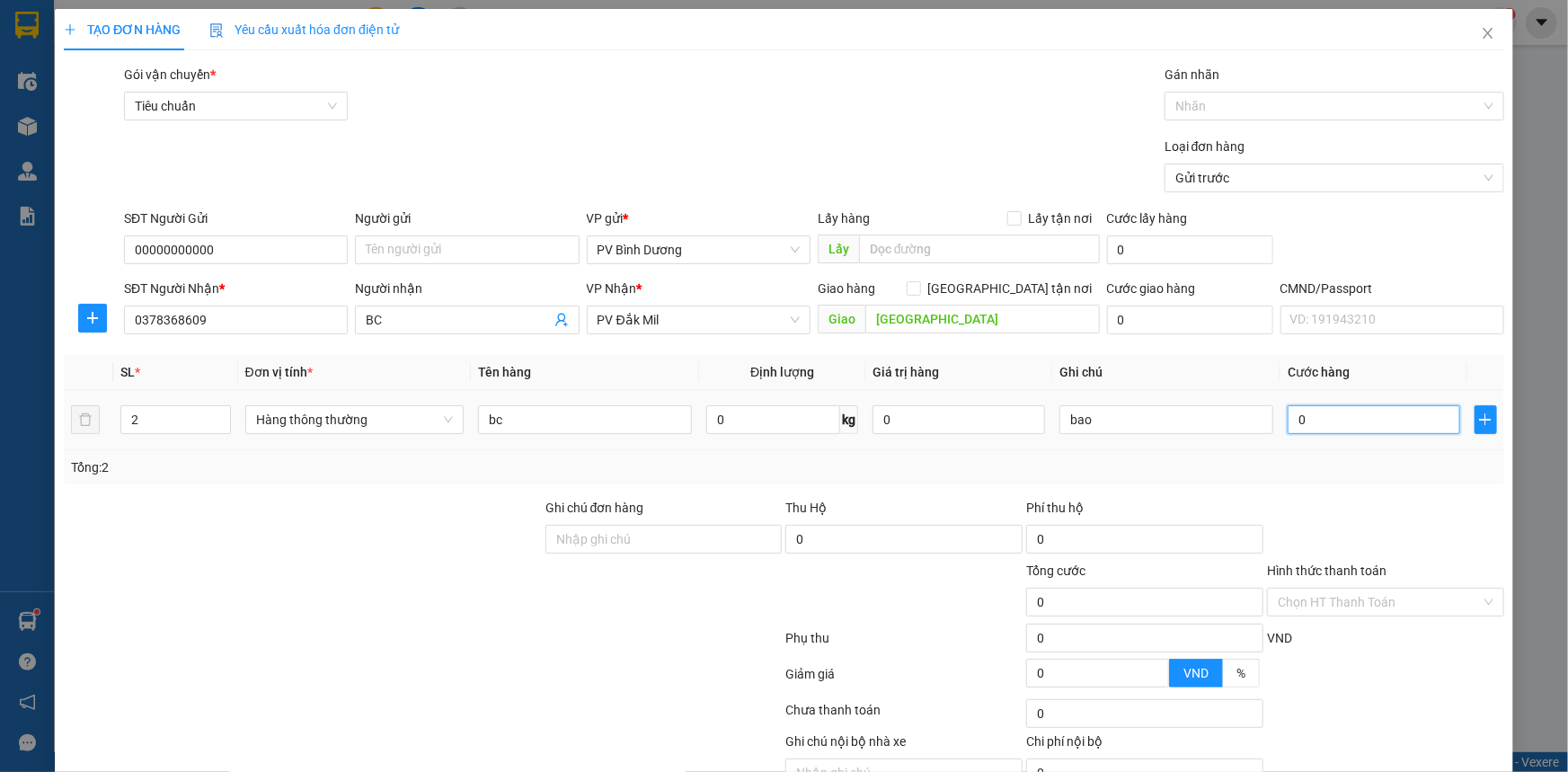
type input "1"
type input "10"
type input "100"
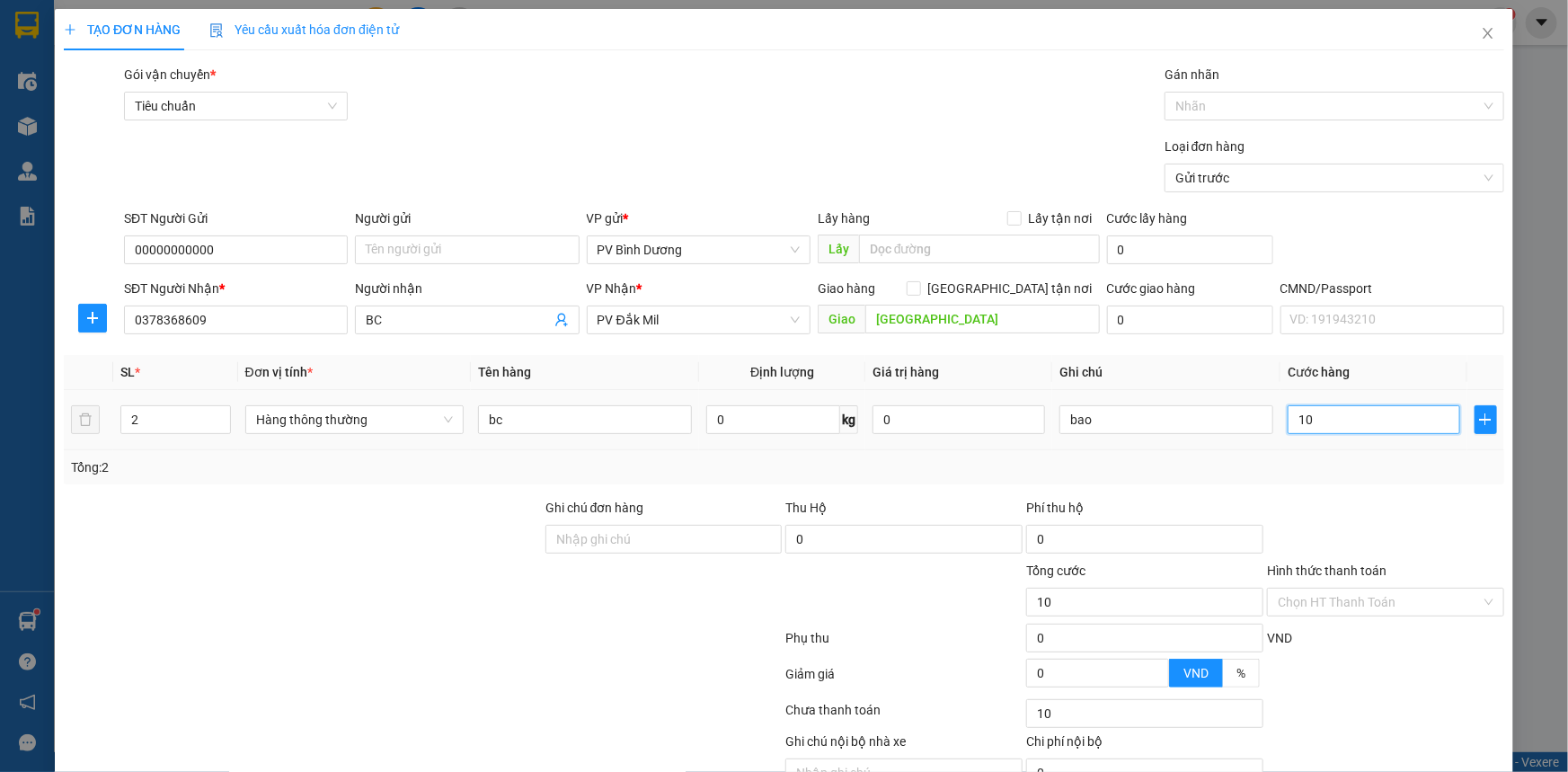
type input "100"
type input "1.000"
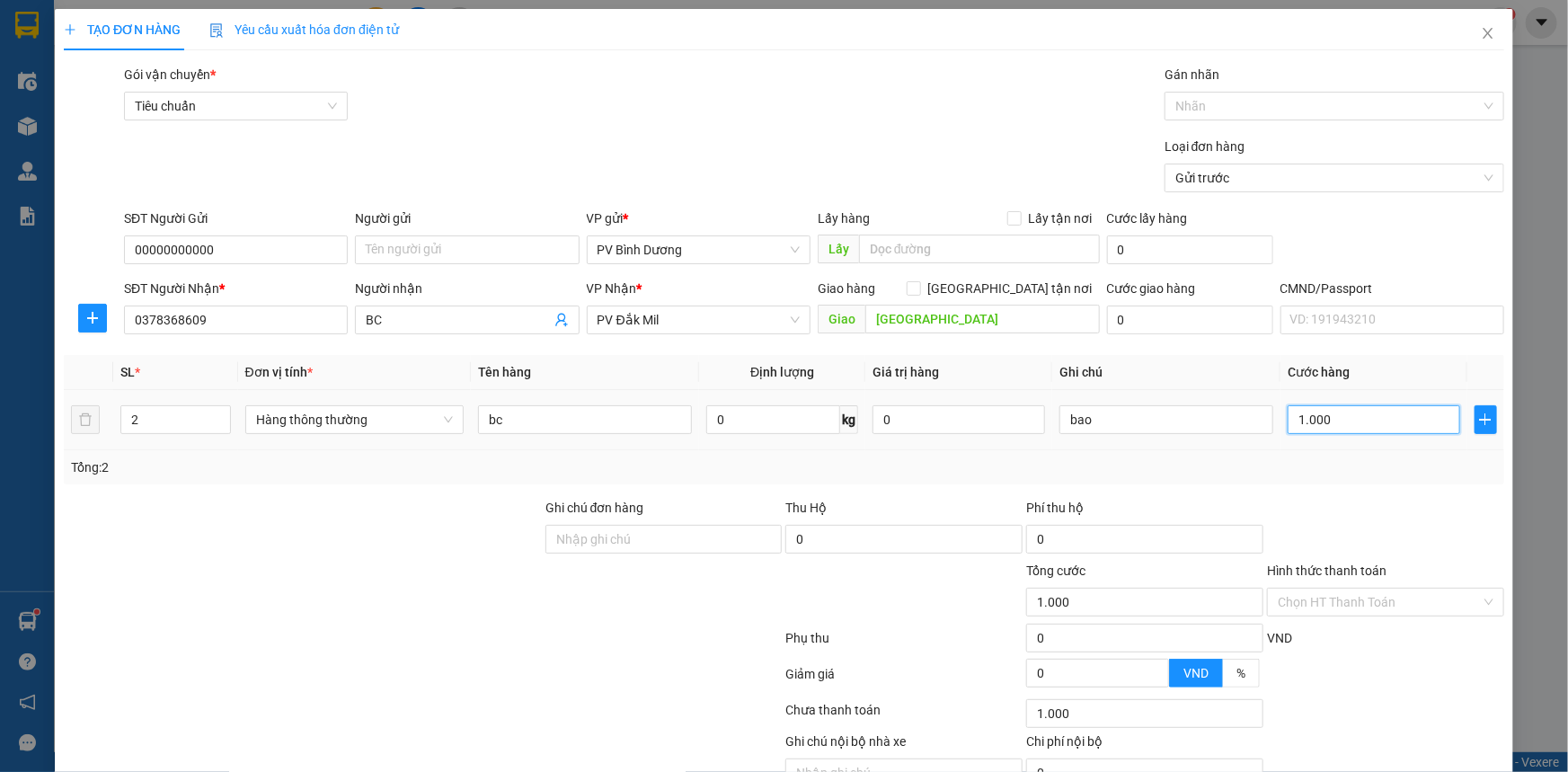
type input "10.000"
type input "100.000"
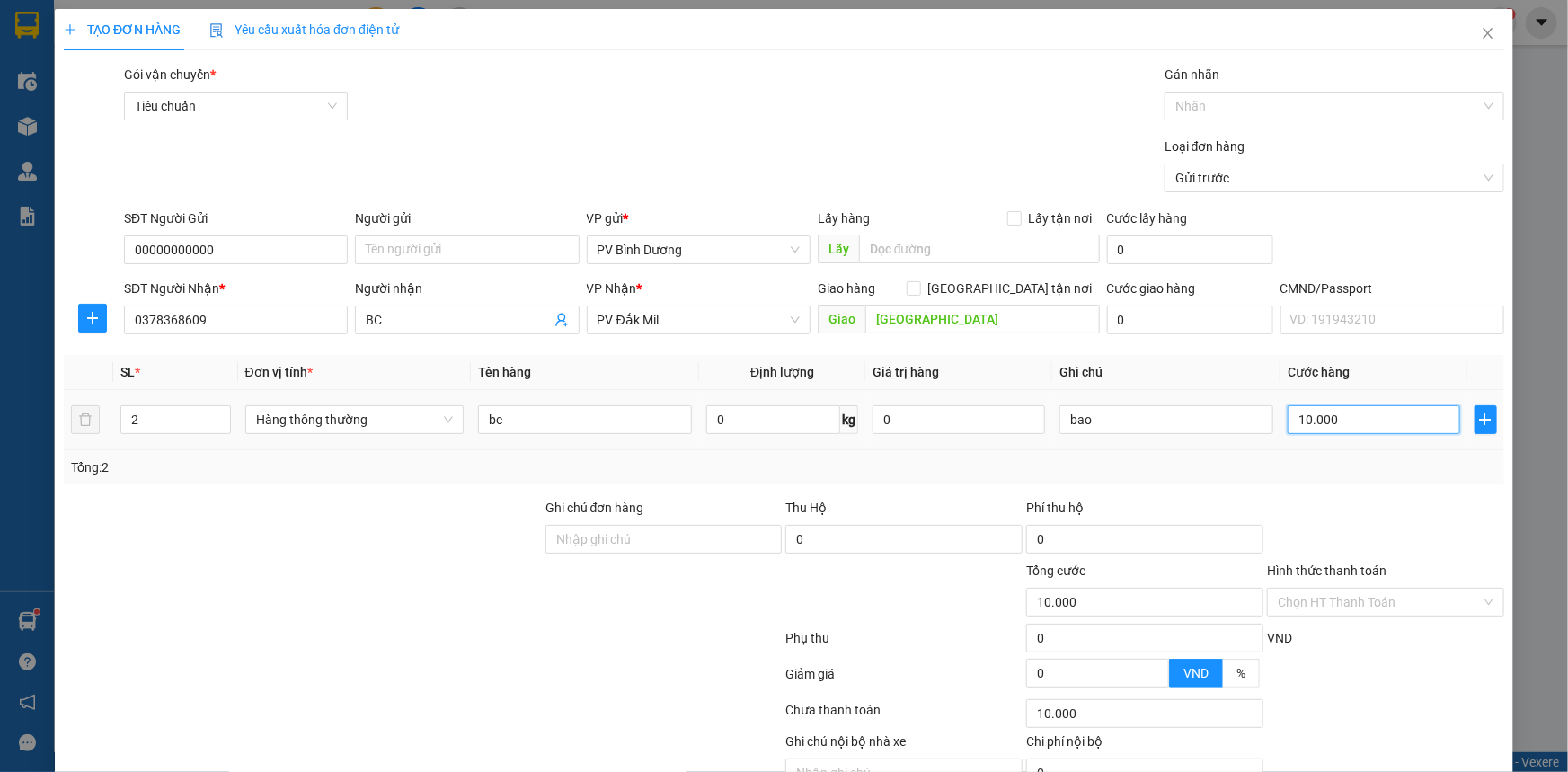
type input "100.000"
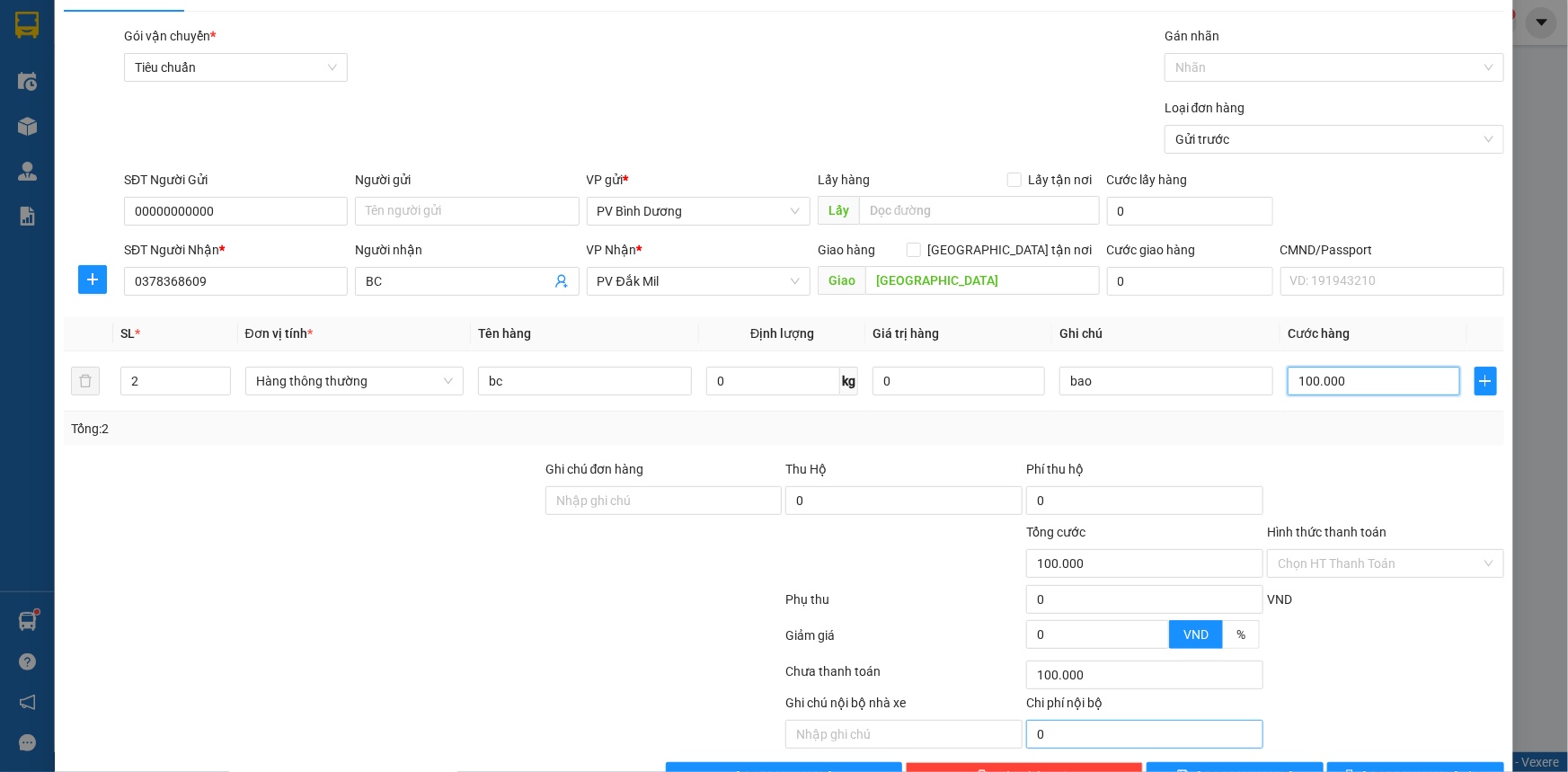
scroll to position [91, 0]
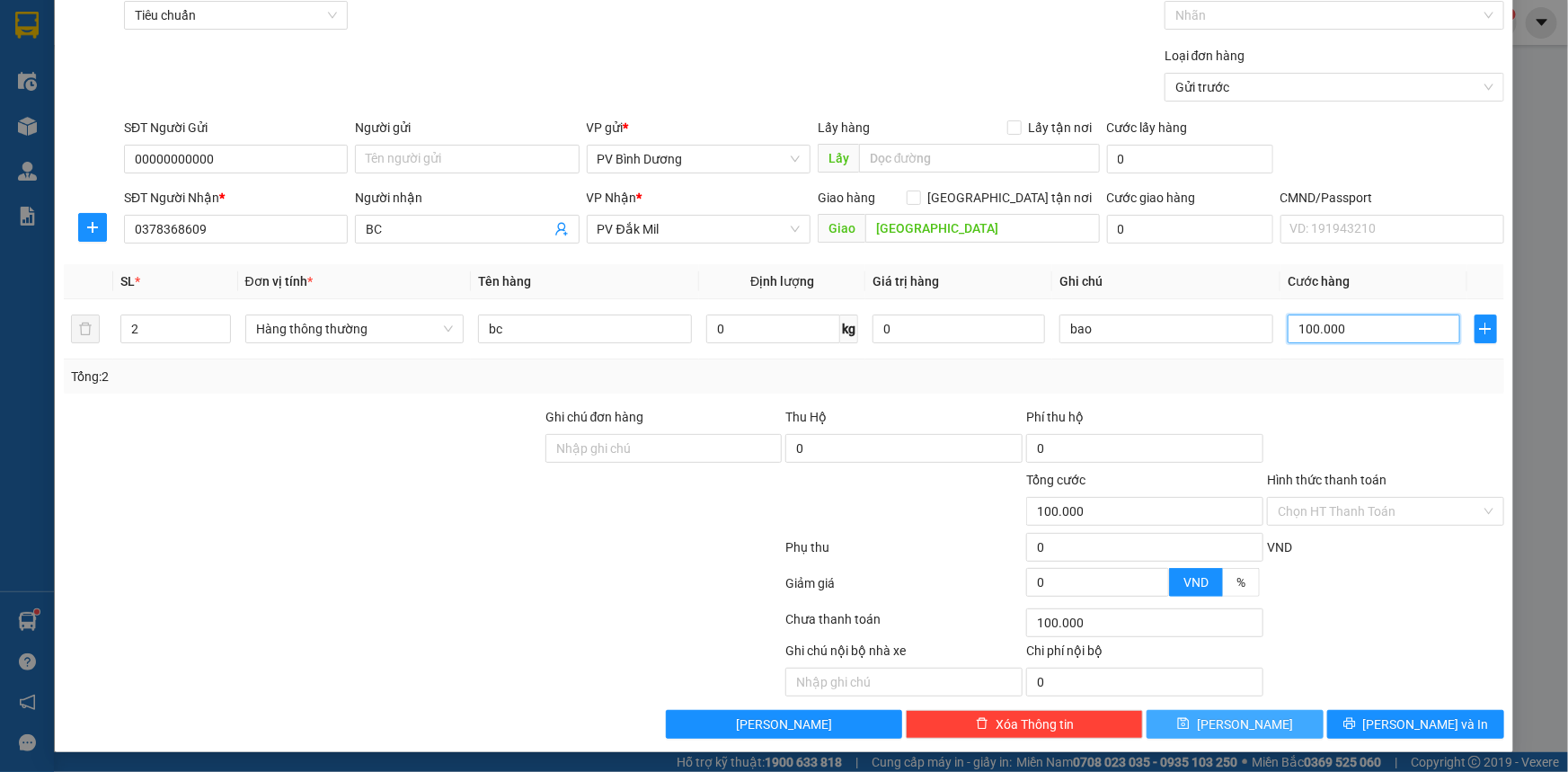
type input "100.000"
click at [1190, 729] on span "save" at bounding box center [1183, 724] width 13 height 14
type input "1"
type input "0"
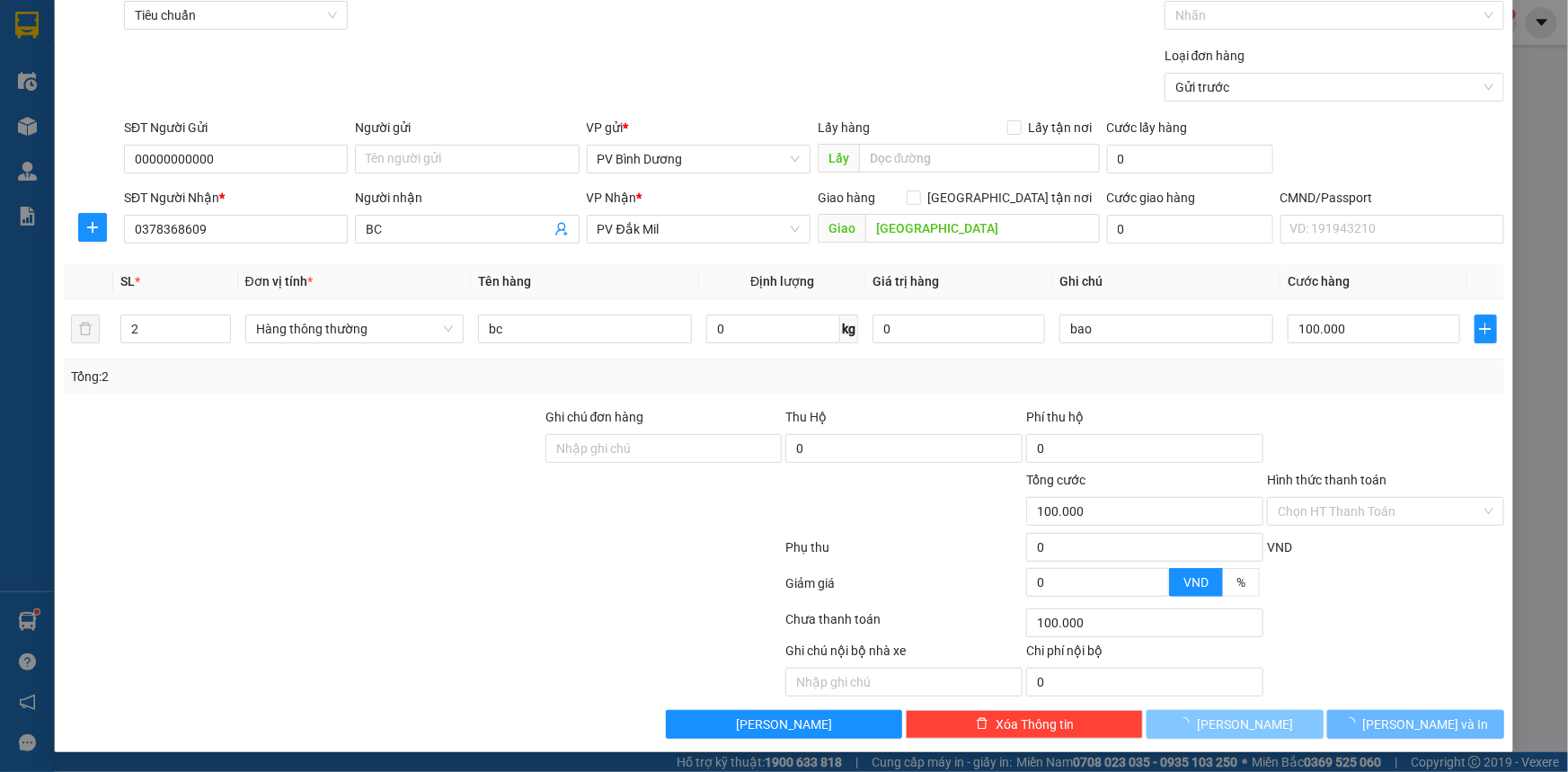
type input "0"
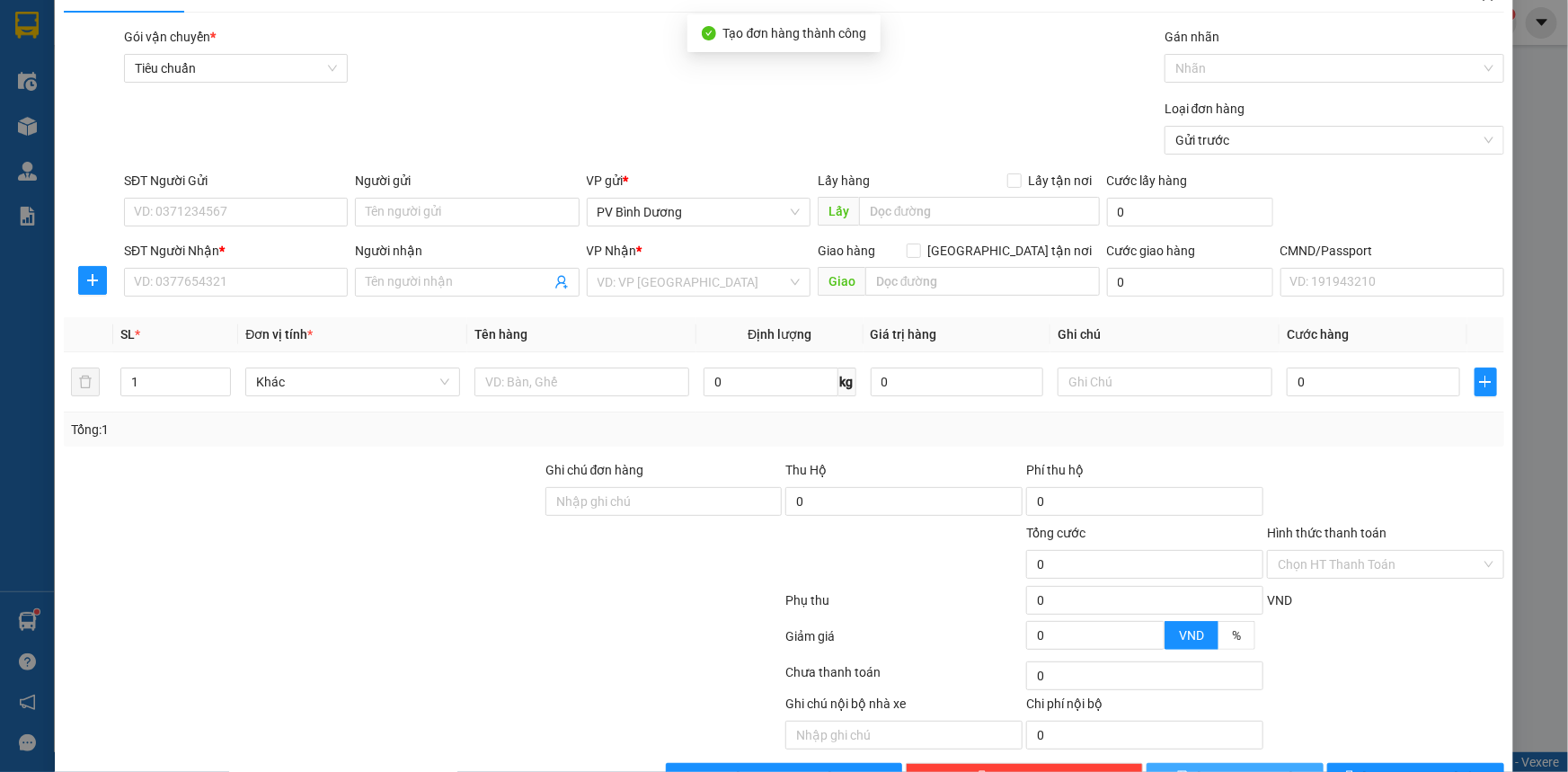
scroll to position [9, 0]
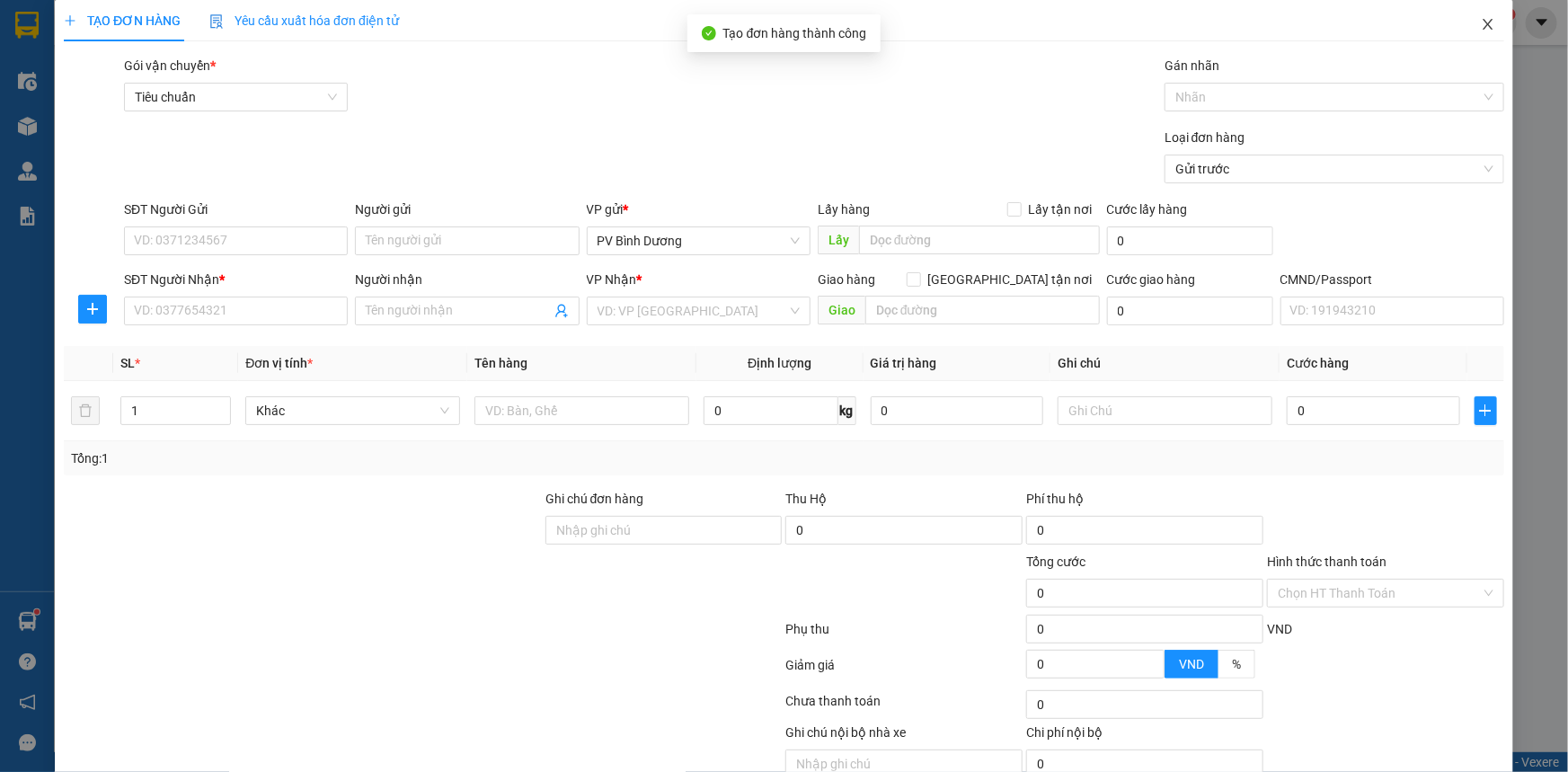
click at [1475, 32] on span "Close" at bounding box center [1488, 25] width 50 height 50
